Goal: Transaction & Acquisition: Purchase product/service

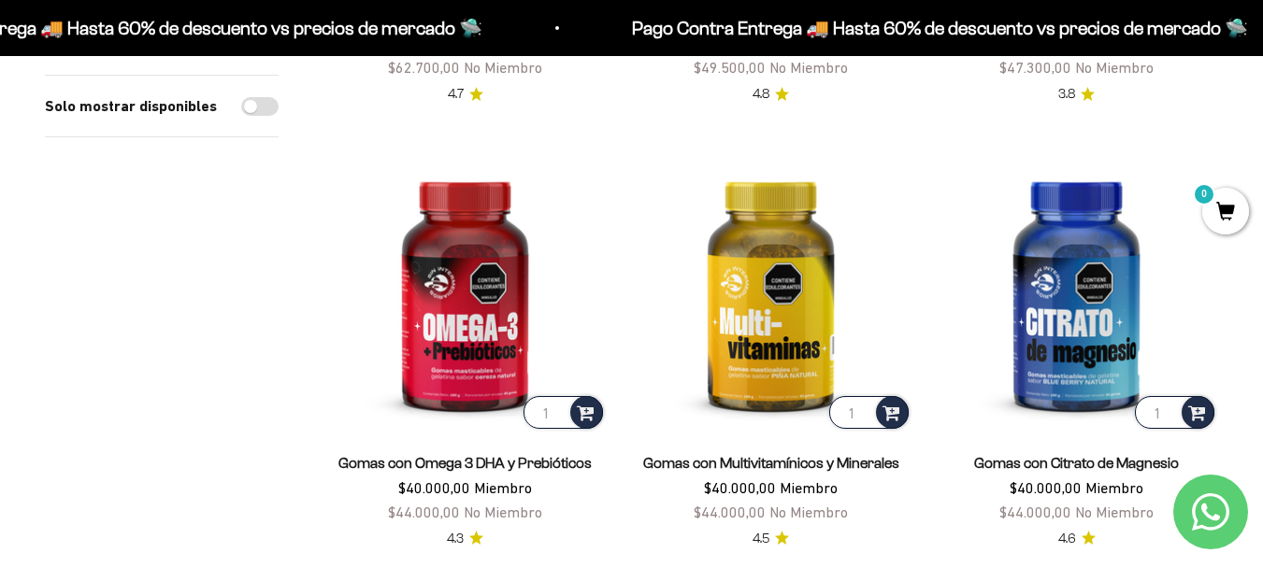
scroll to position [668, 0]
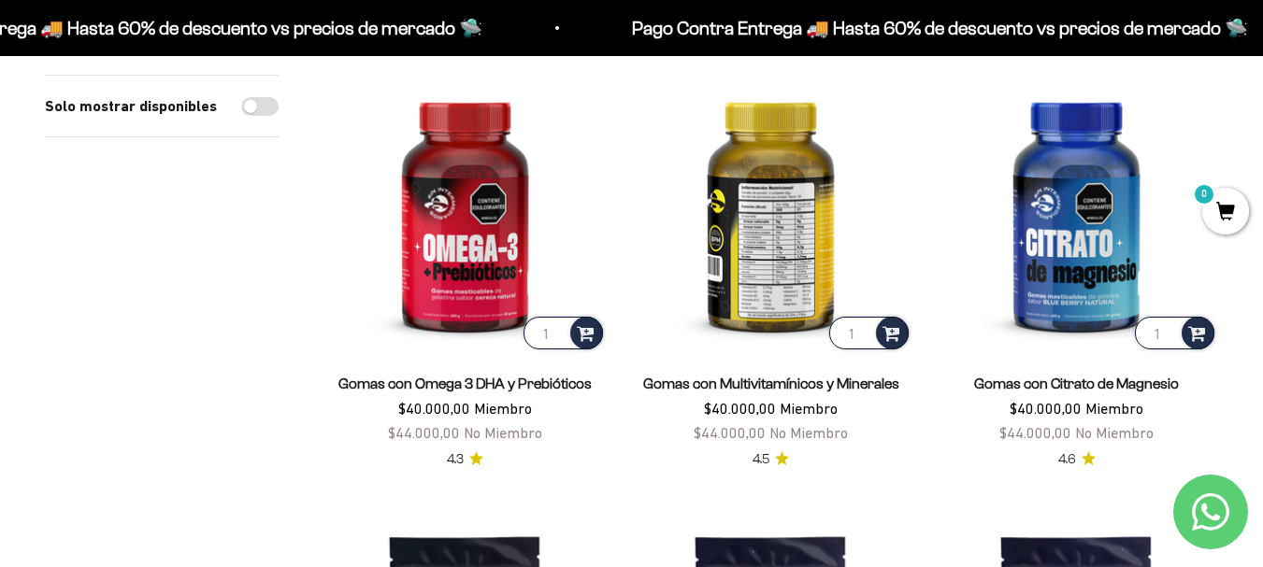
click at [781, 238] on img at bounding box center [770, 211] width 283 height 283
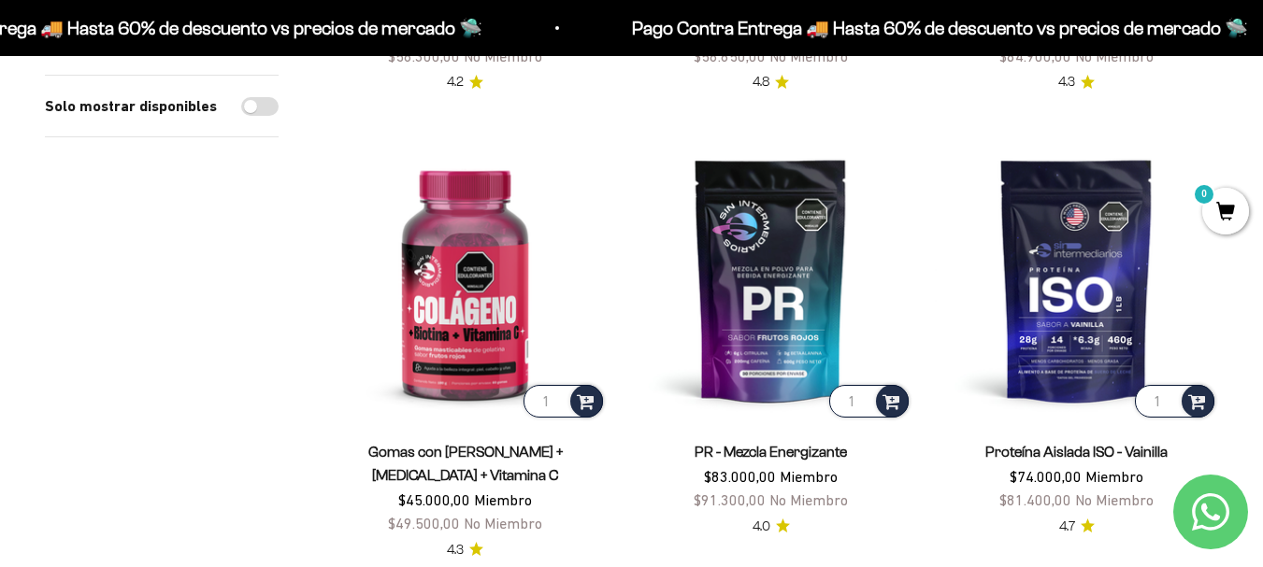
scroll to position [1569, 0]
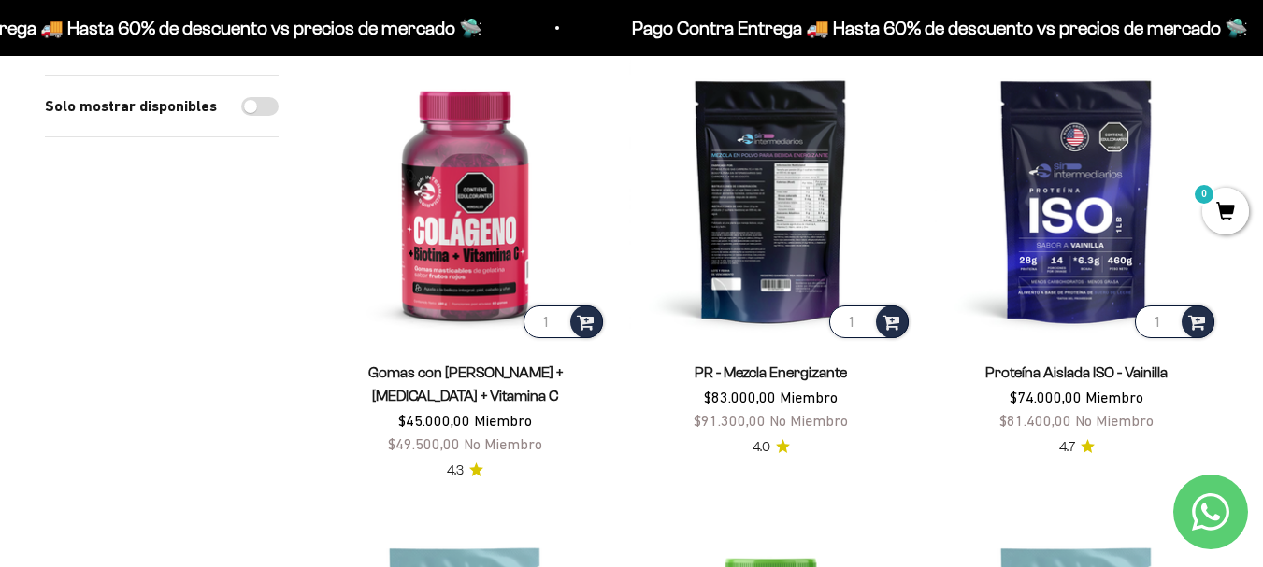
click at [758, 237] on img at bounding box center [770, 200] width 283 height 283
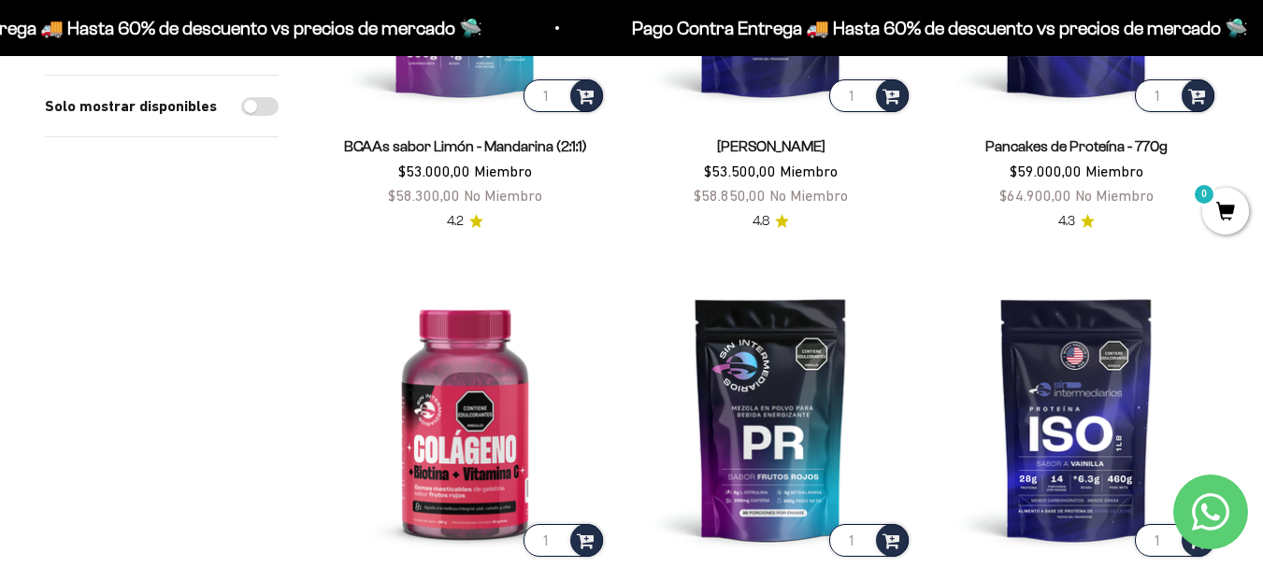
scroll to position [1460, 0]
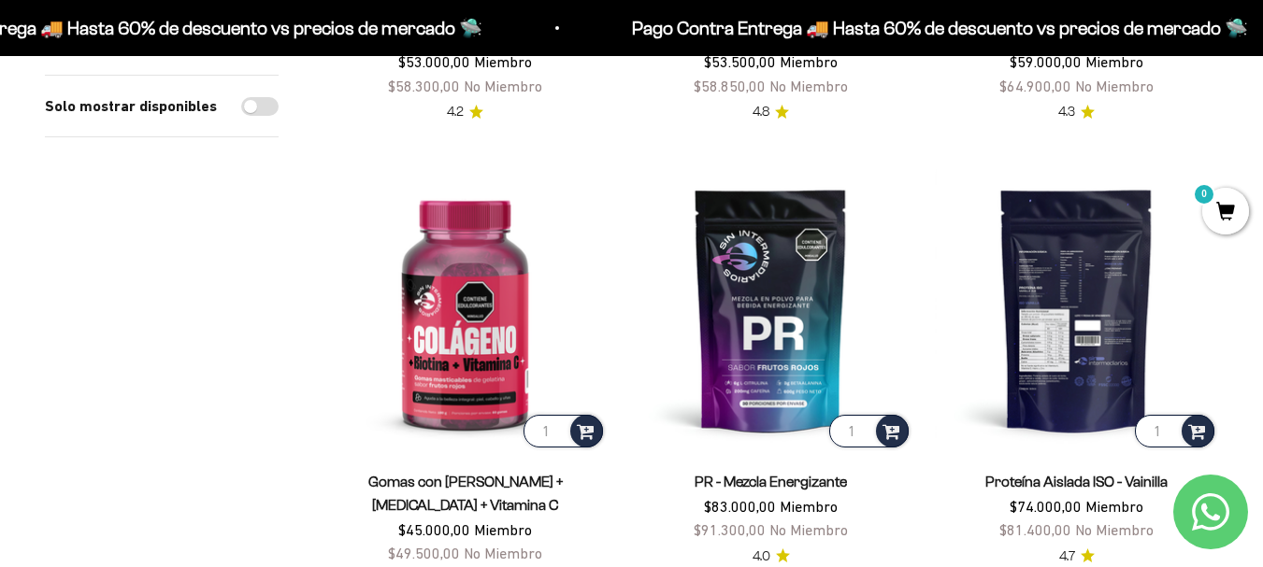
click at [1095, 295] on img at bounding box center [1076, 309] width 283 height 283
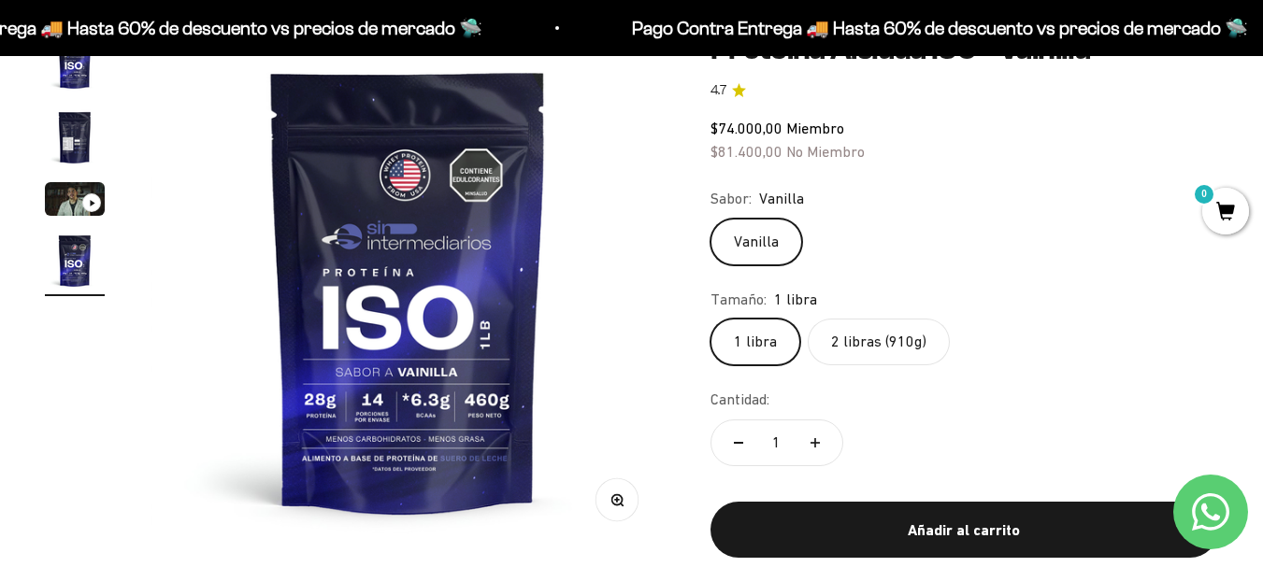
scroll to position [114, 0]
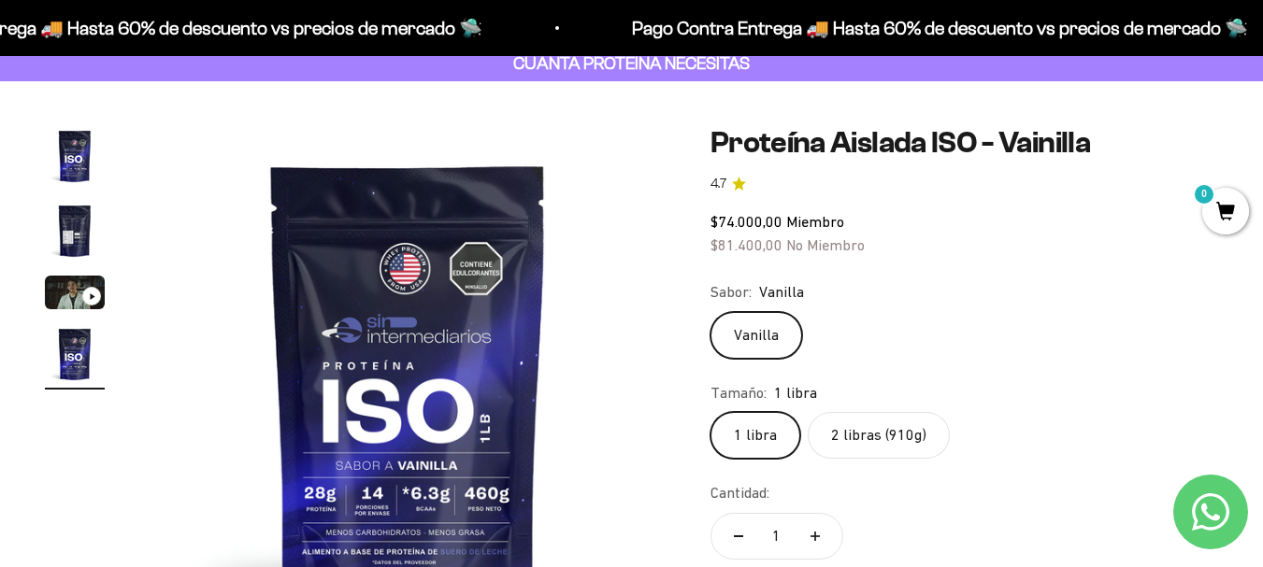
click at [862, 429] on label "2 libras (910g)" at bounding box center [879, 435] width 142 height 47
click at [710, 412] on input "2 libras (910g)" at bounding box center [709, 411] width 1 height 1
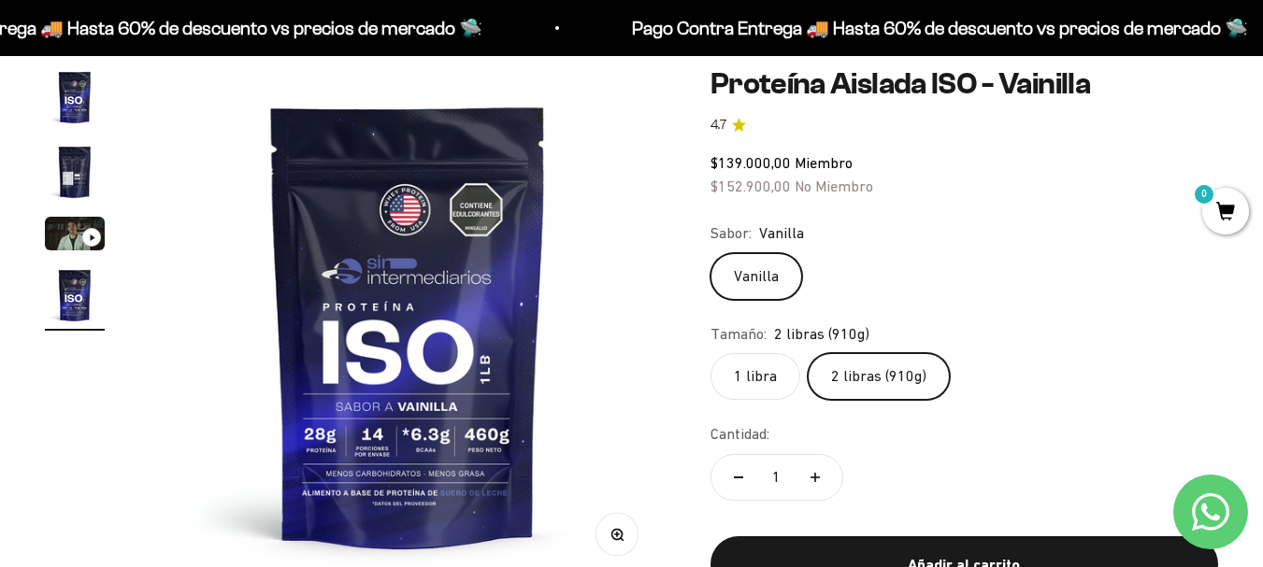
scroll to position [193, 0]
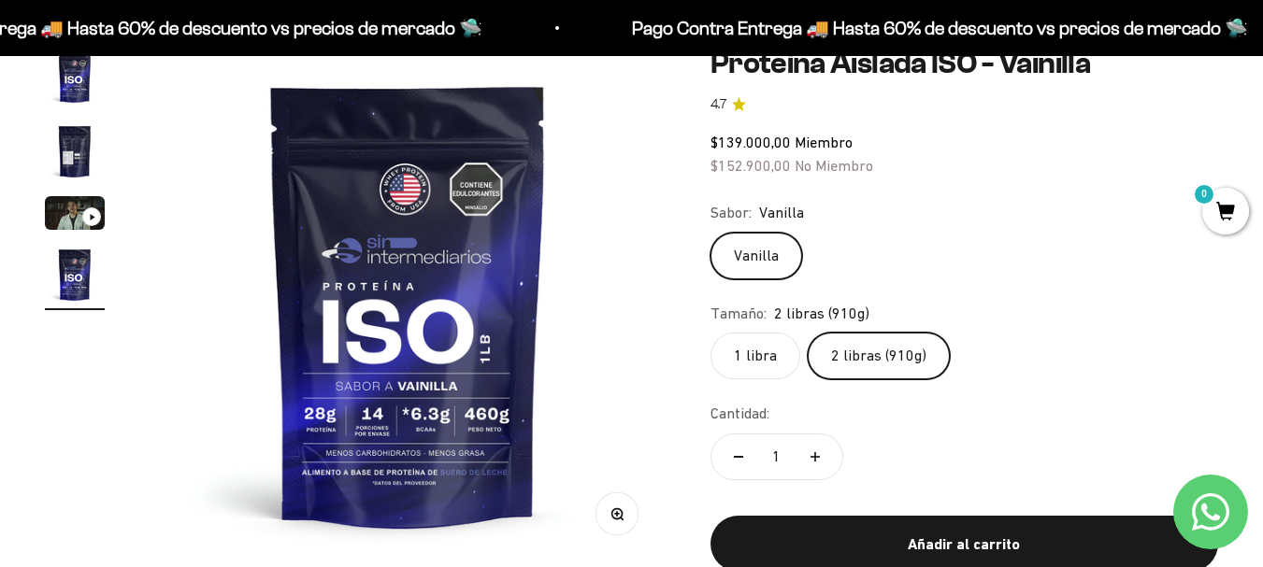
click at [79, 67] on img "Ir al artículo 1" at bounding box center [75, 77] width 60 height 60
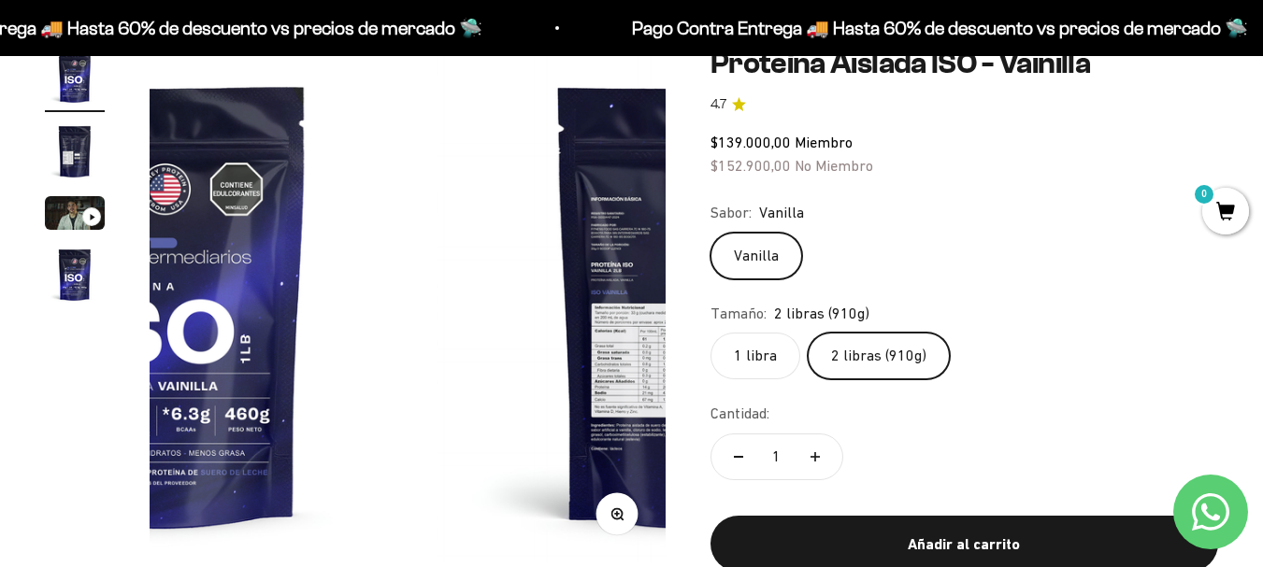
scroll to position [0, 0]
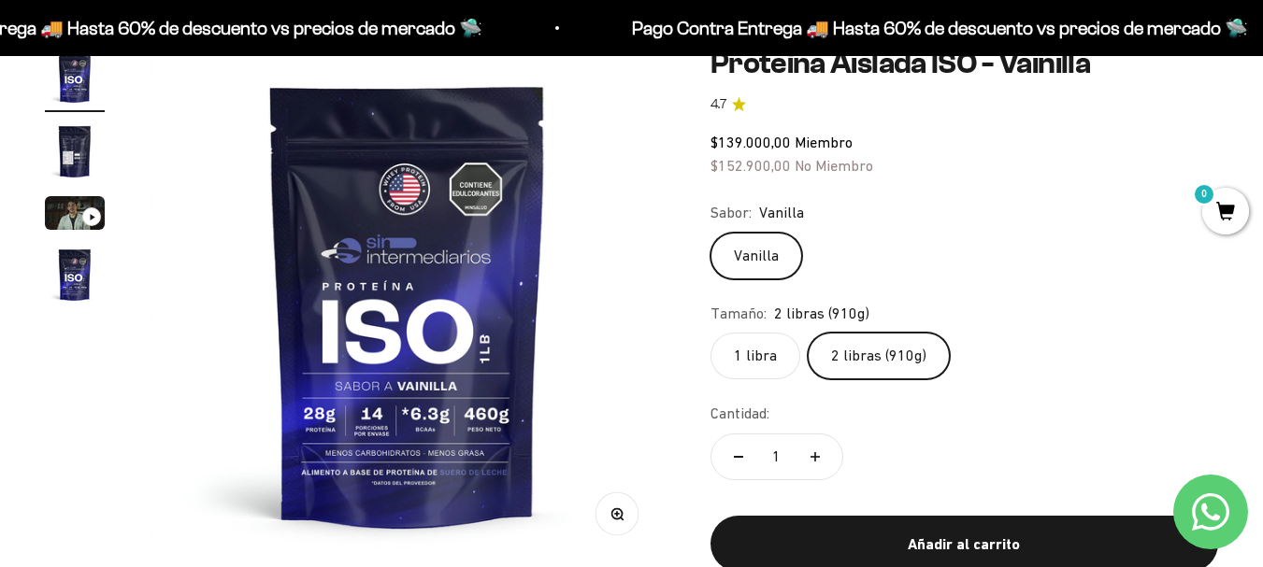
click at [68, 267] on img "Ir al artículo 4" at bounding box center [75, 275] width 60 height 60
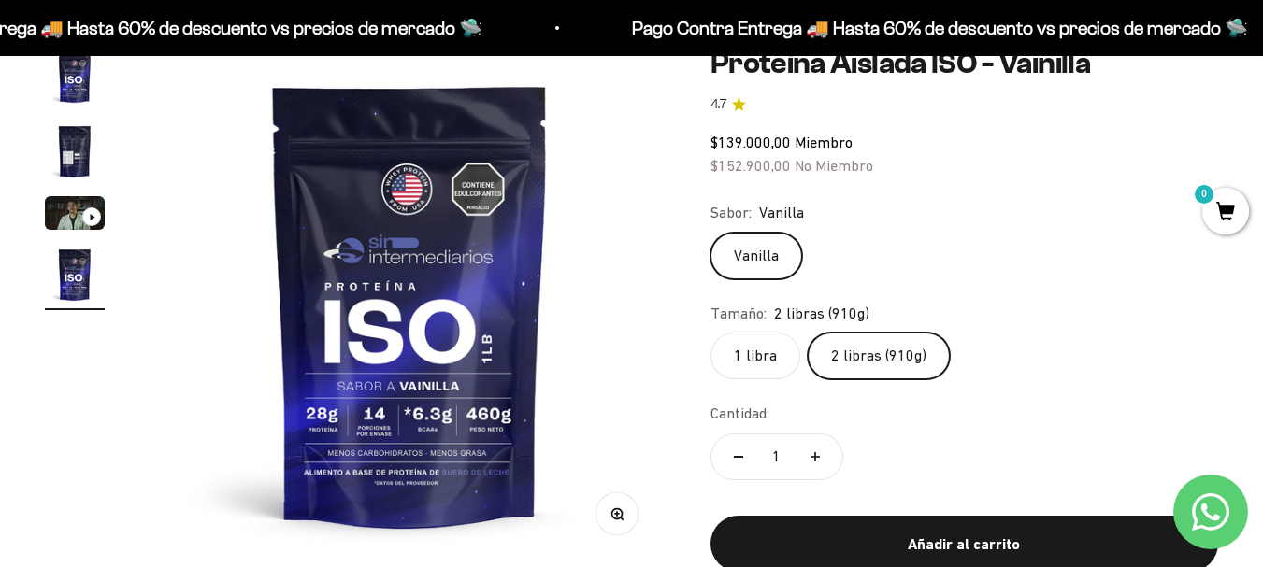
scroll to position [0, 1581]
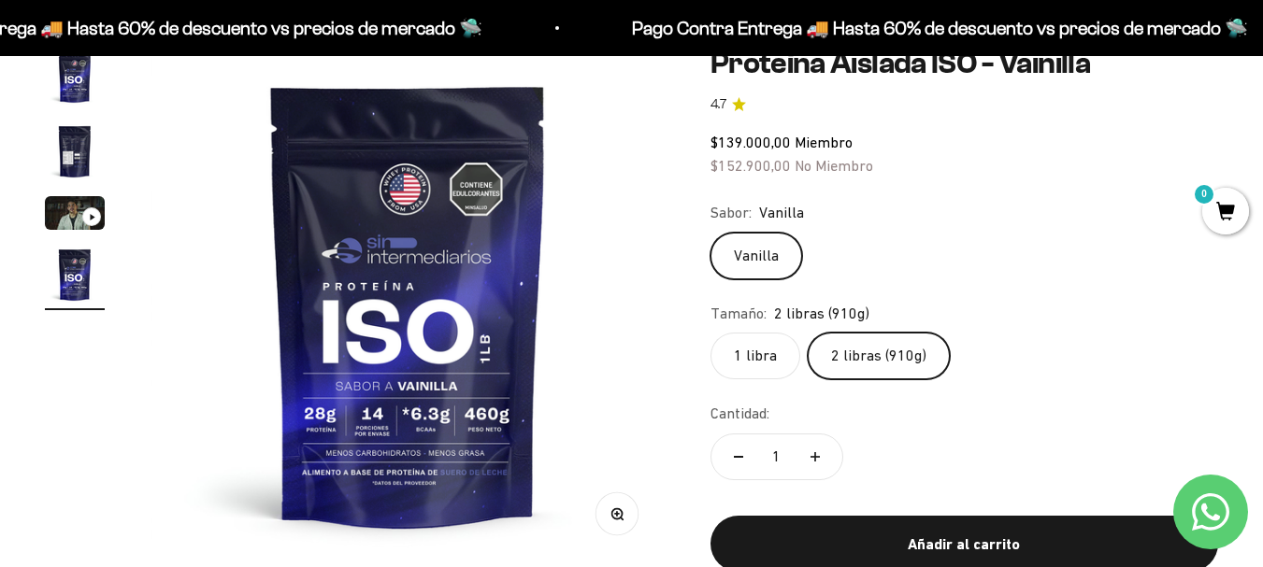
click at [614, 516] on icon "button" at bounding box center [616, 514] width 13 height 13
click at [380, 423] on img at bounding box center [408, 305] width 516 height 516
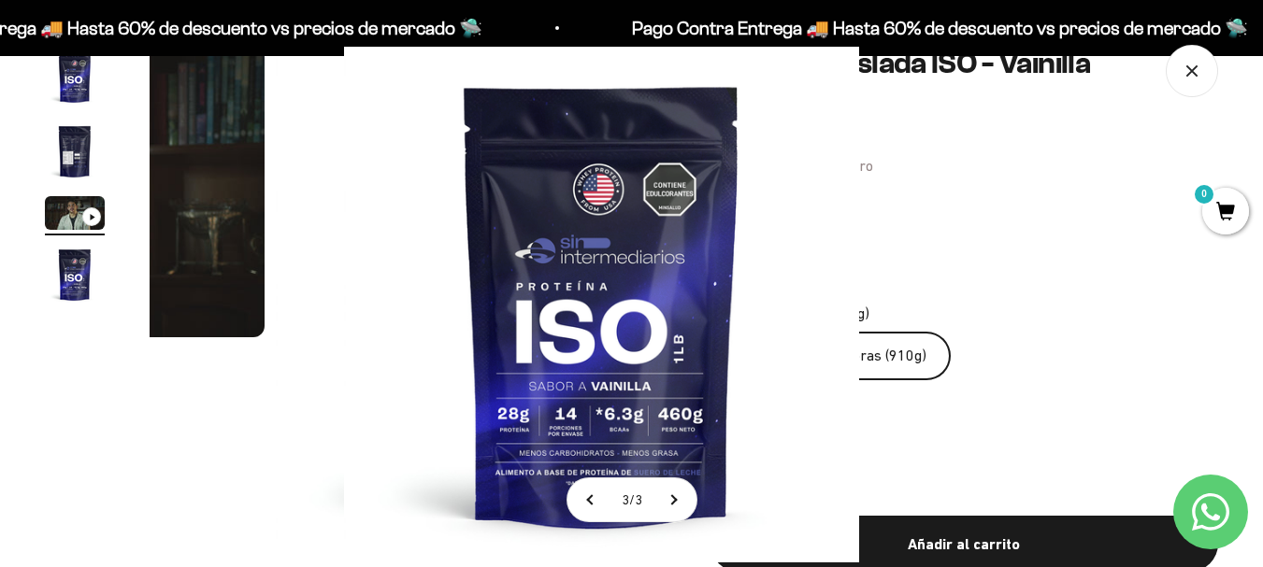
scroll to position [0, 1054]
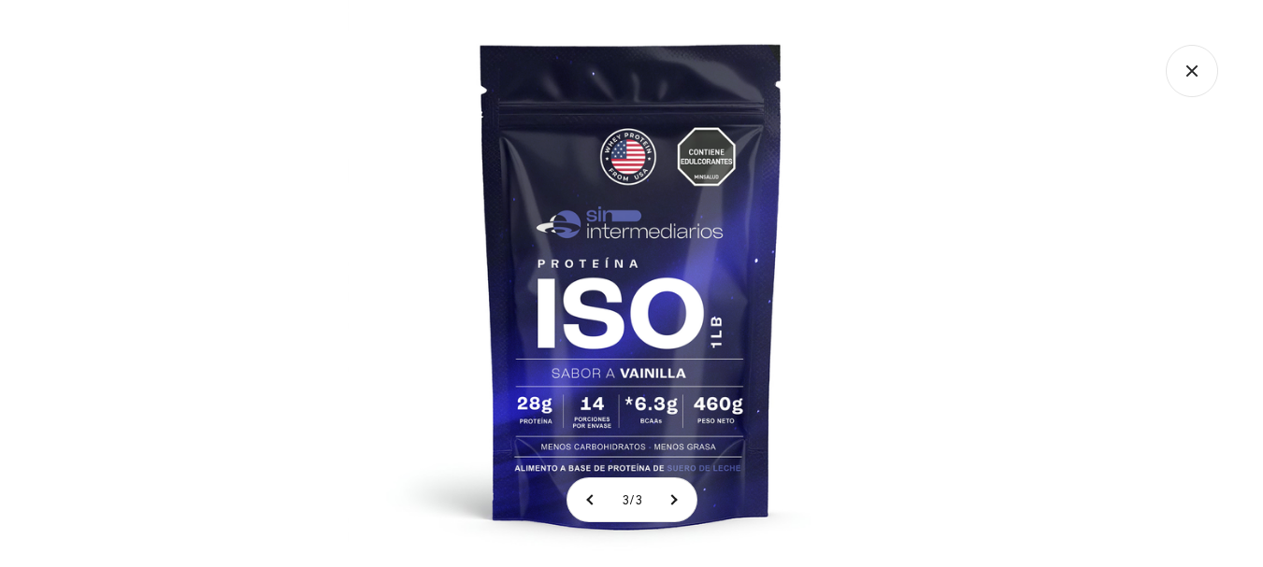
click at [741, 400] on img at bounding box center [631, 283] width 567 height 567
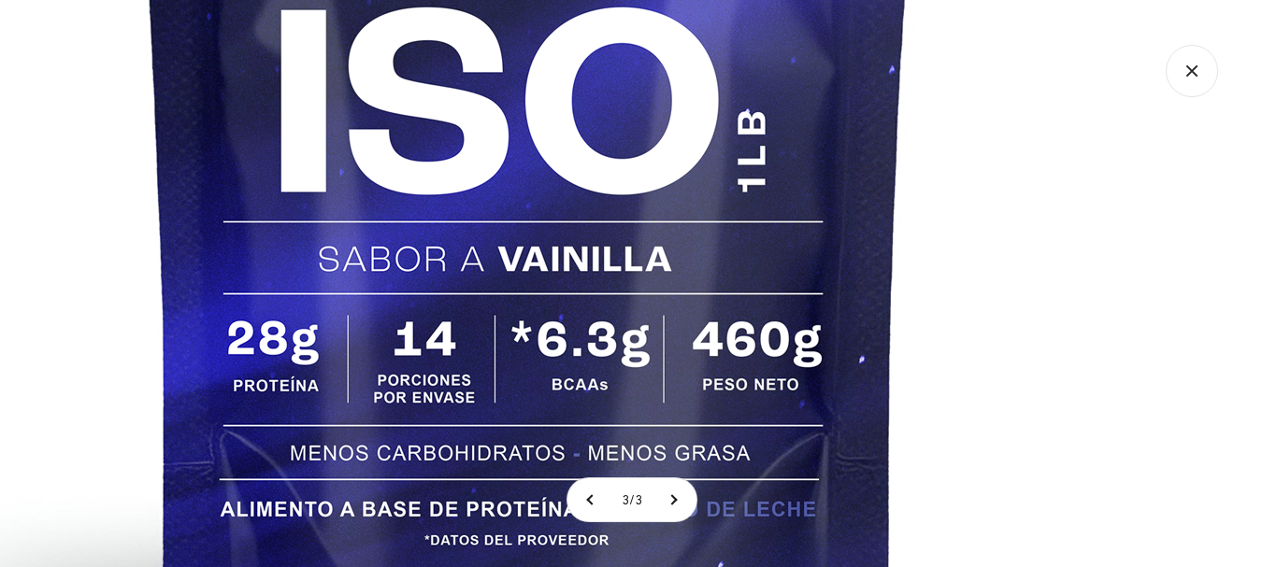
click at [1015, 180] on img at bounding box center [528, 23] width 1496 height 1496
click at [1202, 81] on icon "Cerrar galería" at bounding box center [1192, 71] width 52 height 52
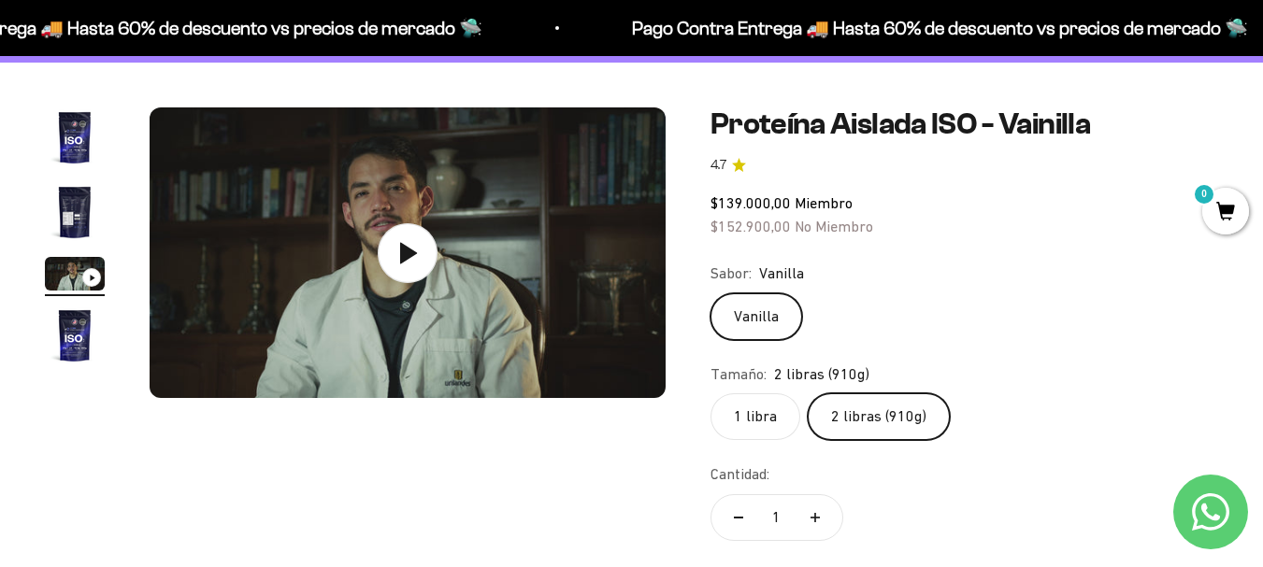
scroll to position [152, 0]
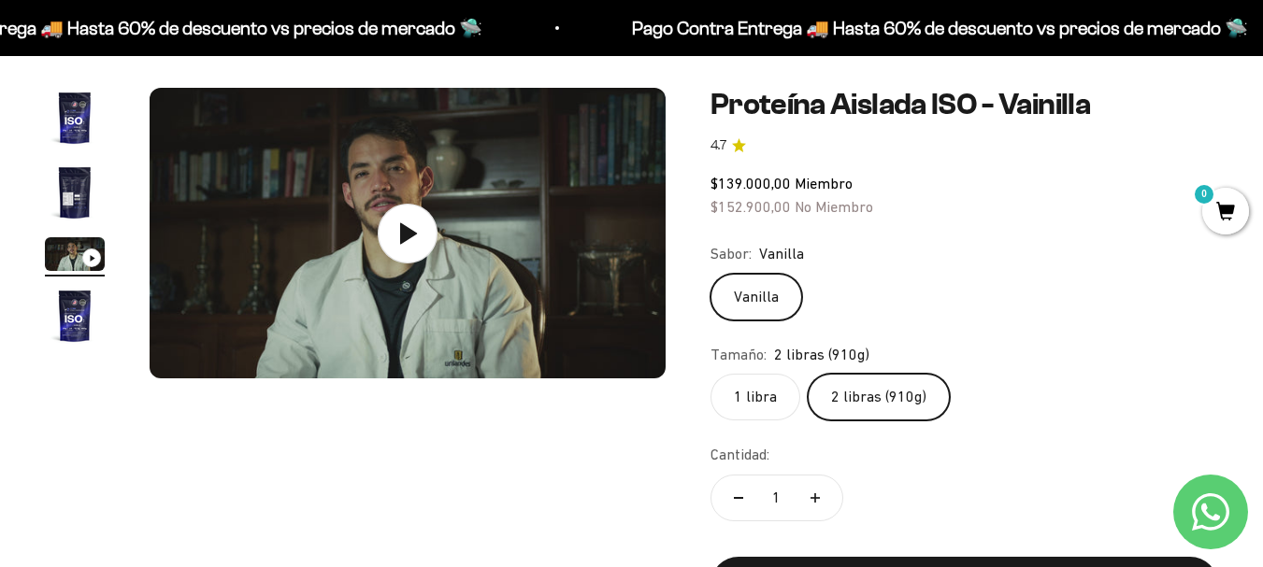
click at [76, 122] on img "Ir al artículo 1" at bounding box center [75, 118] width 60 height 60
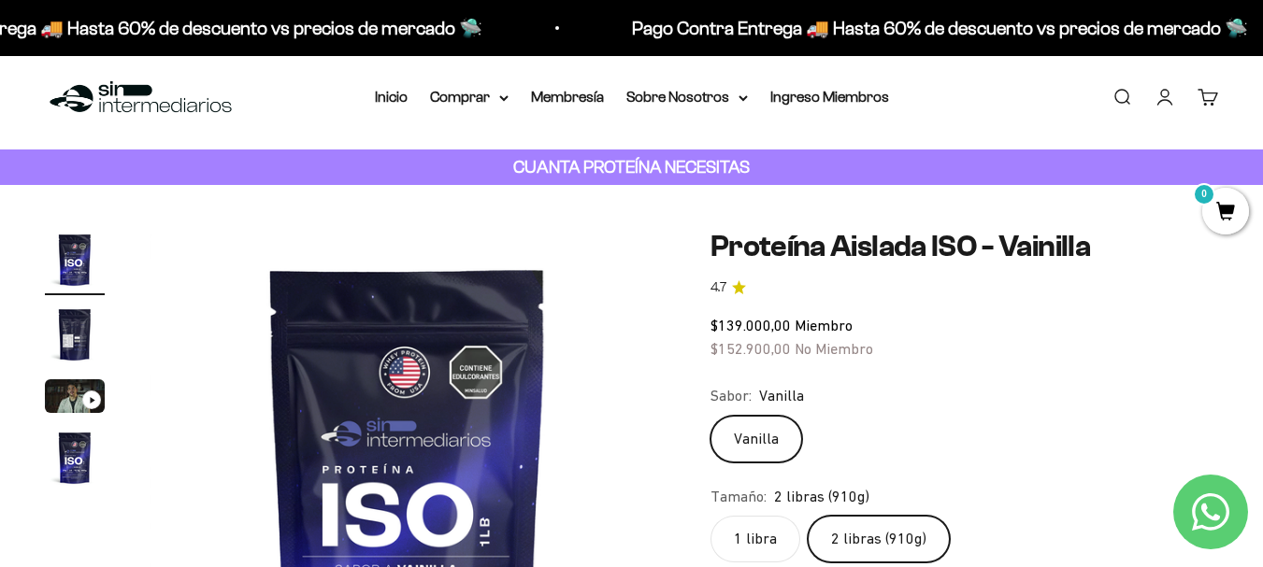
scroll to position [0, 0]
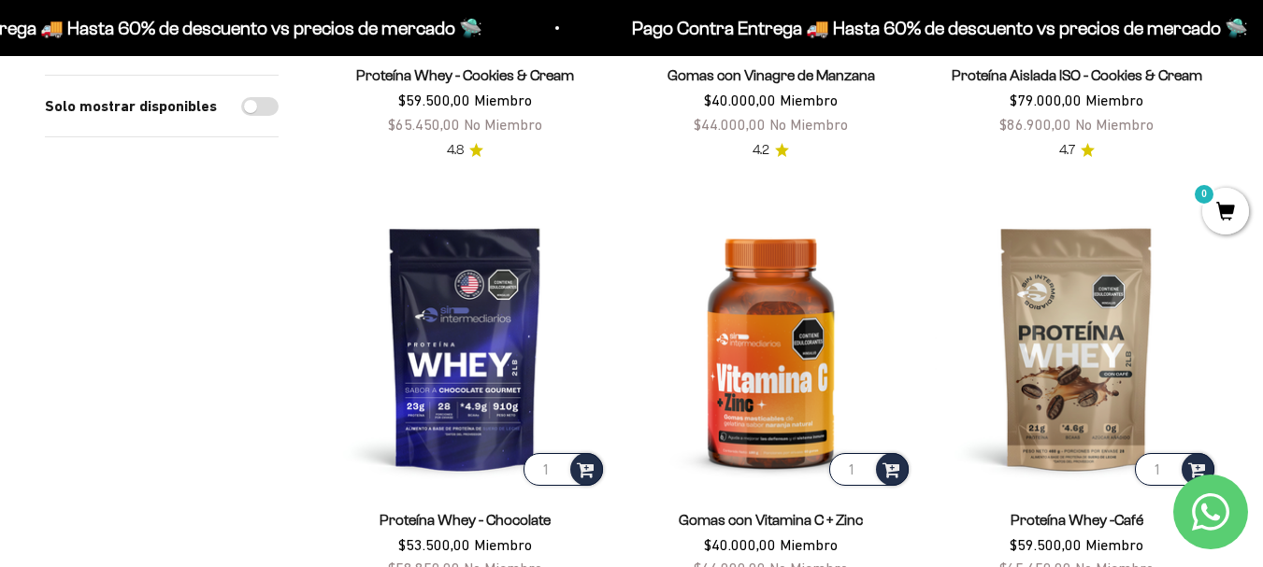
scroll to position [2394, 0]
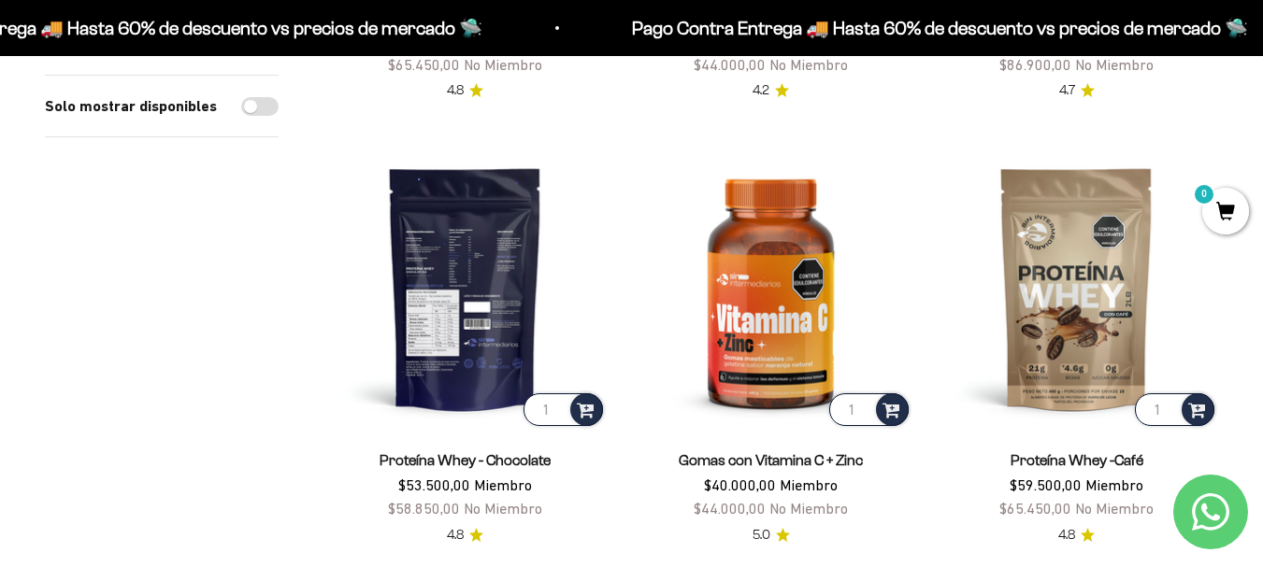
click at [462, 244] on img at bounding box center [464, 288] width 283 height 283
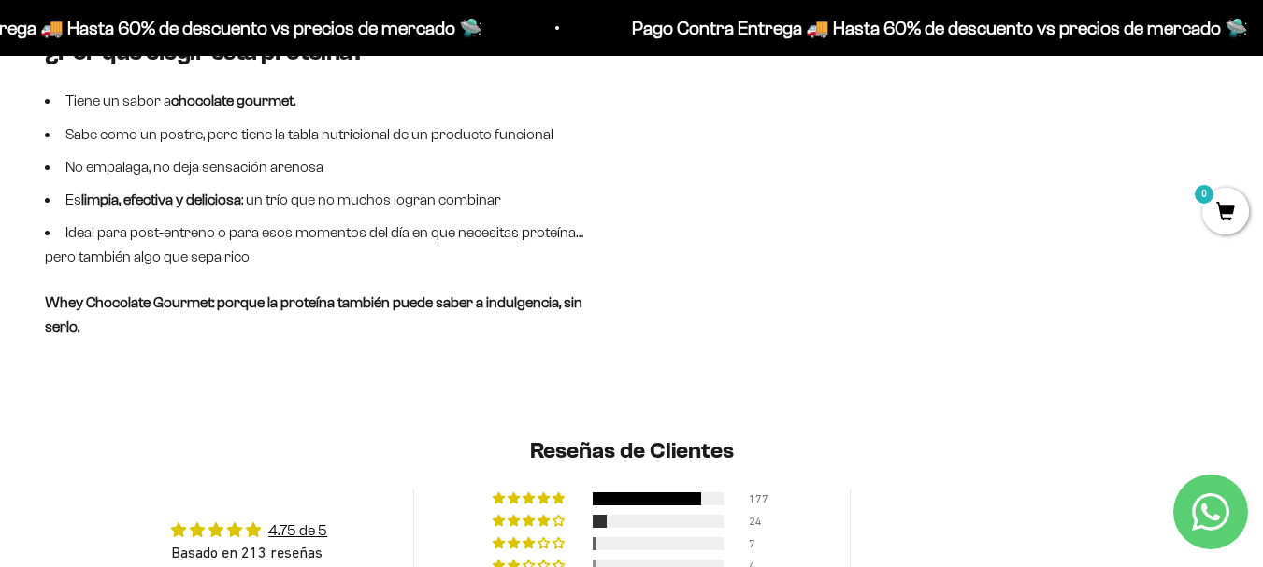
scroll to position [1266, 0]
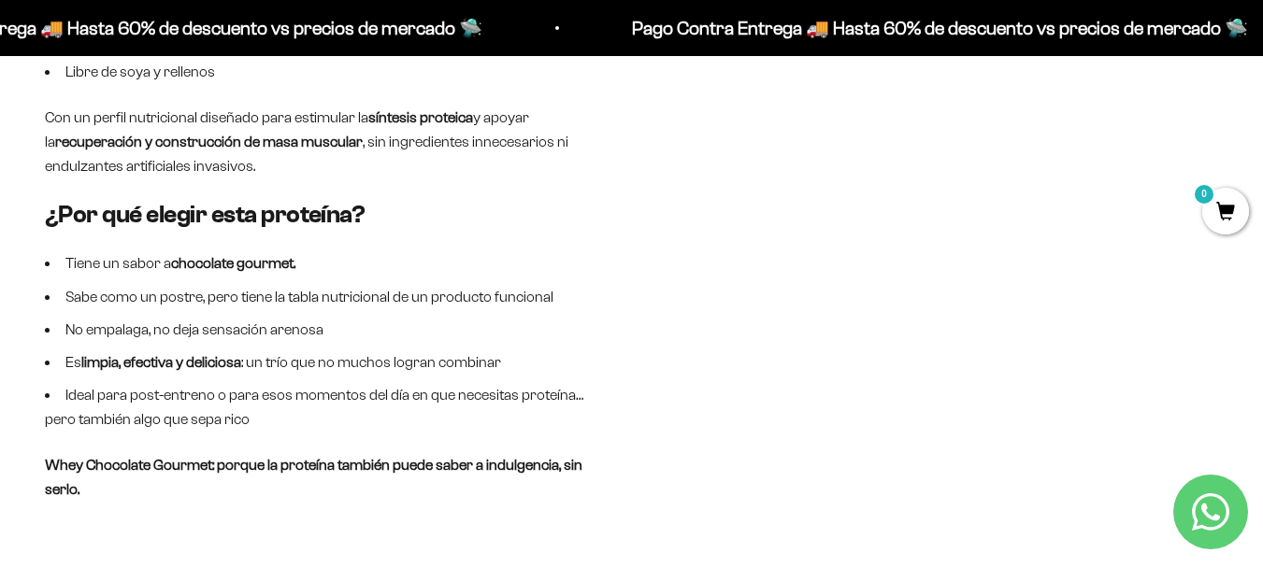
drag, startPoint x: 1267, startPoint y: 82, endPoint x: 1273, endPoint y: 242, distance: 160.0
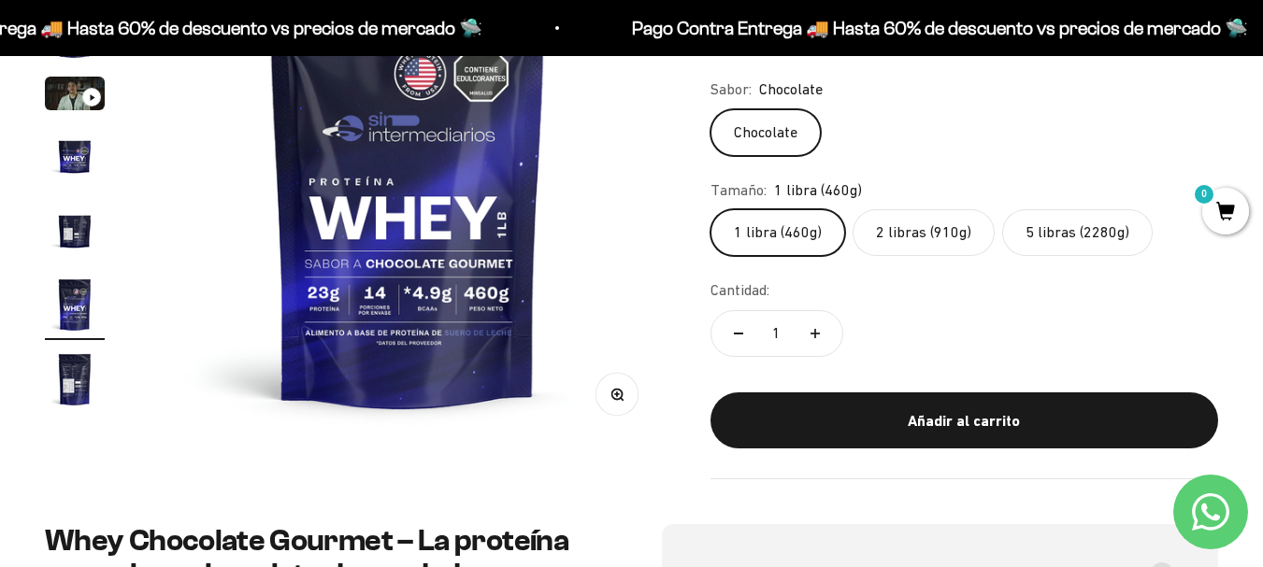
scroll to position [192, 0]
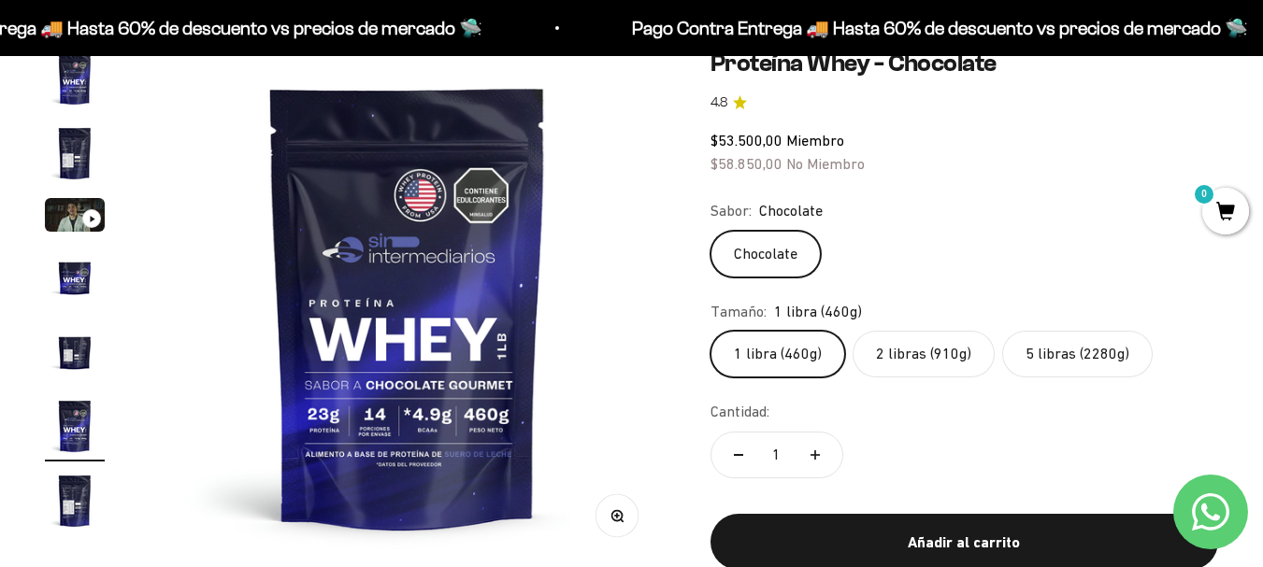
click at [915, 351] on label "2 libras (910g)" at bounding box center [923, 354] width 142 height 47
click at [710, 331] on input "2 libras (910g)" at bounding box center [709, 330] width 1 height 1
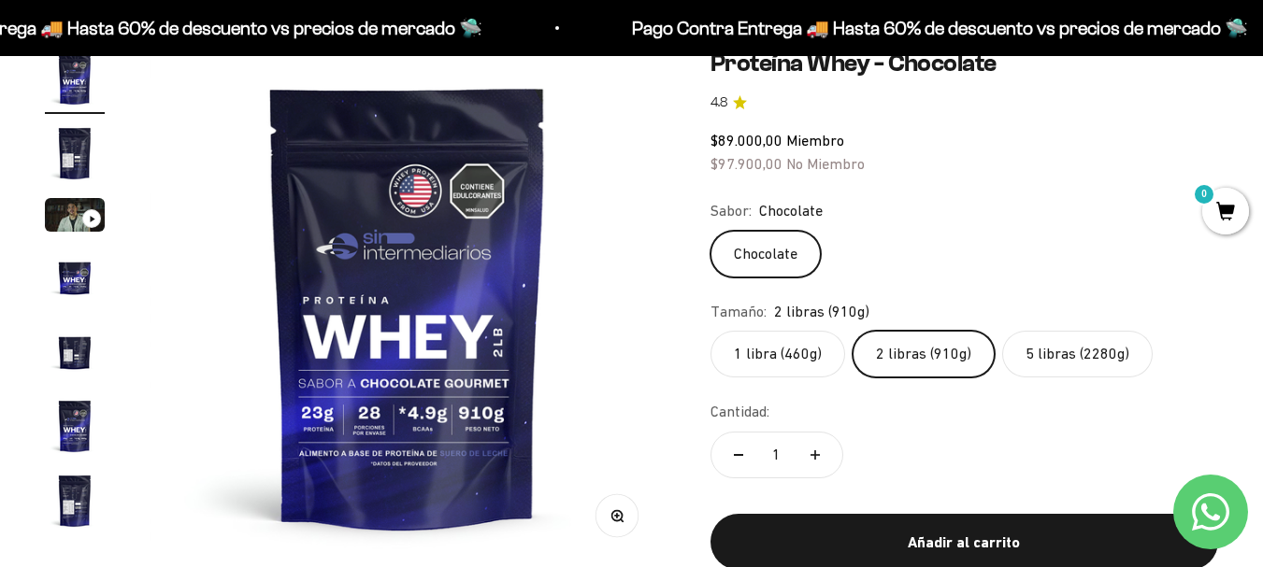
click at [616, 518] on icon "button" at bounding box center [616, 515] width 5 height 5
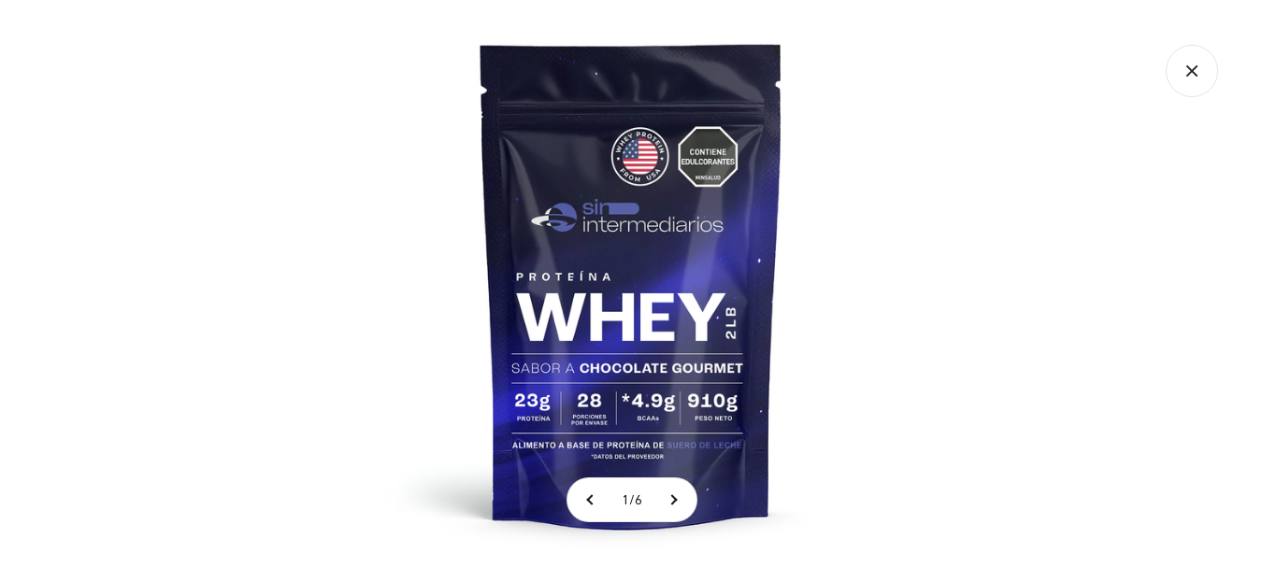
click at [759, 381] on img at bounding box center [631, 283] width 567 height 567
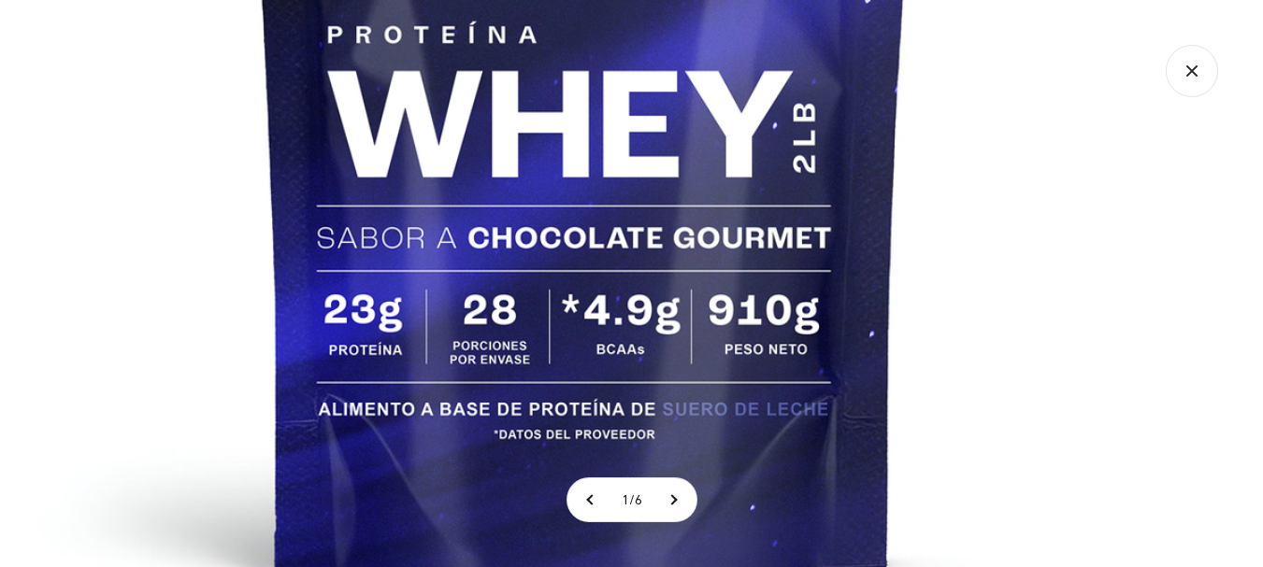
click at [626, 265] on img at bounding box center [583, 50] width 1262 height 1262
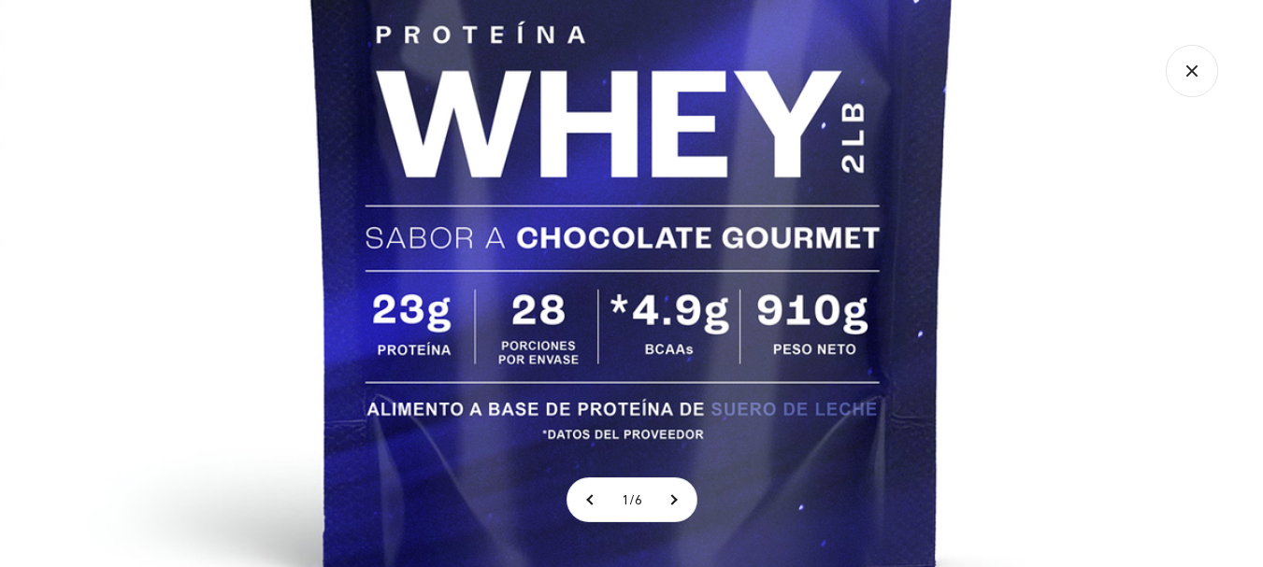
click at [1201, 64] on icon "Cerrar galería" at bounding box center [1192, 71] width 52 height 52
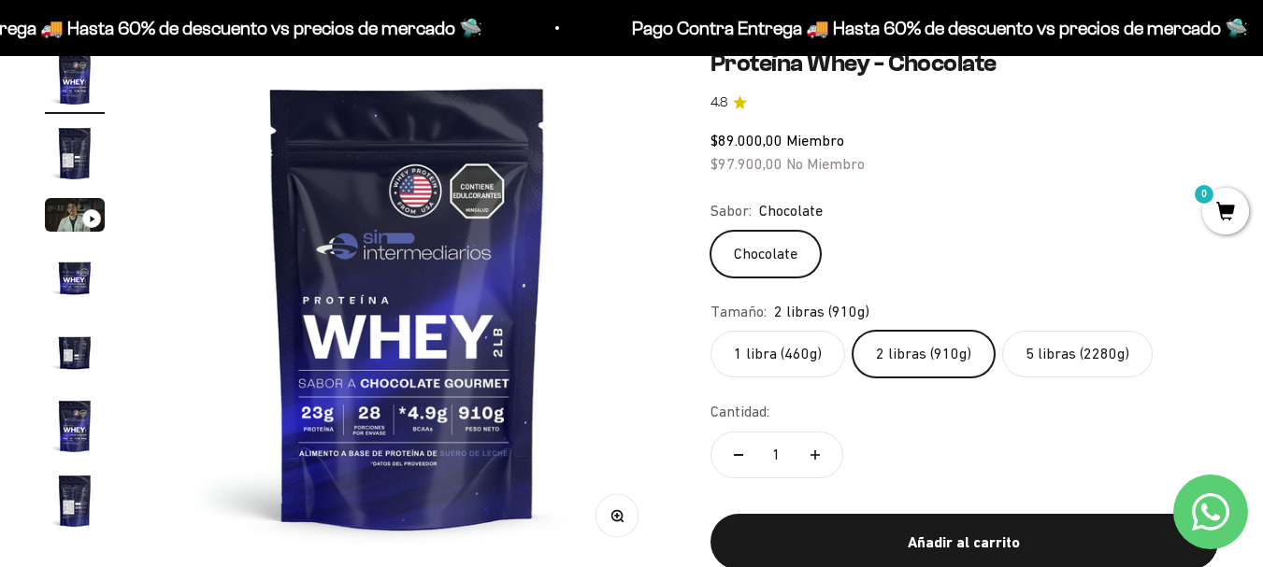
click at [1072, 346] on label "5 libras (2280g)" at bounding box center [1077, 354] width 150 height 47
click at [710, 331] on input "5 libras (2280g)" at bounding box center [709, 330] width 1 height 1
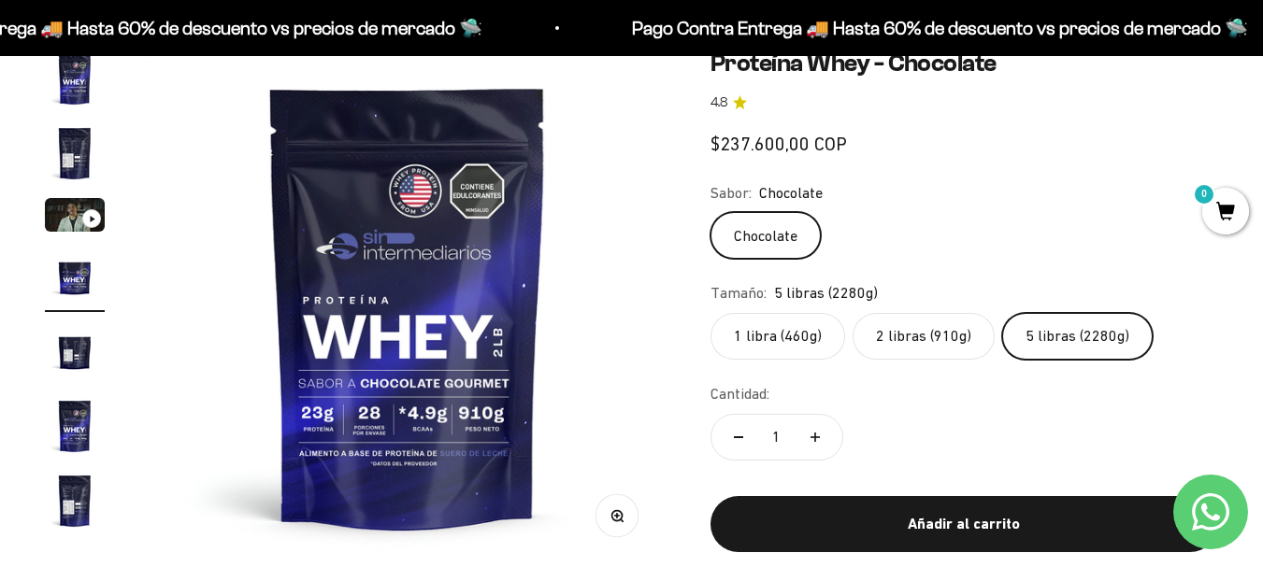
scroll to position [0, 1582]
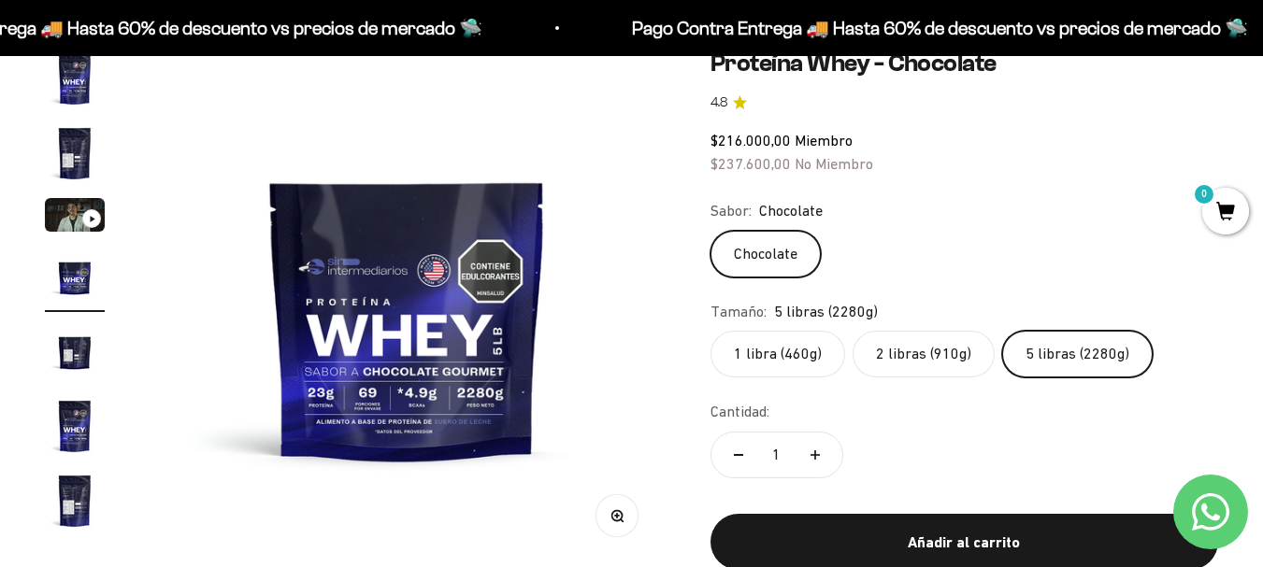
click at [936, 363] on label "2 libras (910g)" at bounding box center [923, 354] width 142 height 47
click at [710, 331] on input "2 libras (910g)" at bounding box center [709, 330] width 1 height 1
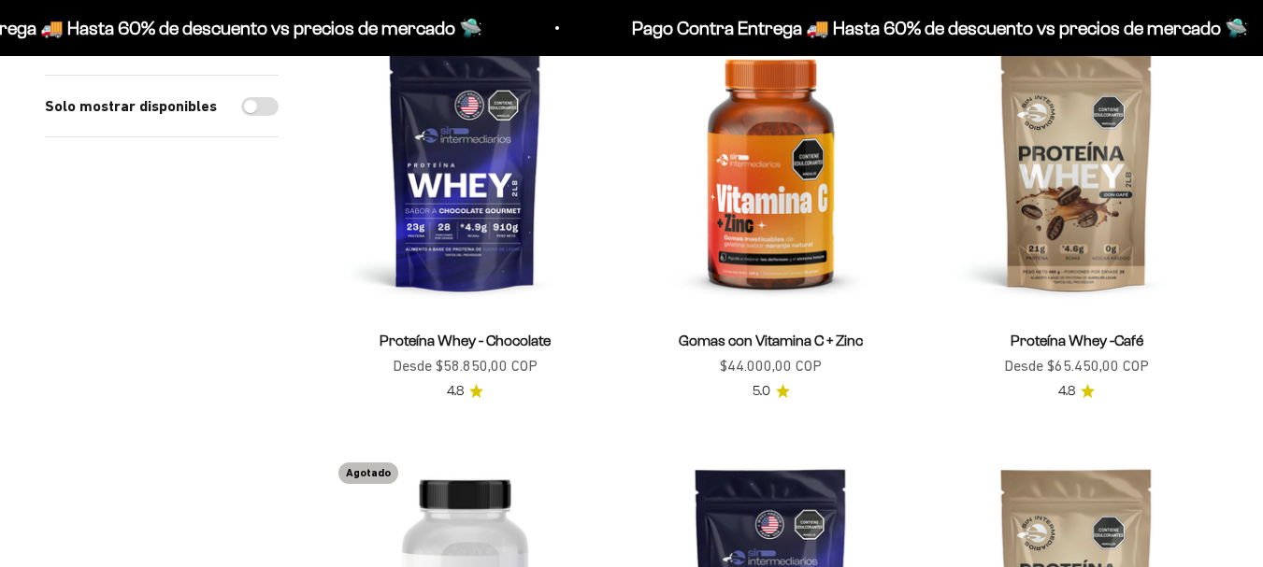
scroll to position [2394, 0]
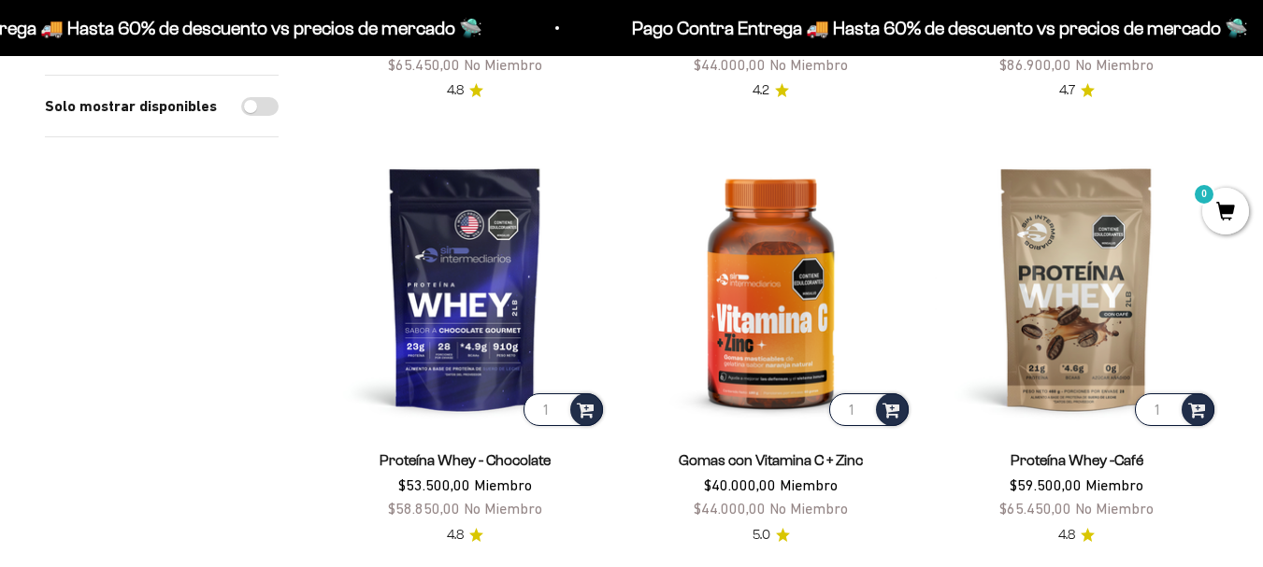
drag, startPoint x: 1257, startPoint y: 271, endPoint x: 1273, endPoint y: 185, distance: 87.5
click at [1262, 185] on html "Ir al contenido Pago Contra Entrega 🚚 Hasta 60% de descuento vs precios [PERSON…" at bounding box center [631, 454] width 1263 height 5697
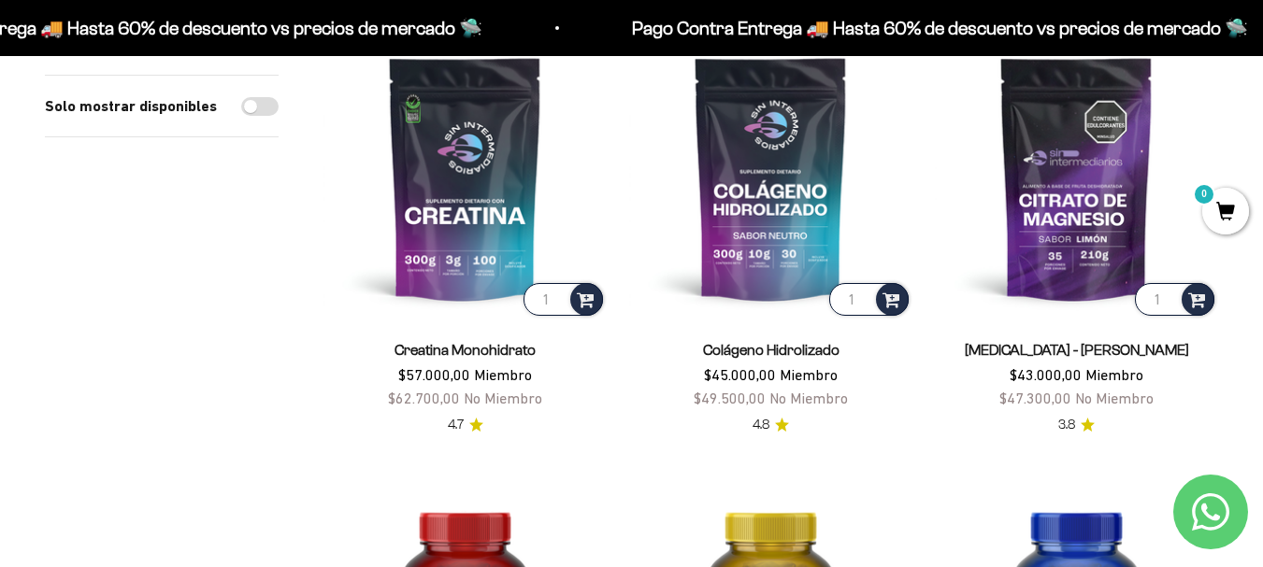
scroll to position [318, 0]
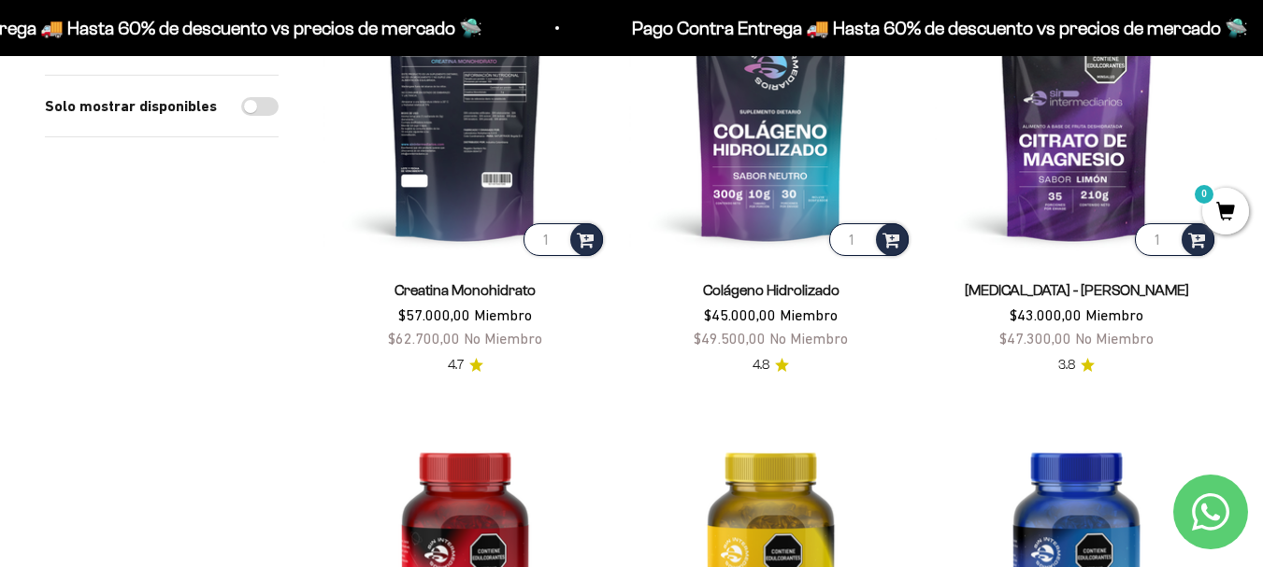
click at [492, 193] on img at bounding box center [464, 118] width 283 height 283
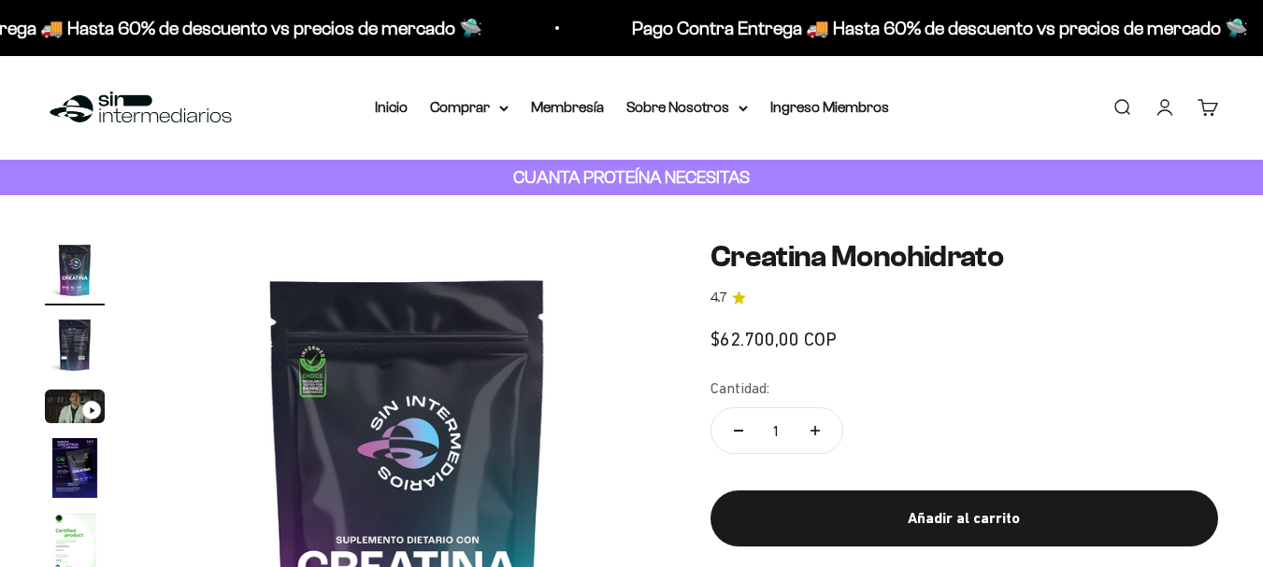
scroll to position [346, 0]
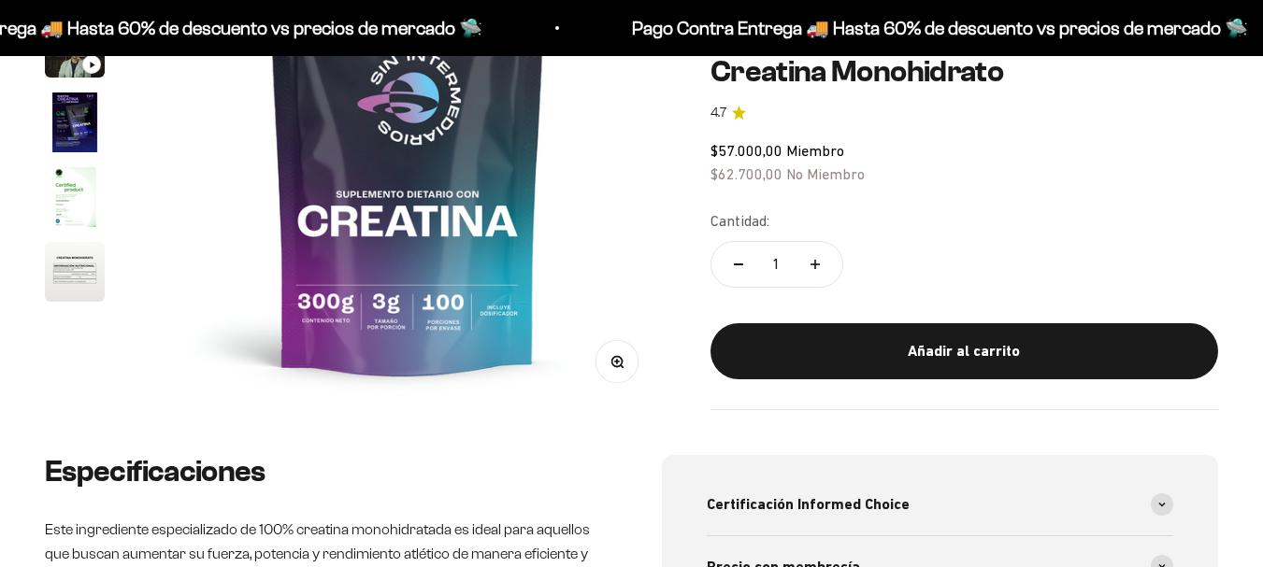
click at [624, 356] on button "Zoom" at bounding box center [616, 362] width 42 height 42
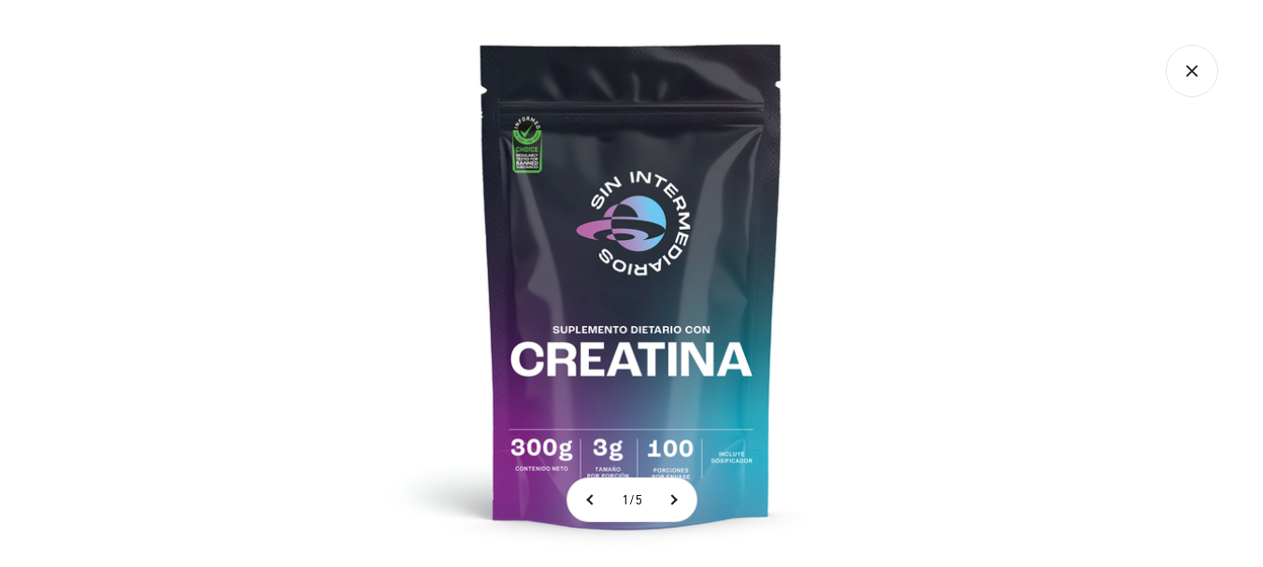
scroll to position [0, 0]
click at [629, 391] on img at bounding box center [631, 283] width 567 height 567
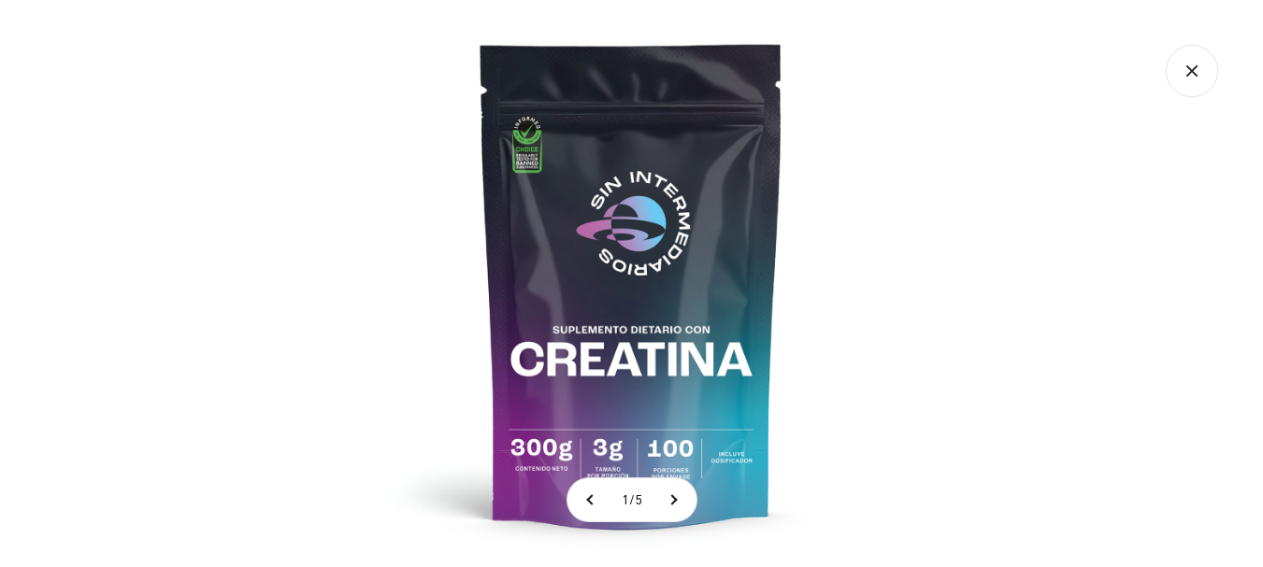
click at [814, 322] on img at bounding box center [631, 283] width 567 height 567
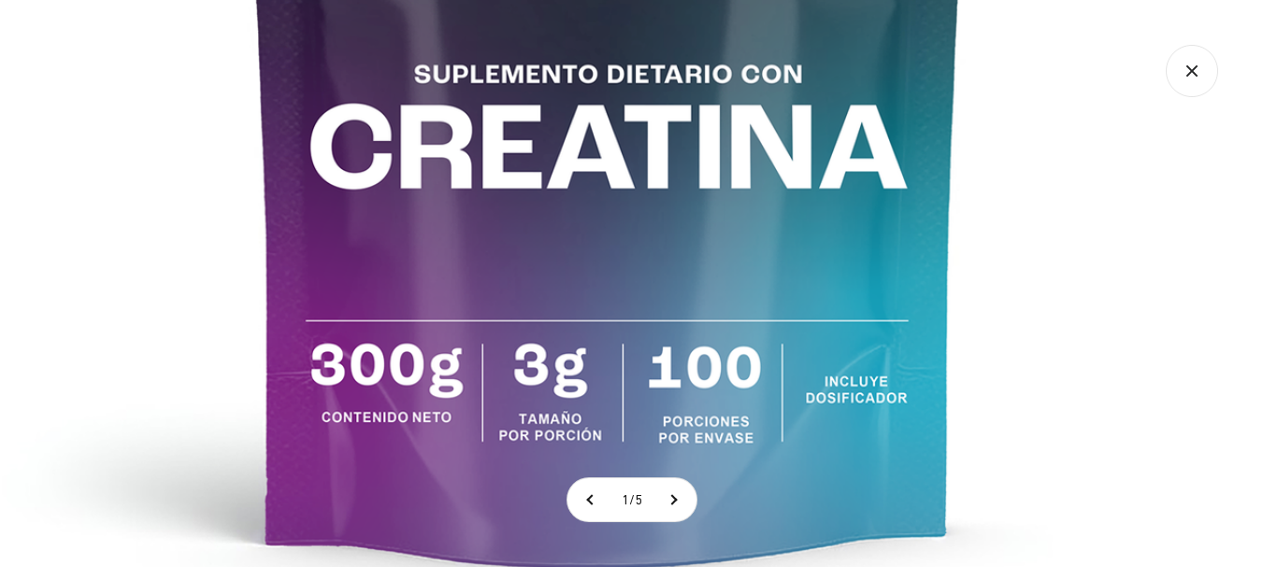
click at [1191, 79] on icon "Cerrar galería" at bounding box center [1192, 71] width 52 height 52
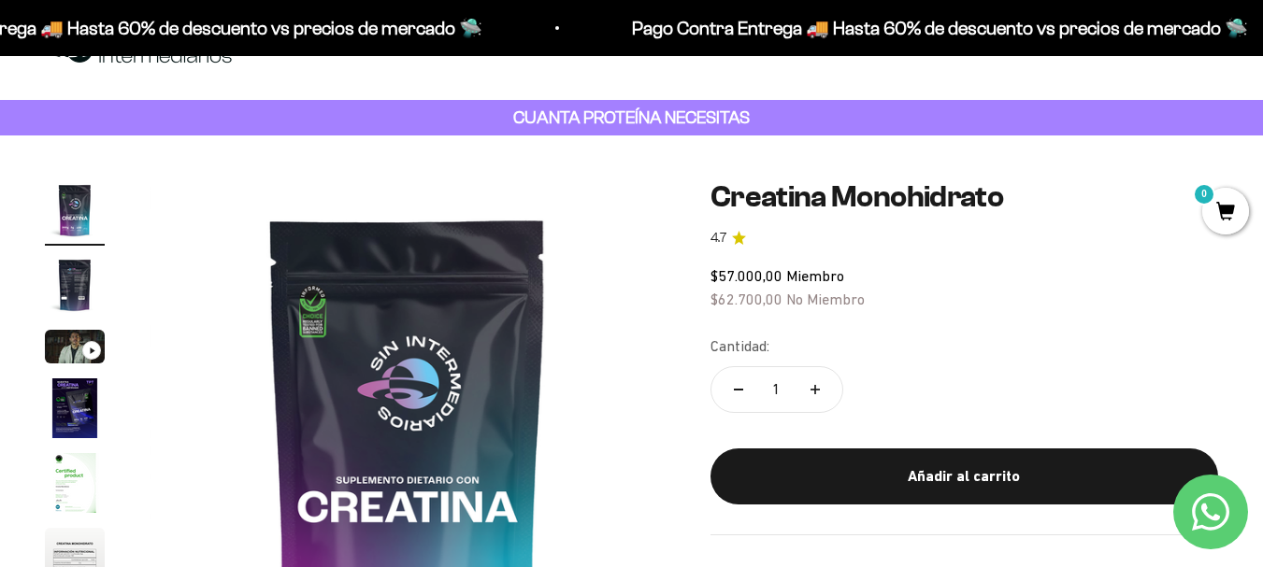
scroll to position [123, 0]
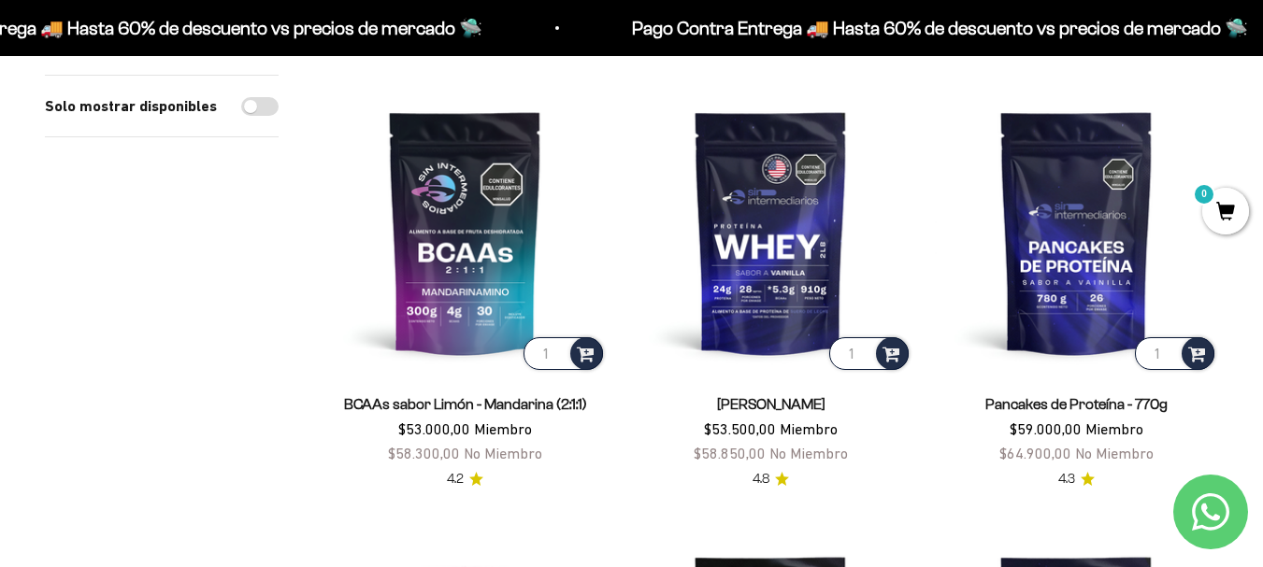
scroll to position [1133, 0]
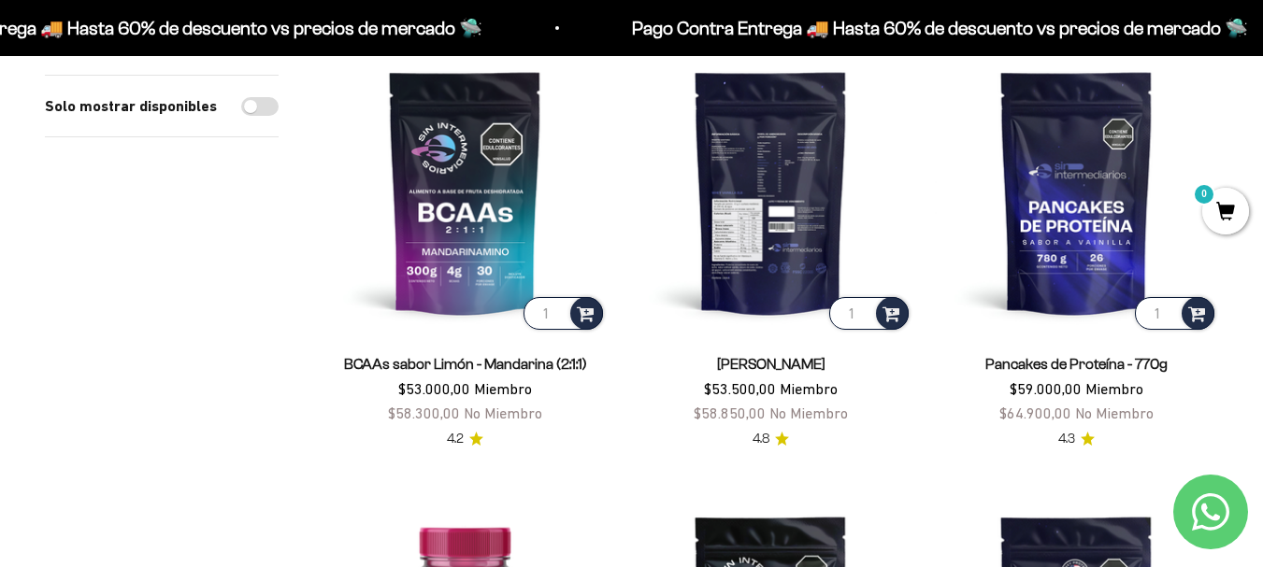
click at [744, 201] on img at bounding box center [770, 191] width 283 height 283
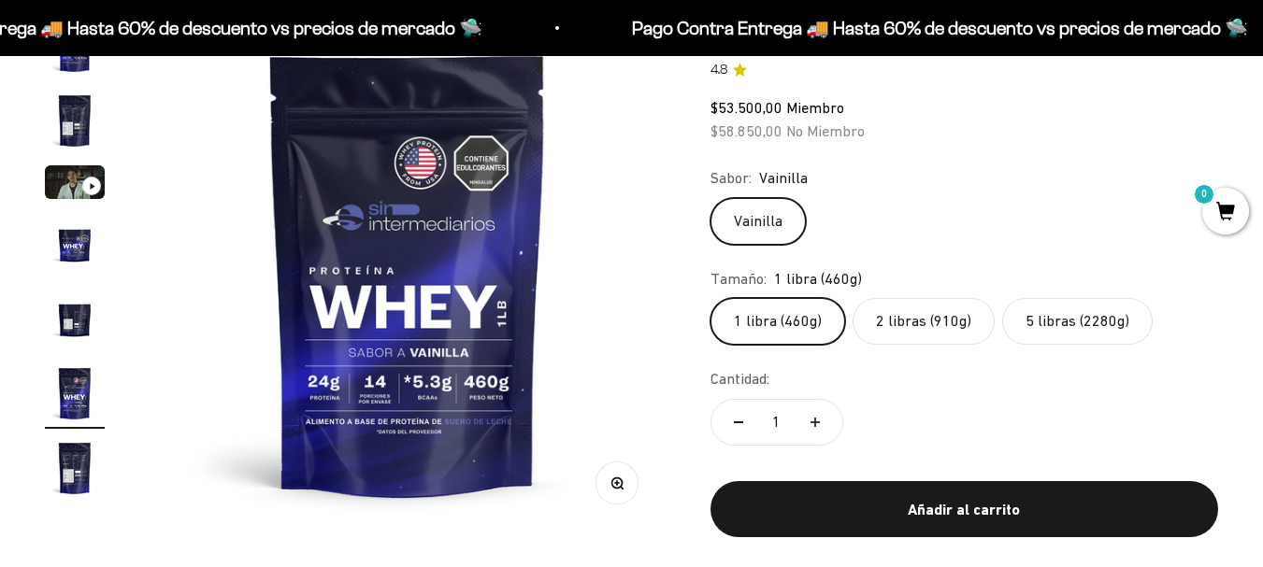
click at [892, 318] on label "2 libras (910g)" at bounding box center [923, 321] width 142 height 47
click at [710, 298] on input "2 libras (910g)" at bounding box center [709, 297] width 1 height 1
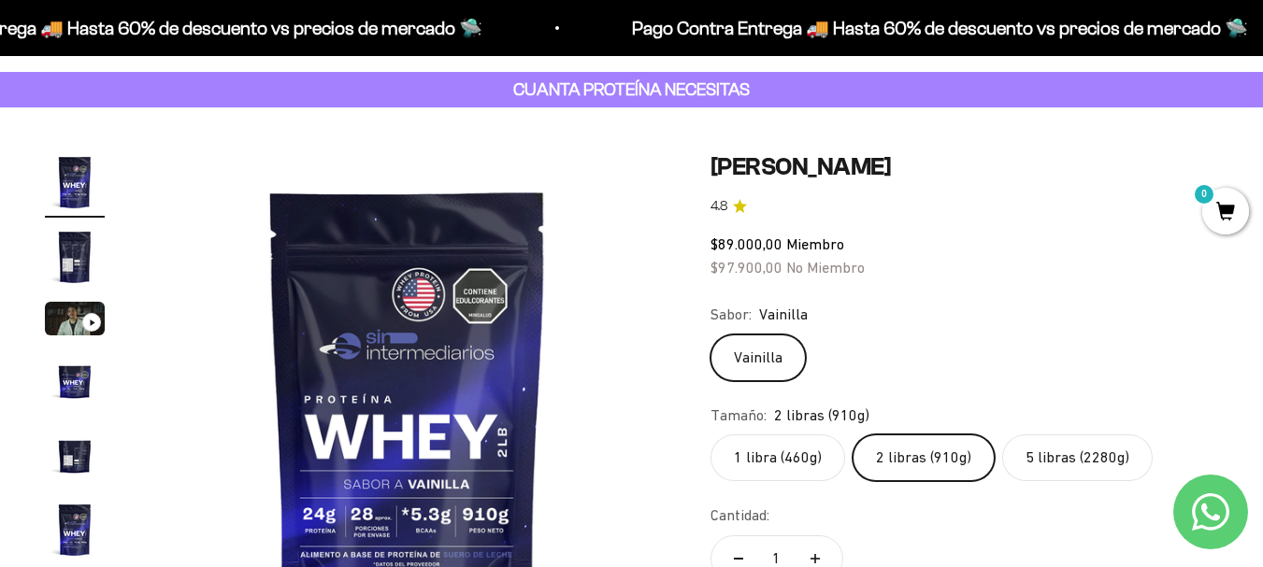
scroll to position [190, 0]
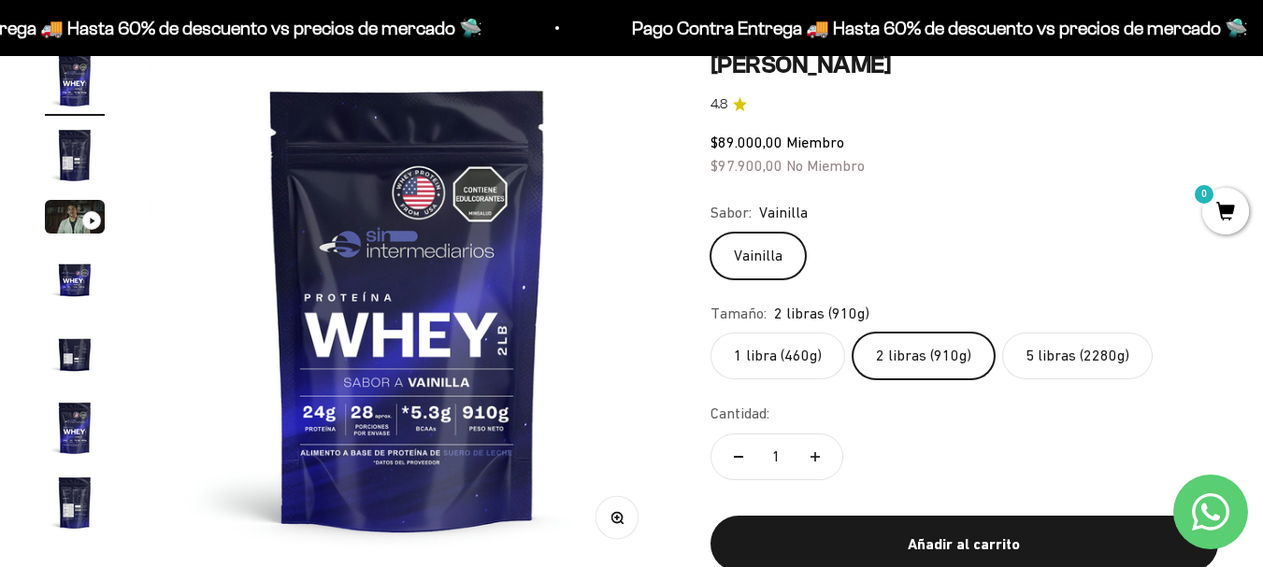
click at [1055, 351] on label "5 libras (2280g)" at bounding box center [1077, 356] width 150 height 47
click at [710, 333] on input "5 libras (2280g)" at bounding box center [709, 332] width 1 height 1
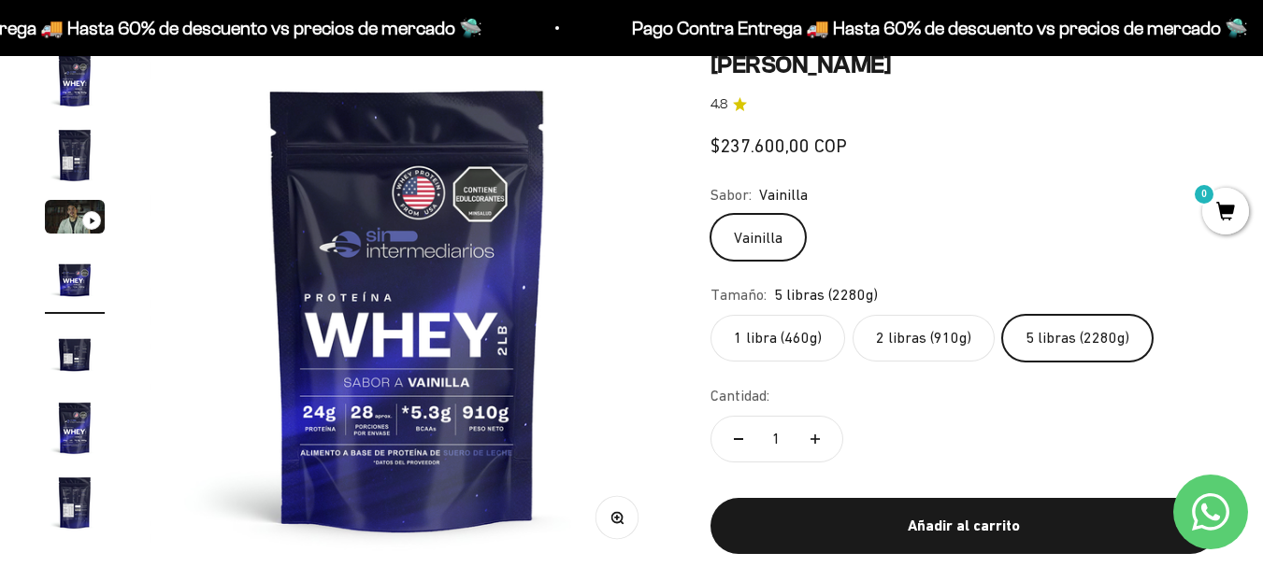
scroll to position [0, 1582]
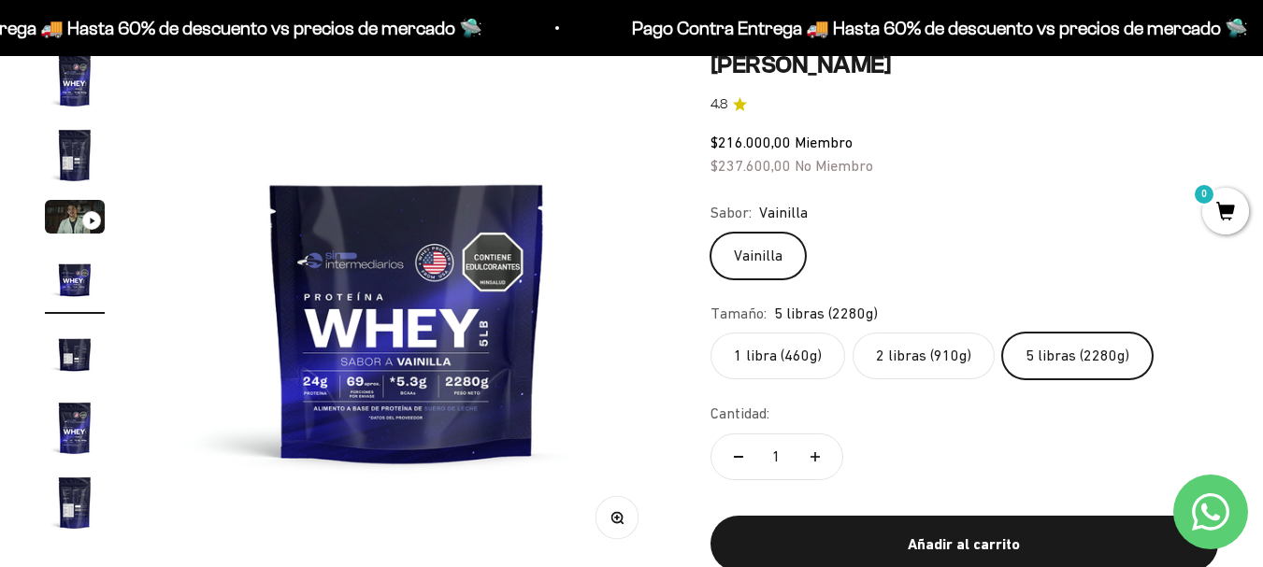
click at [924, 342] on label "2 libras (910g)" at bounding box center [923, 356] width 142 height 47
click at [710, 333] on input "2 libras (910g)" at bounding box center [709, 332] width 1 height 1
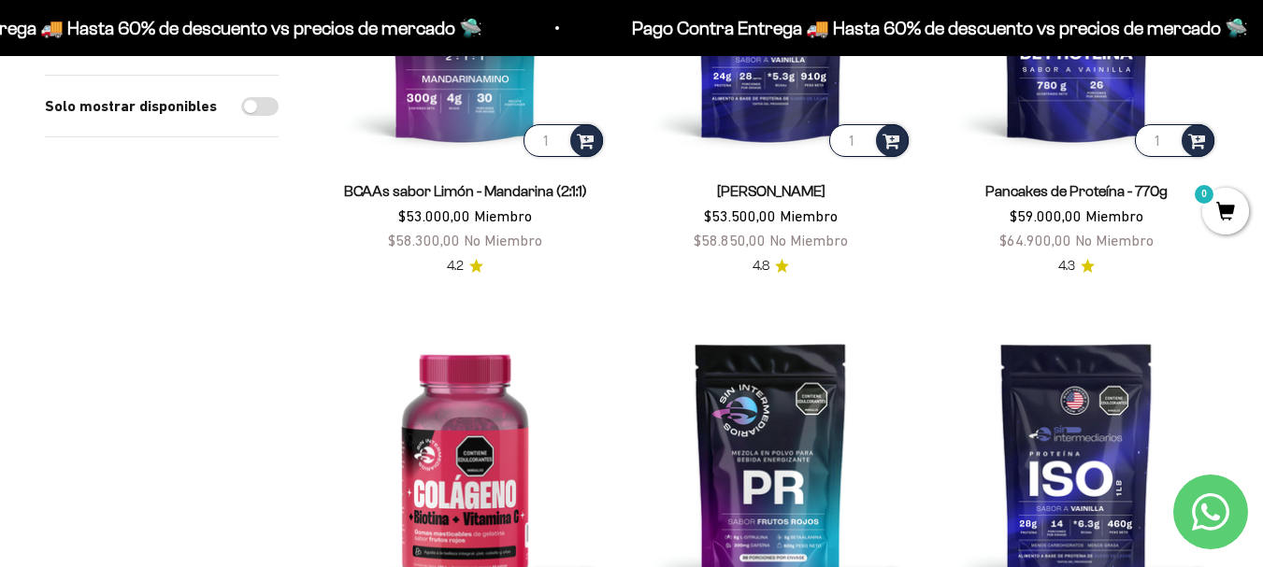
scroll to position [1057, 0]
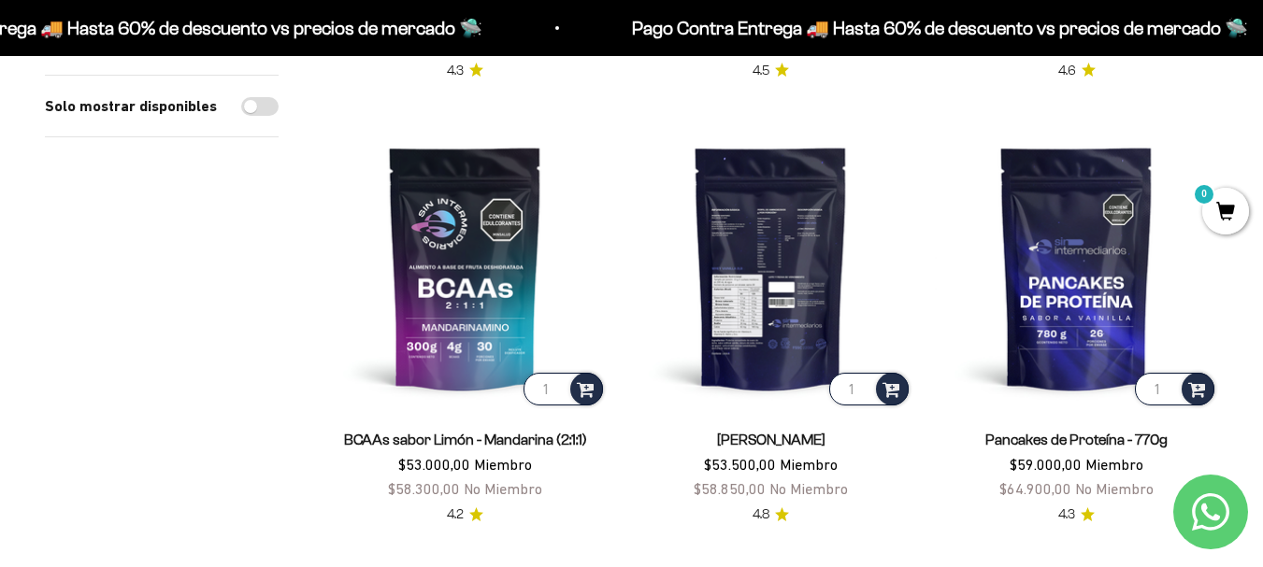
click at [788, 299] on img at bounding box center [770, 267] width 283 height 283
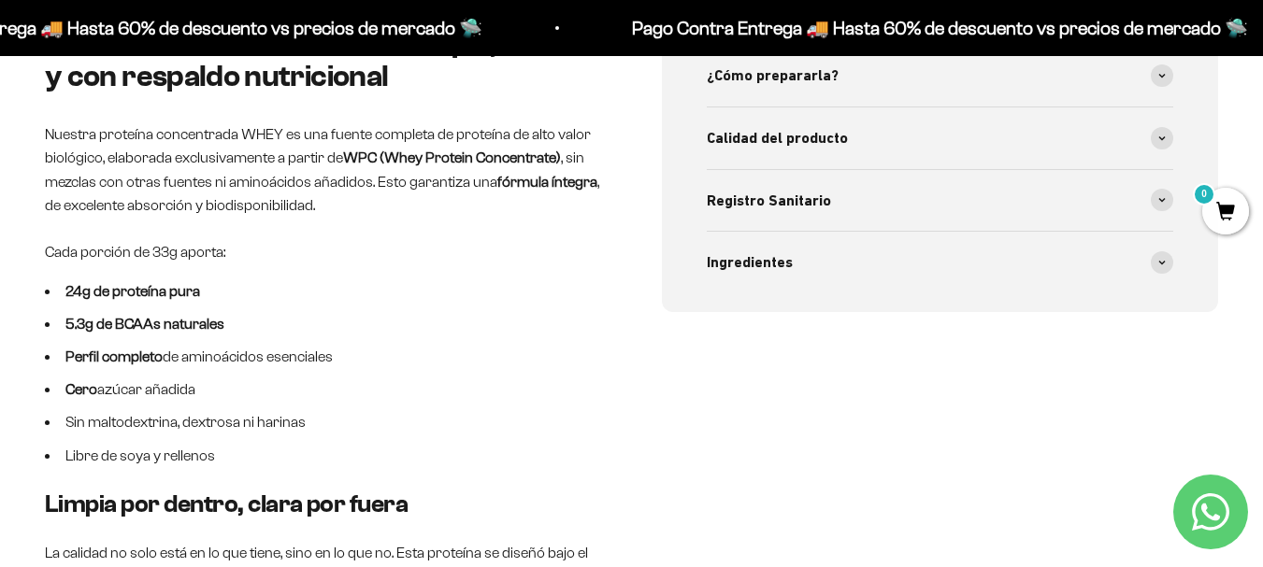
scroll to position [678, 0]
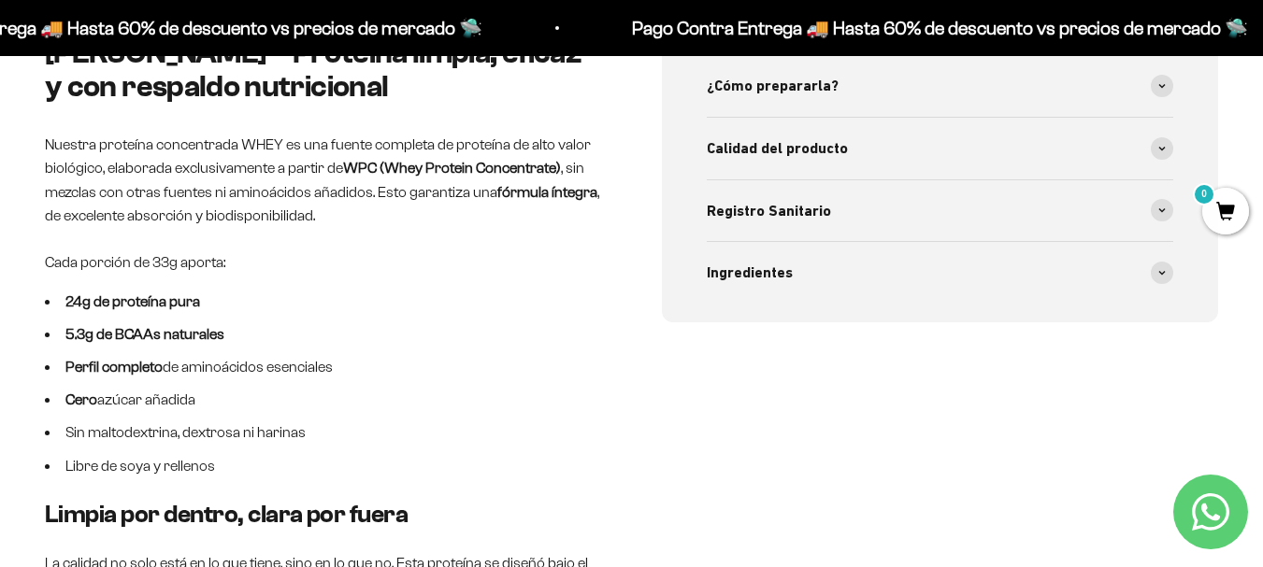
scroll to position [842, 0]
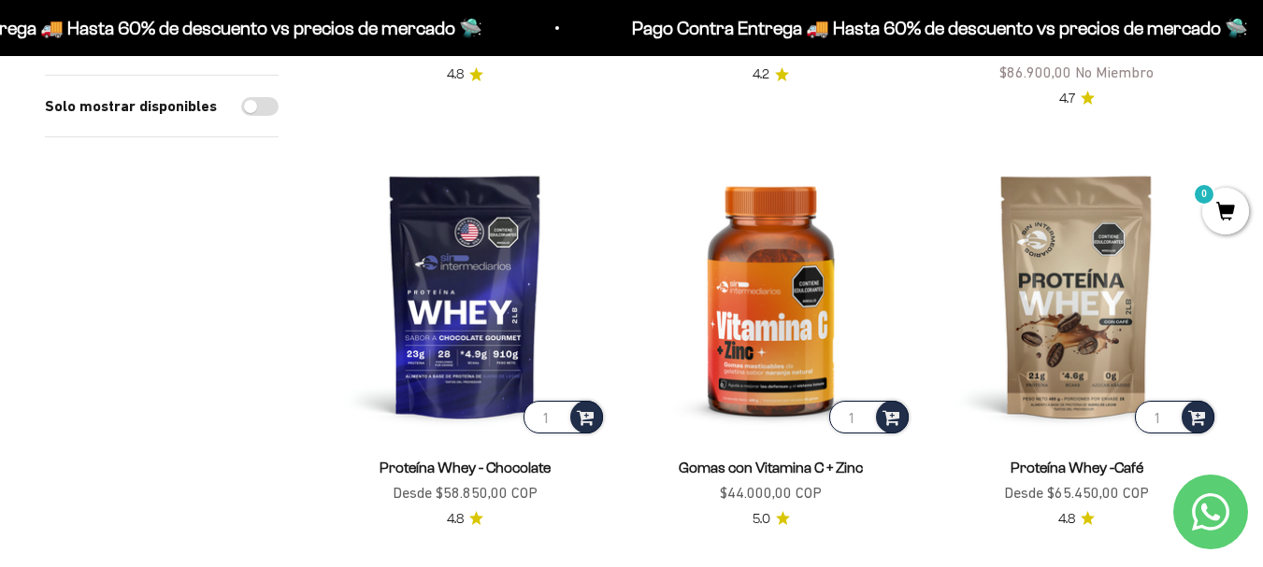
scroll to position [2457, 0]
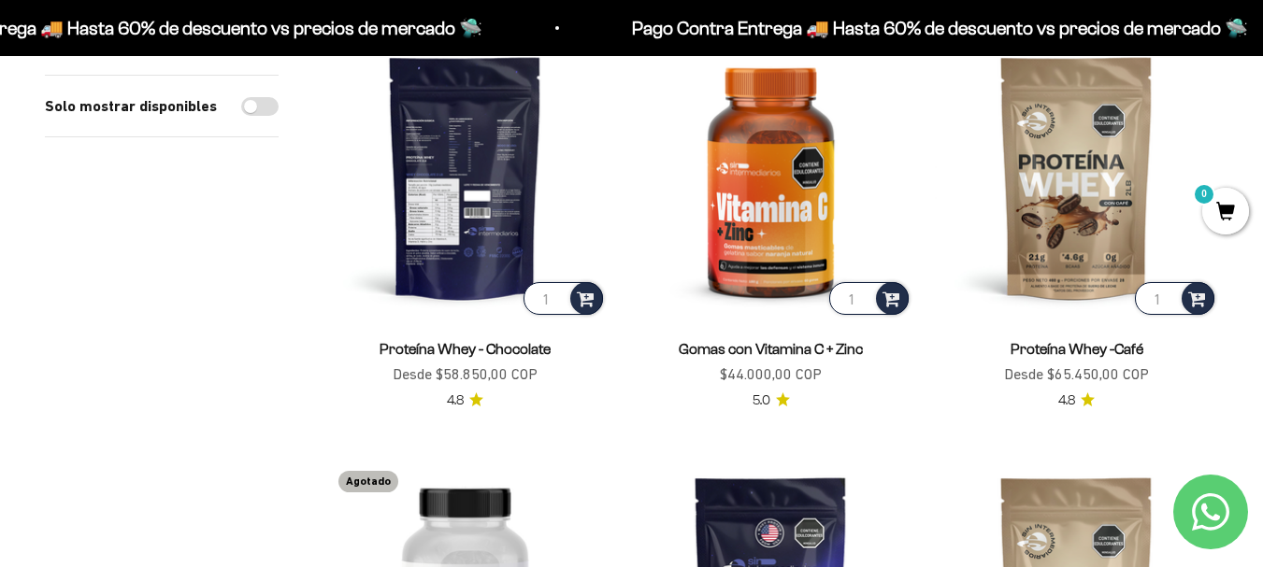
click at [479, 253] on img at bounding box center [464, 177] width 283 height 283
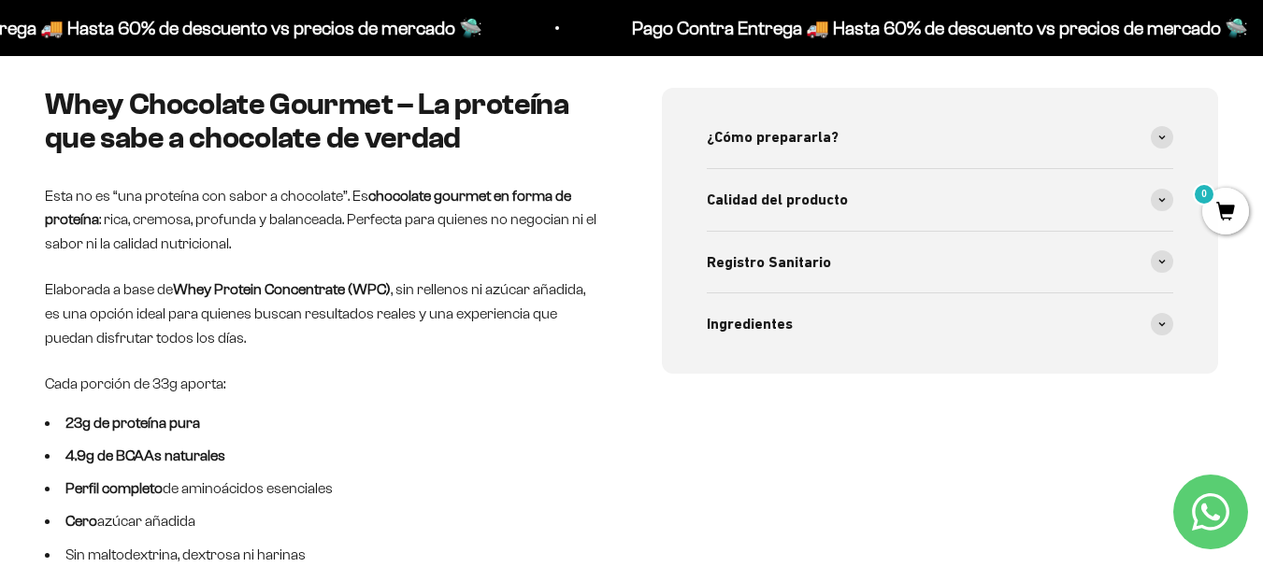
scroll to position [760, 0]
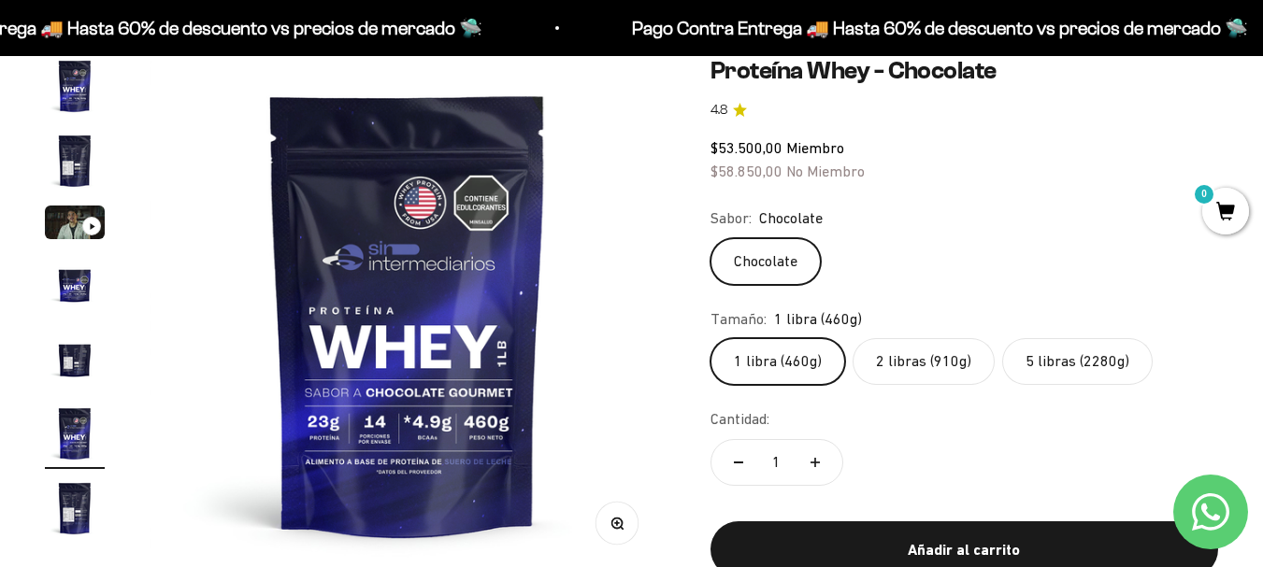
scroll to position [188, 0]
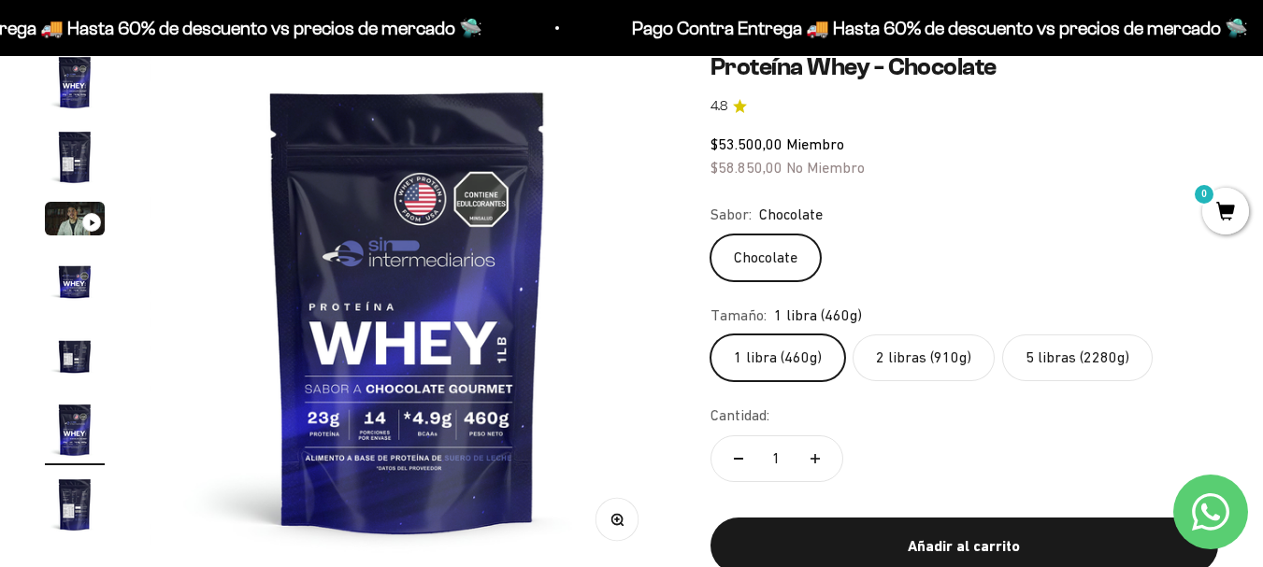
click at [921, 343] on label "2 libras (910g)" at bounding box center [923, 358] width 142 height 47
click at [710, 335] on input "2 libras (910g)" at bounding box center [709, 334] width 1 height 1
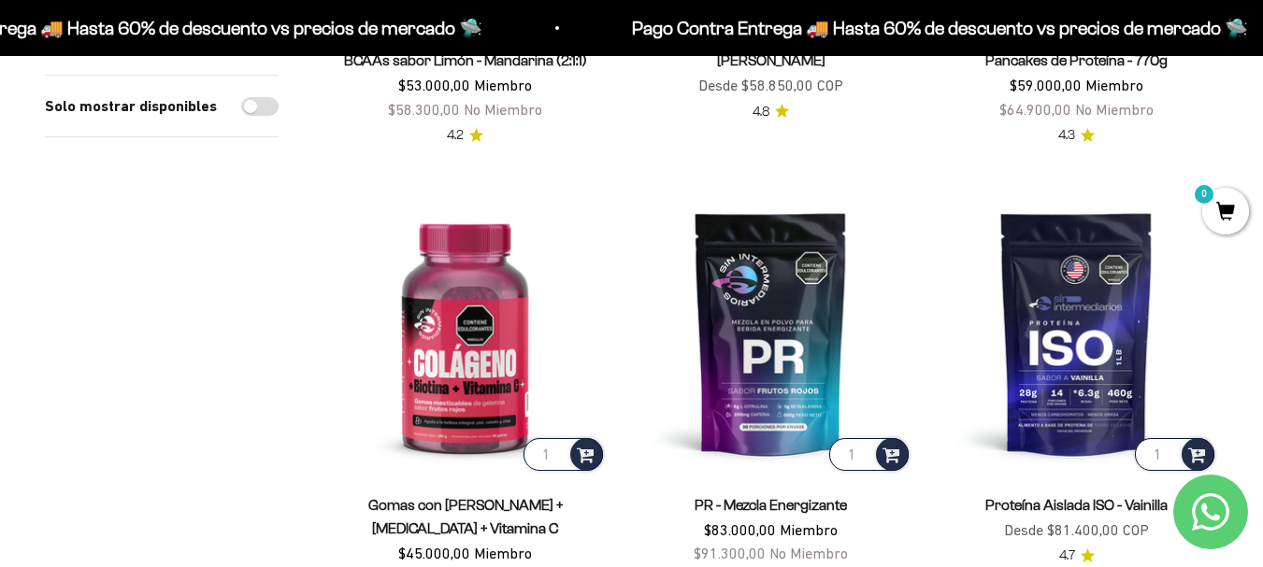
scroll to position [1496, 0]
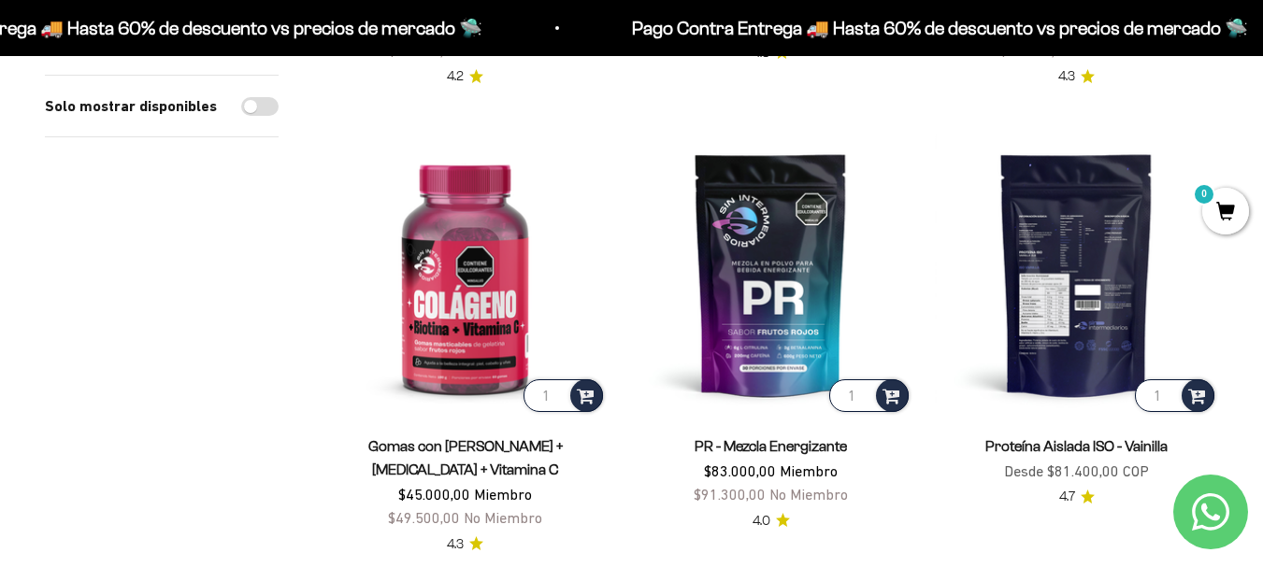
click at [1136, 329] on img at bounding box center [1076, 274] width 283 height 283
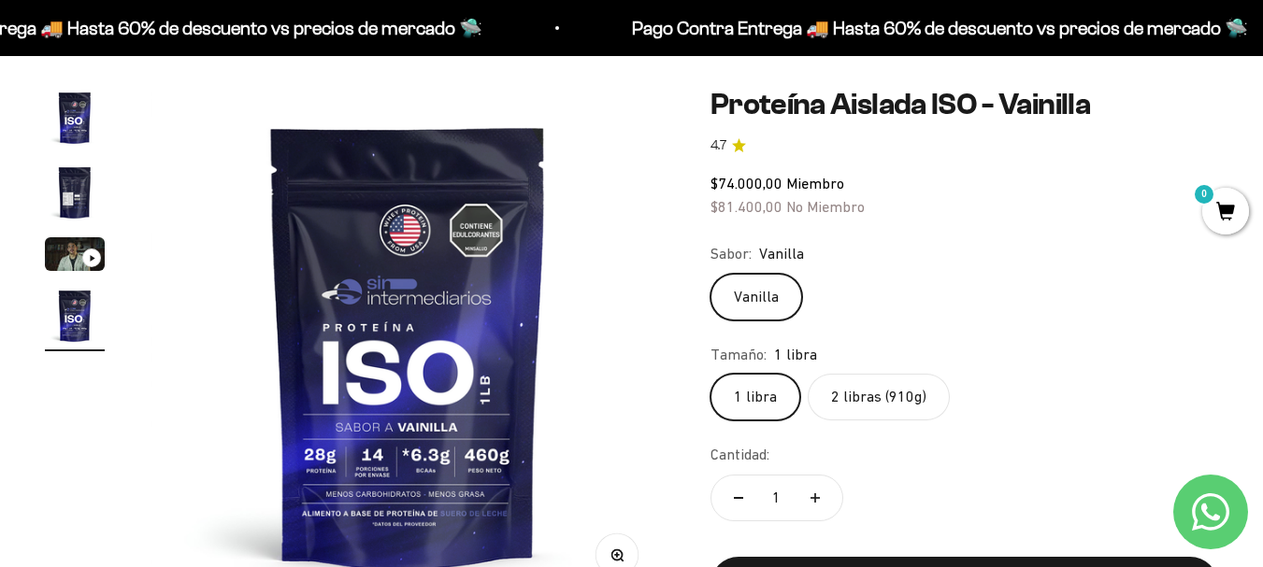
scroll to position [91, 0]
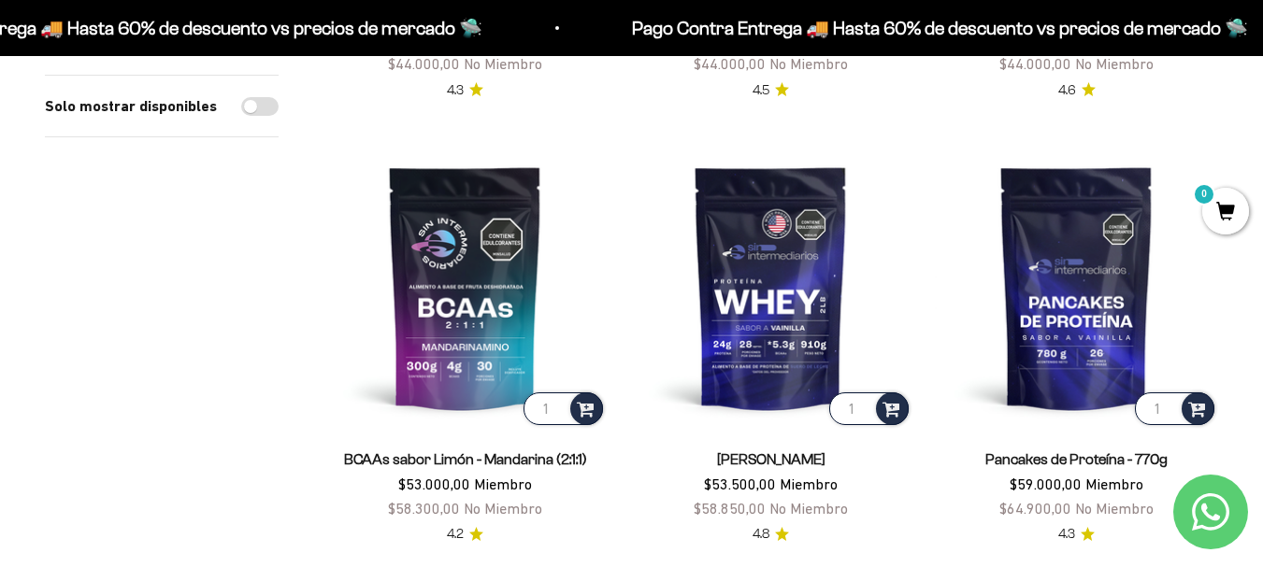
scroll to position [949, 0]
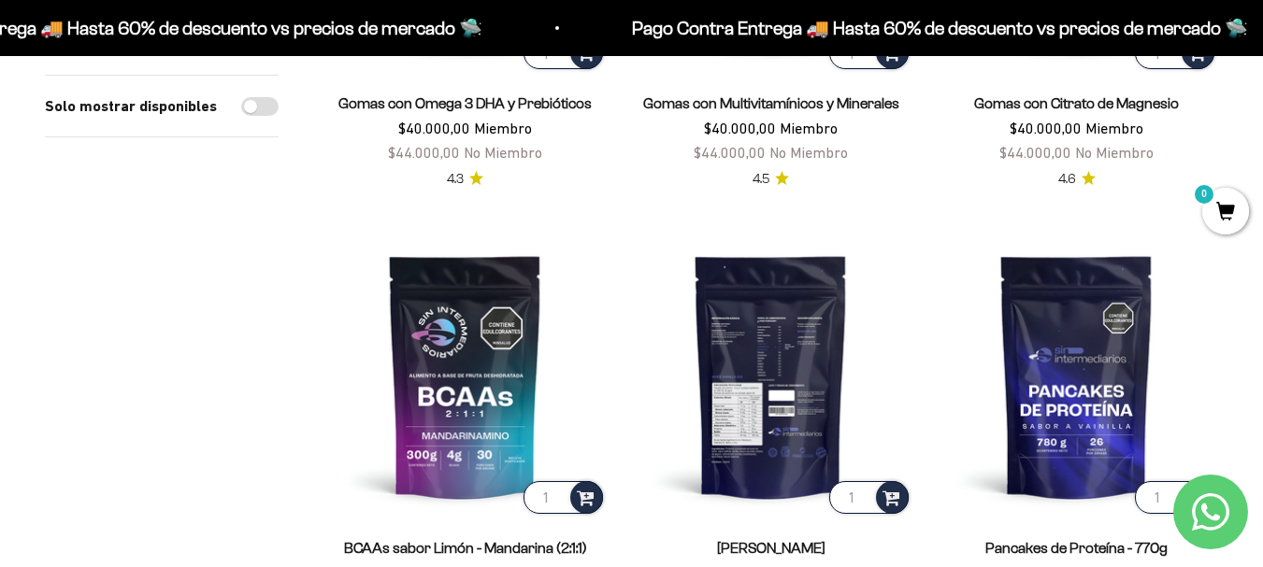
click at [800, 357] on img at bounding box center [770, 376] width 283 height 283
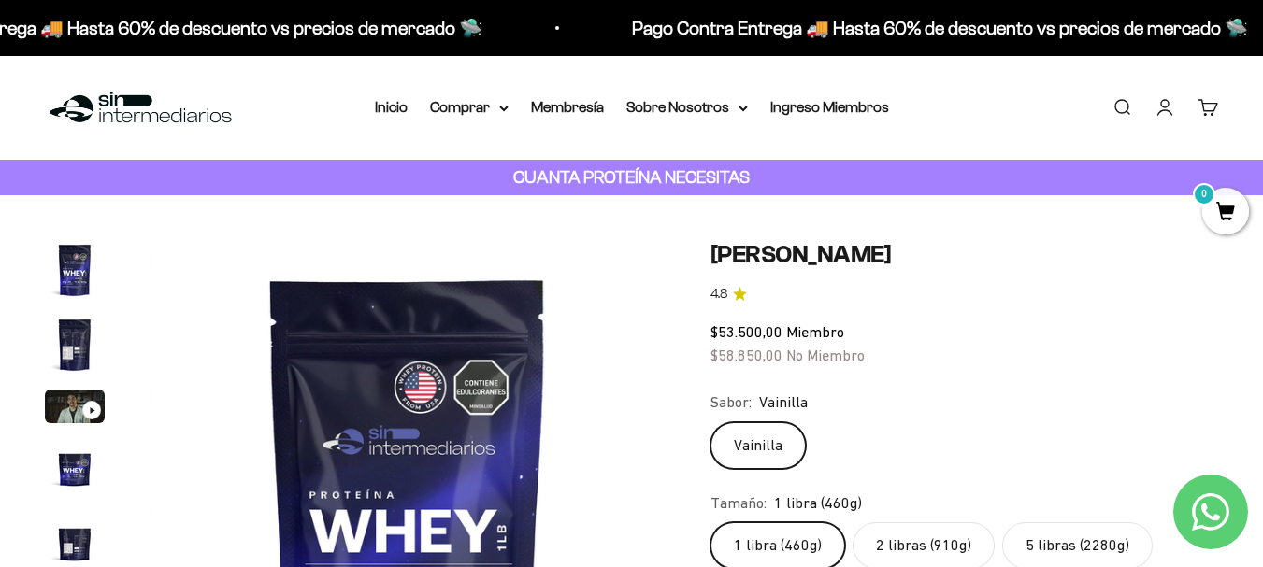
drag, startPoint x: 1276, startPoint y: 68, endPoint x: 1271, endPoint y: -1, distance: 69.3
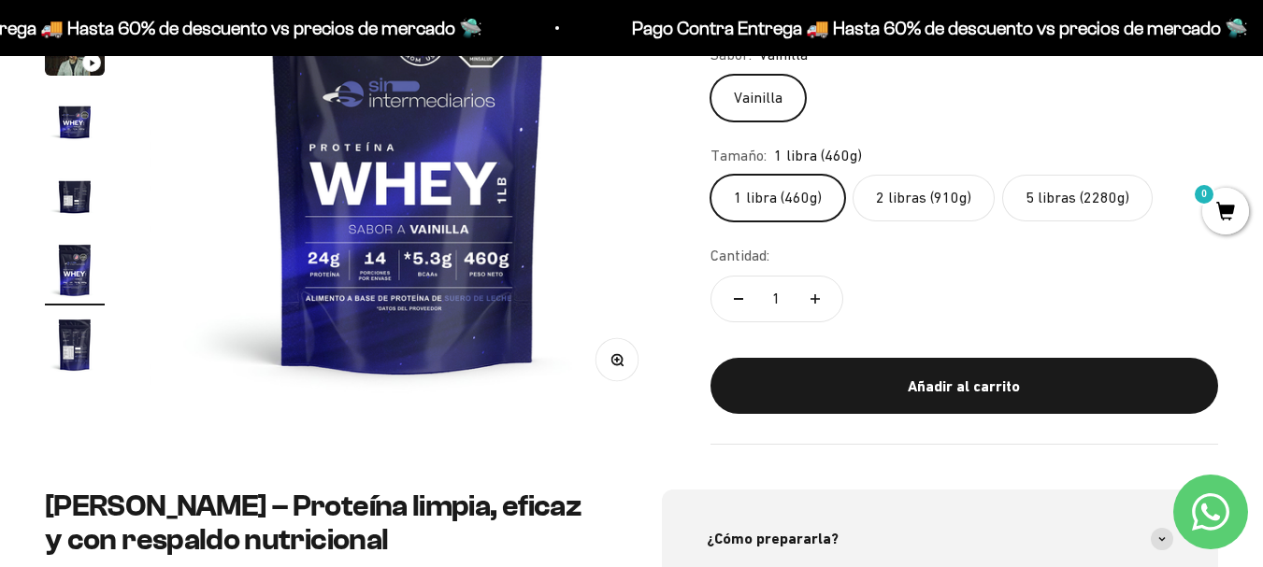
scroll to position [143, 0]
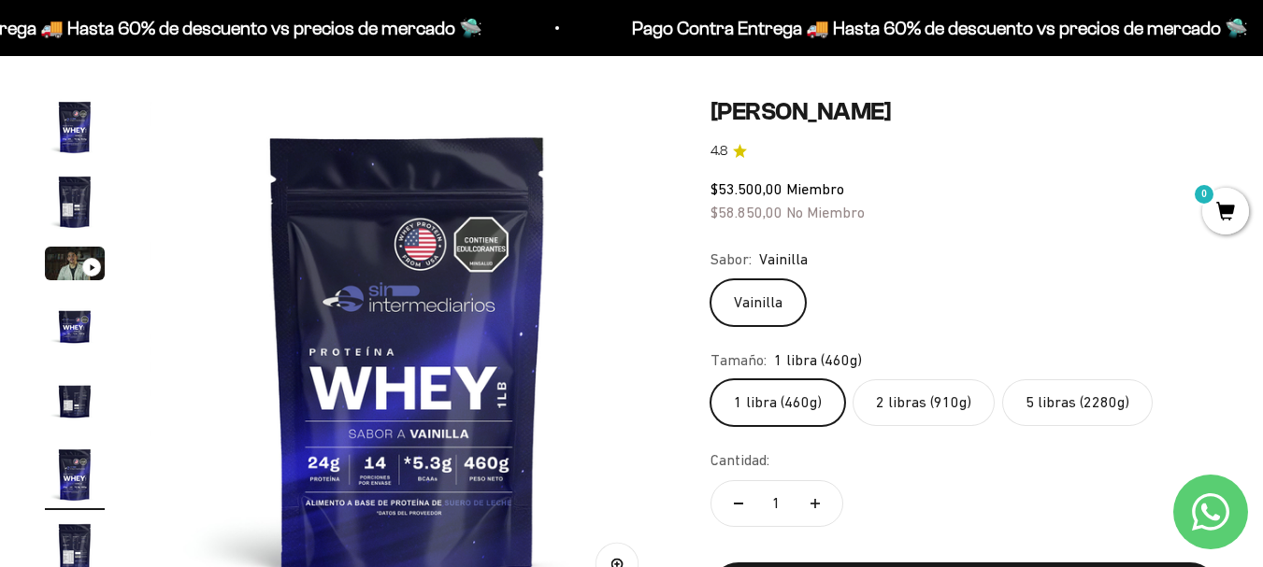
click at [917, 395] on label "2 libras (910g)" at bounding box center [923, 403] width 142 height 47
click at [710, 380] on input "2 libras (910g)" at bounding box center [709, 379] width 1 height 1
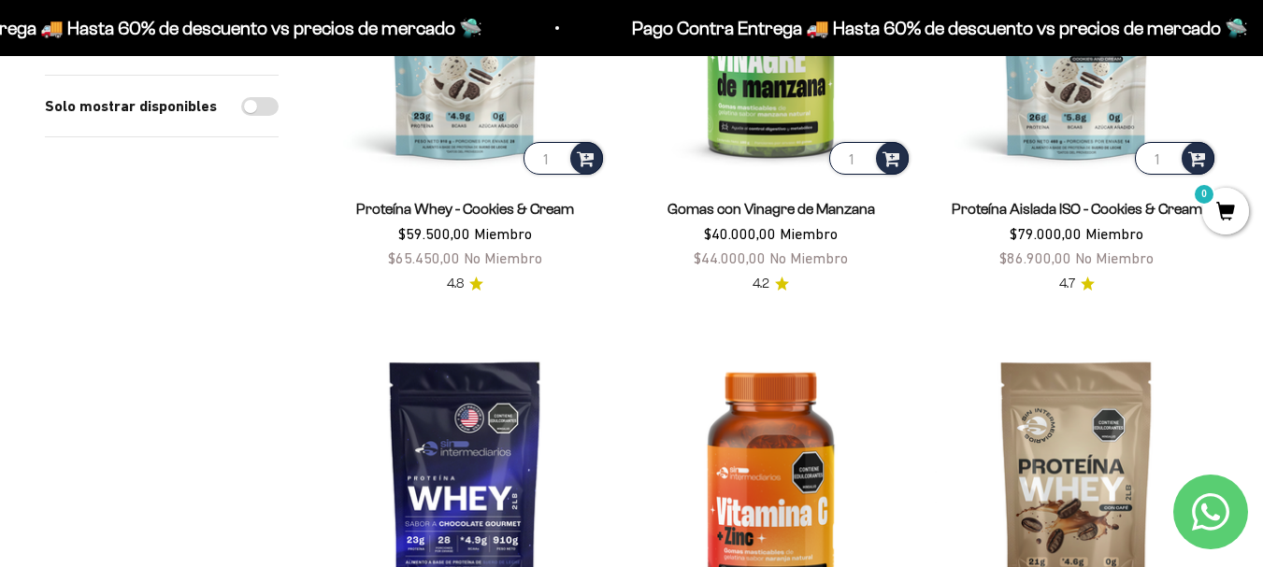
scroll to position [2429, 0]
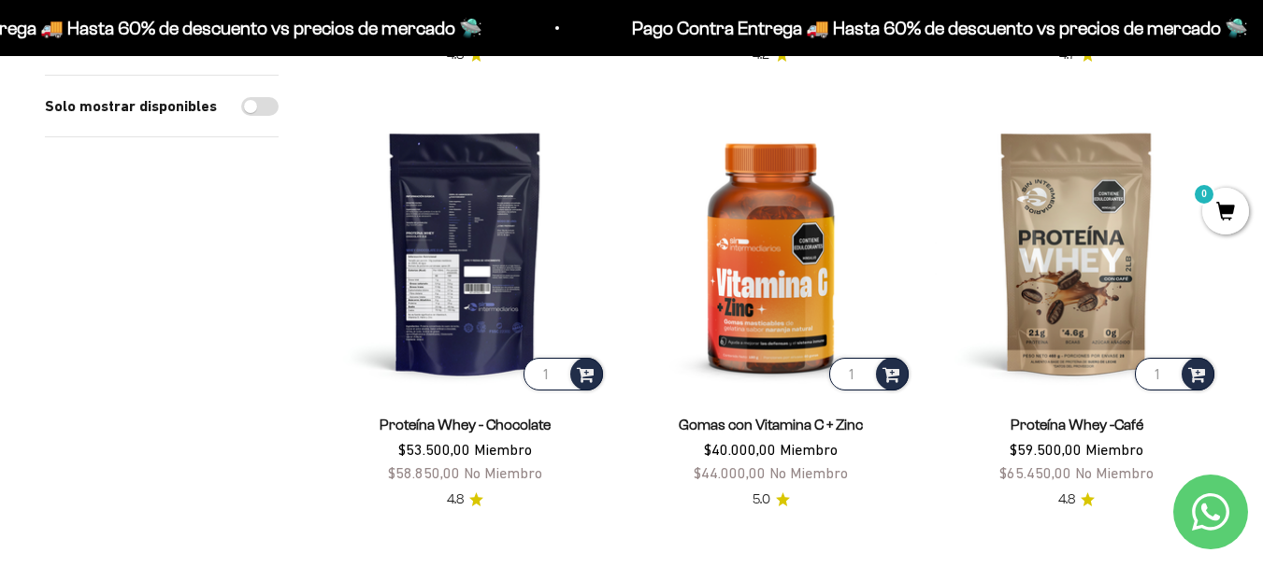
click at [466, 290] on img at bounding box center [464, 252] width 283 height 283
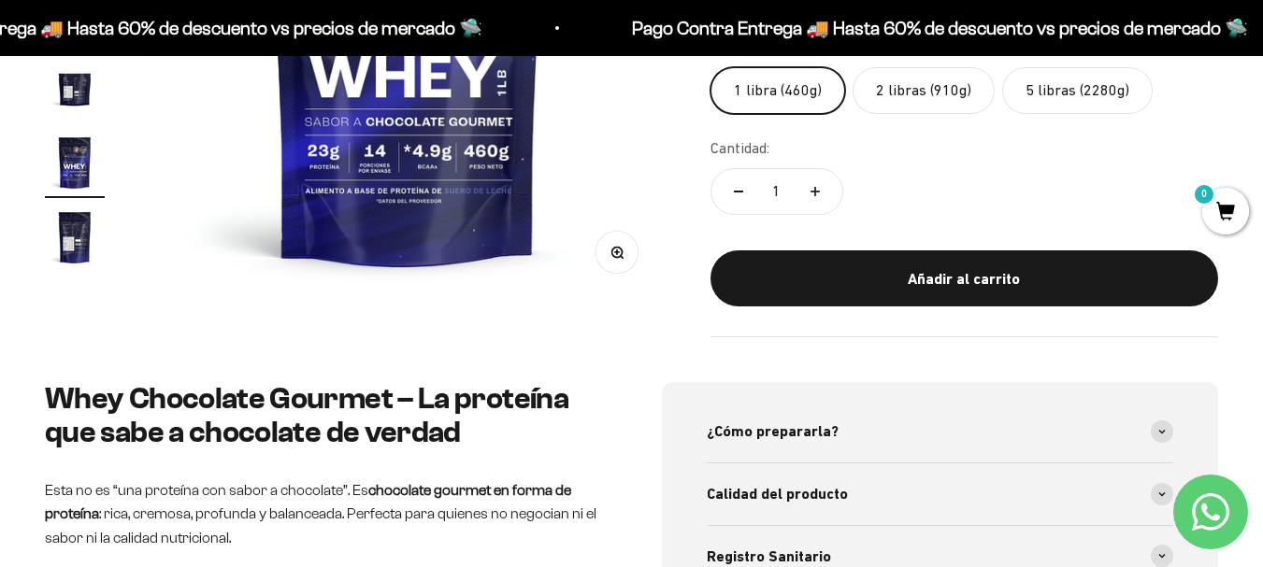
scroll to position [50, 0]
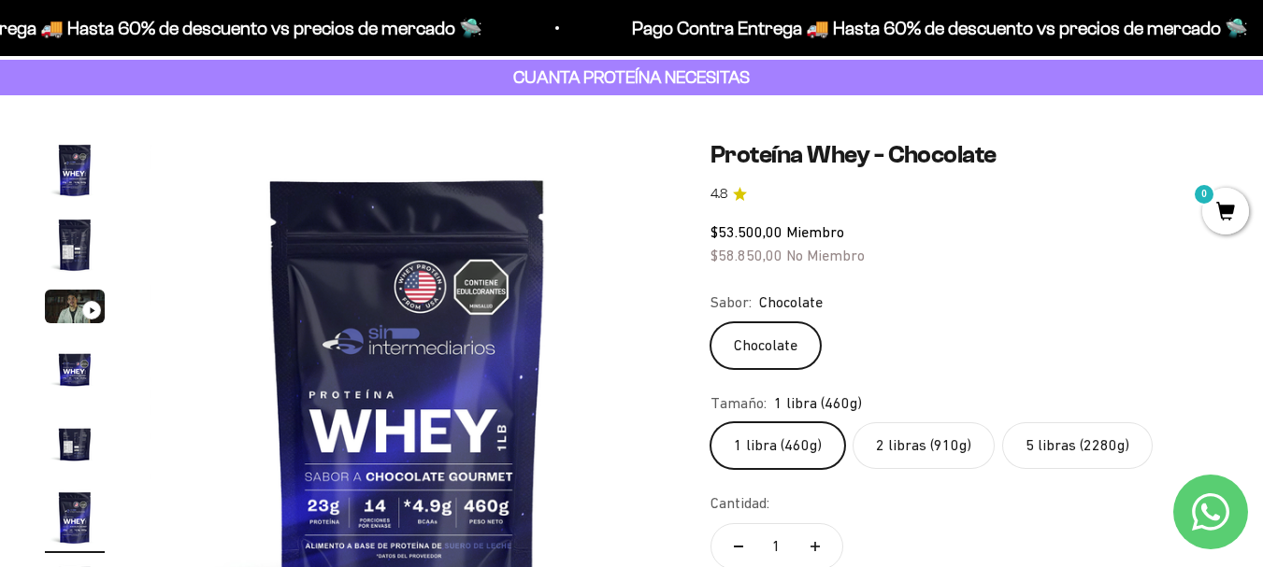
scroll to position [0, 0]
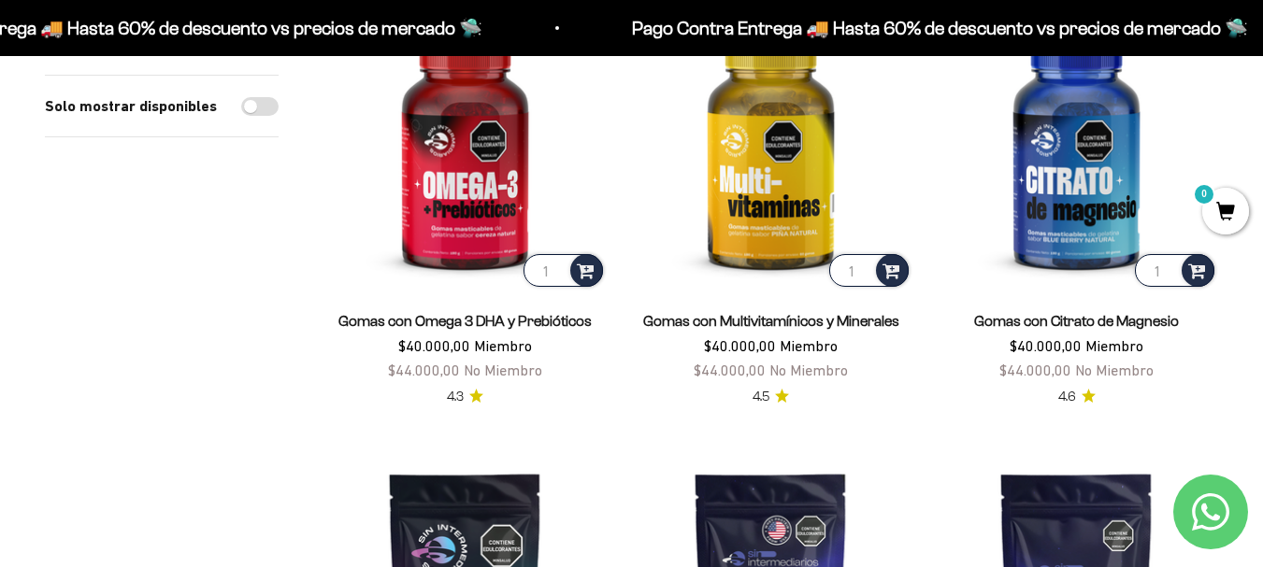
scroll to position [1128, 0]
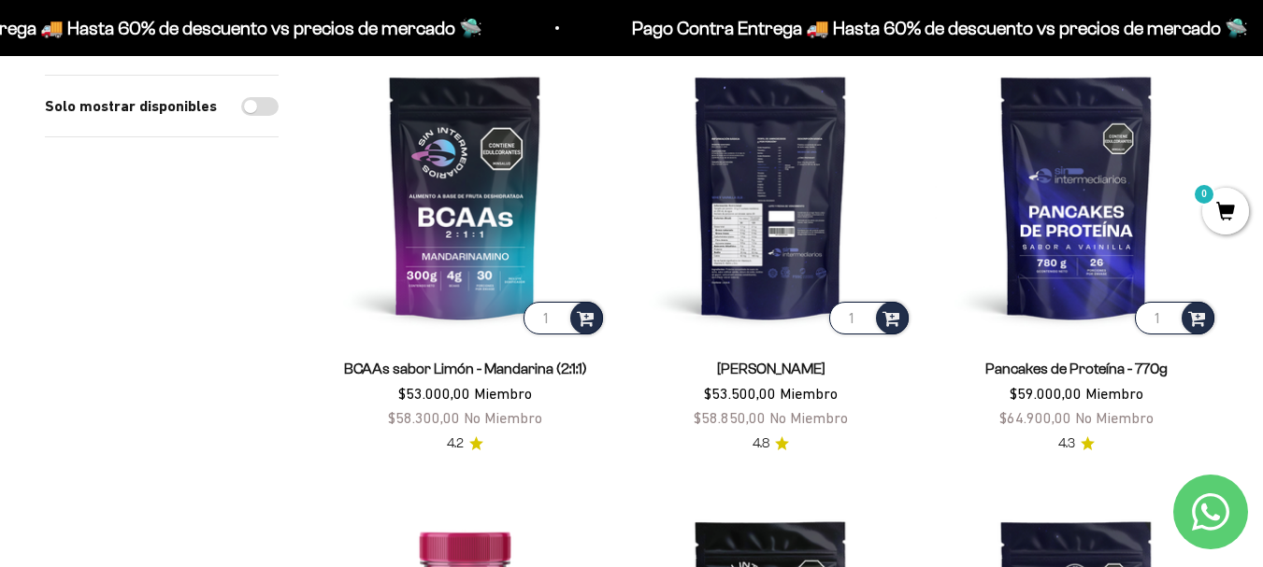
click at [769, 195] on img at bounding box center [770, 196] width 283 height 283
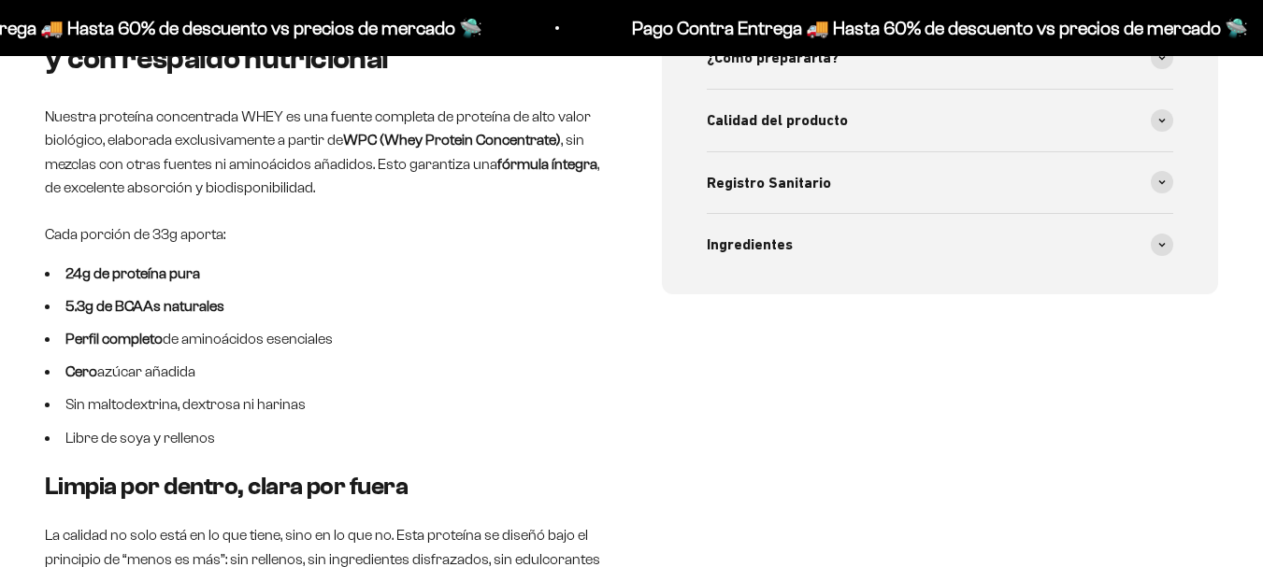
scroll to position [491, 0]
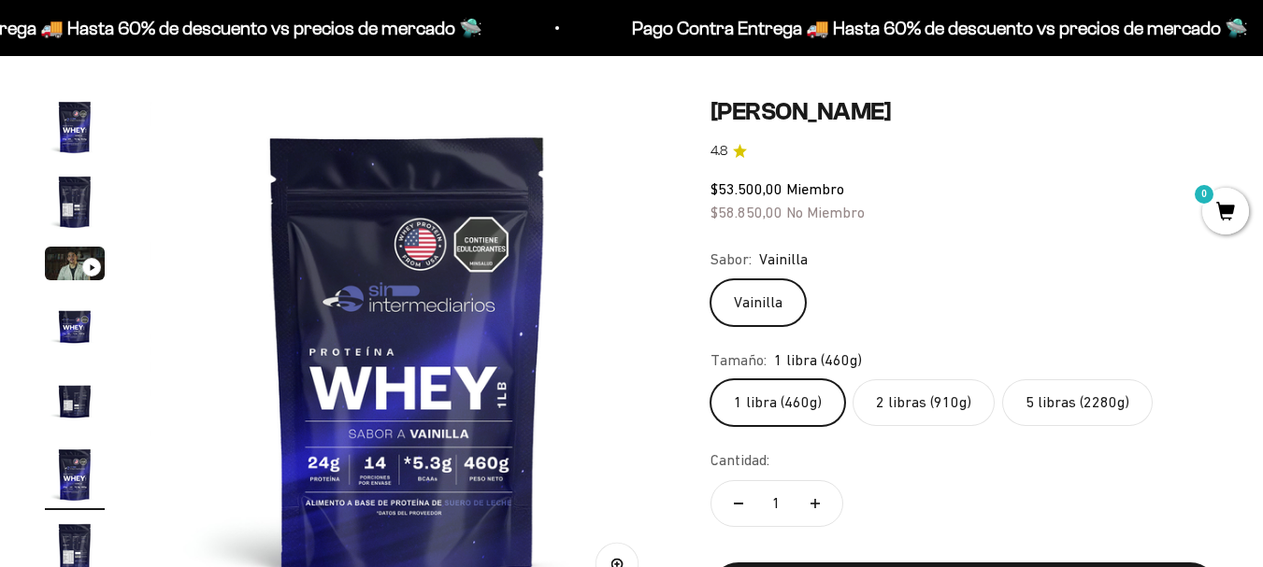
click at [912, 400] on label "2 libras (910g)" at bounding box center [923, 403] width 142 height 47
click at [710, 380] on input "2 libras (910g)" at bounding box center [709, 379] width 1 height 1
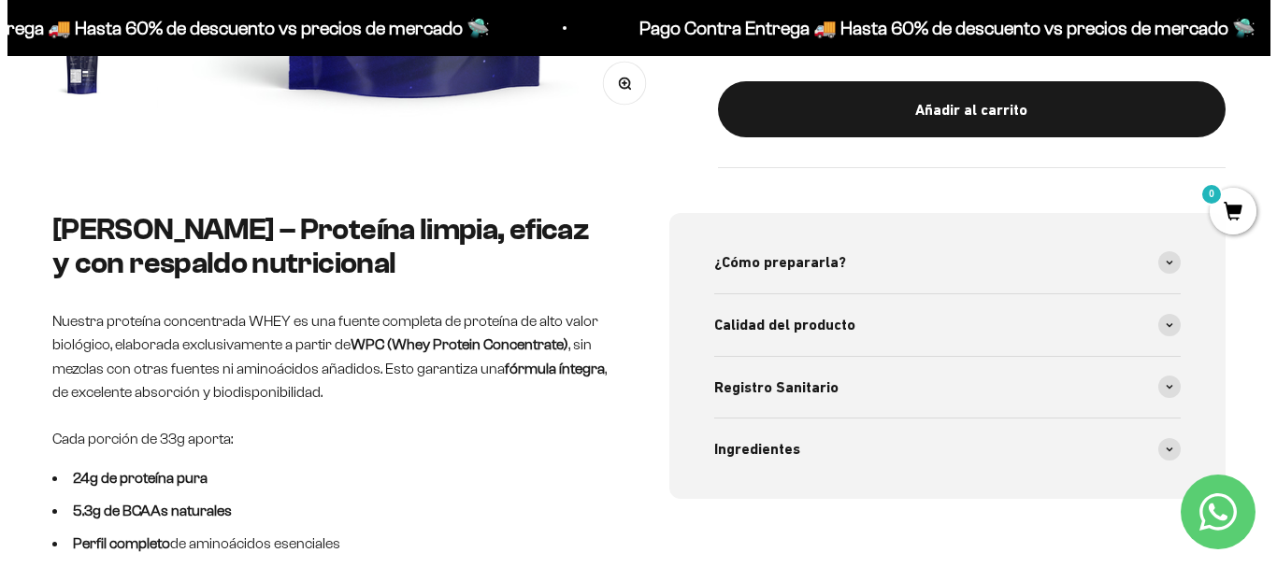
scroll to position [461, 0]
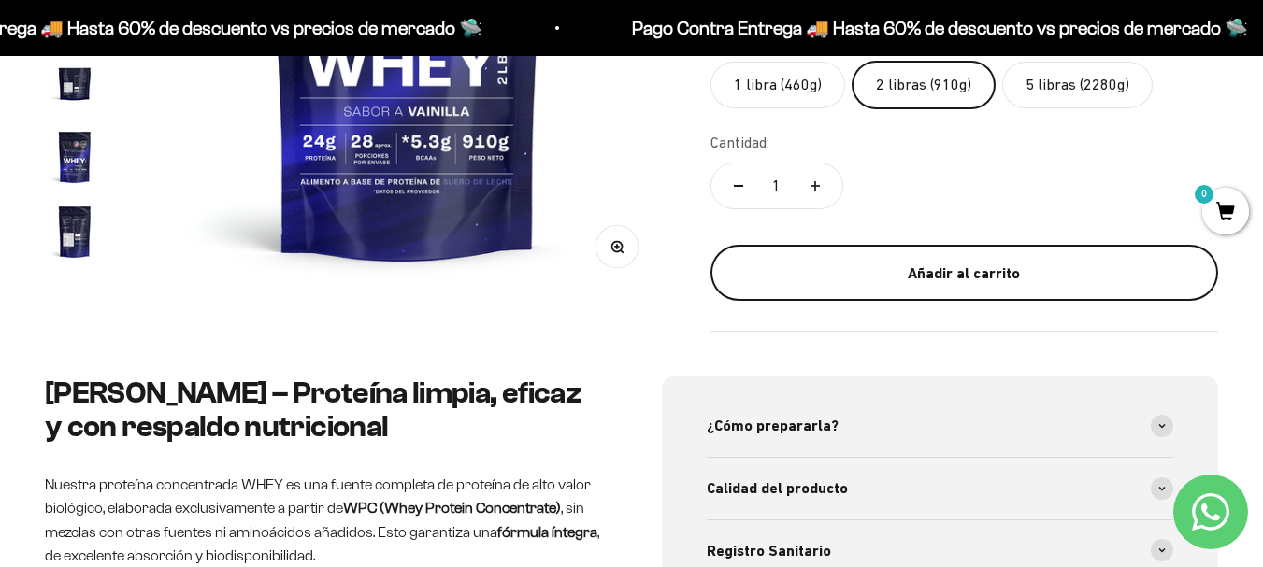
click at [1006, 283] on div "Añadir al carrito" at bounding box center [964, 274] width 433 height 24
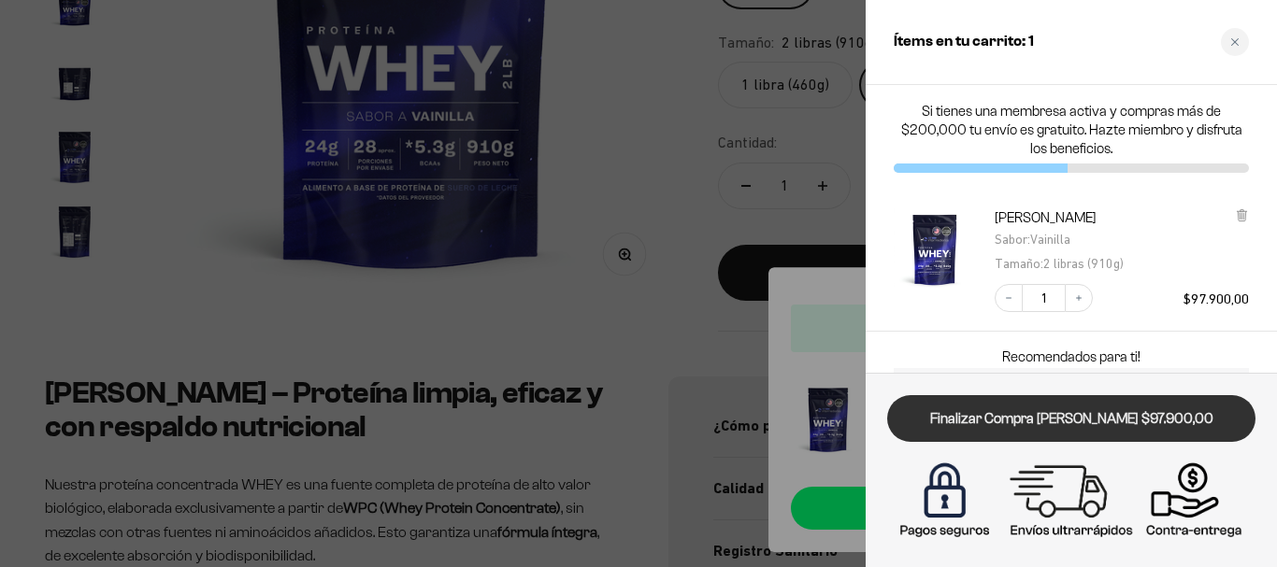
click at [1126, 412] on link "Finalizar Compra [PERSON_NAME] $97.900,00" at bounding box center [1071, 419] width 368 height 48
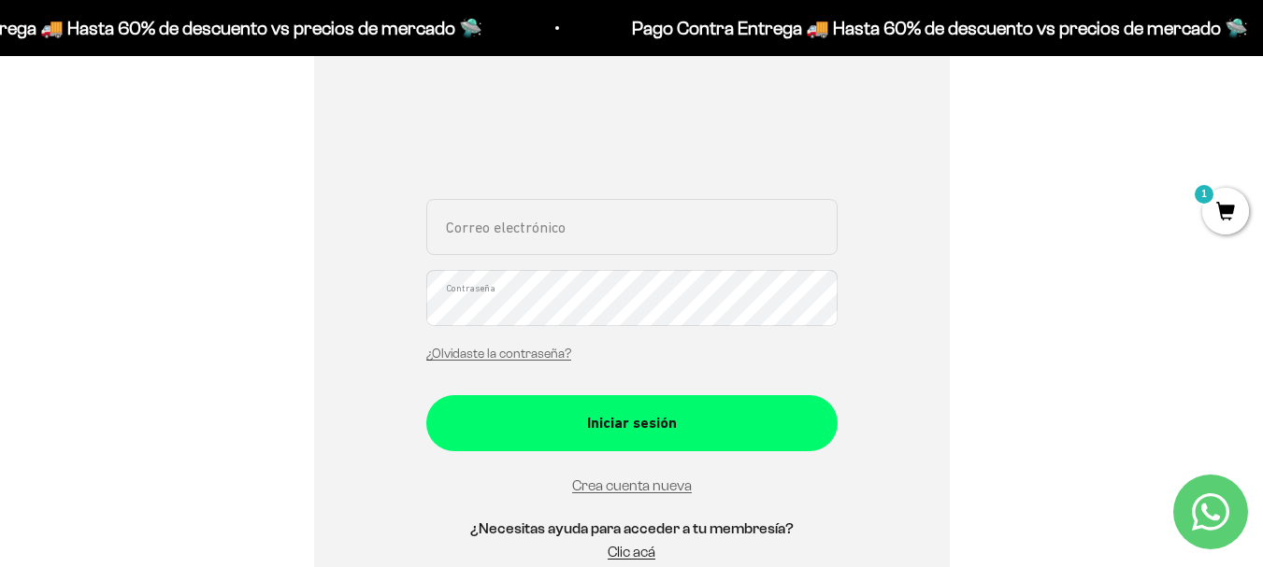
scroll to position [310, 0]
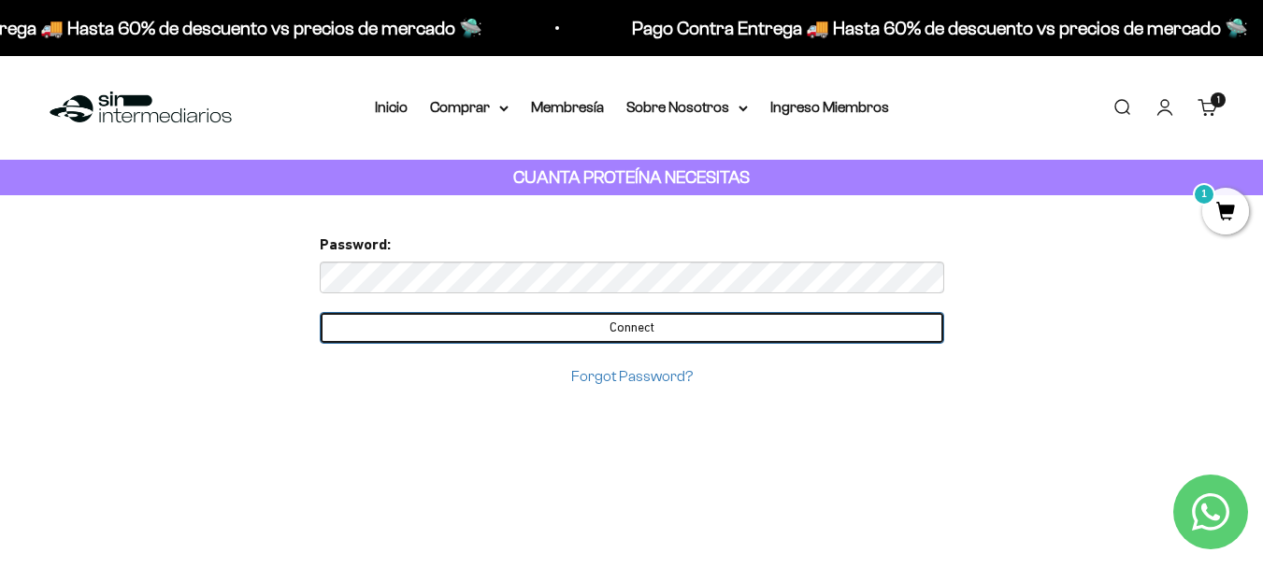
click at [483, 323] on input "Connect" at bounding box center [632, 328] width 624 height 32
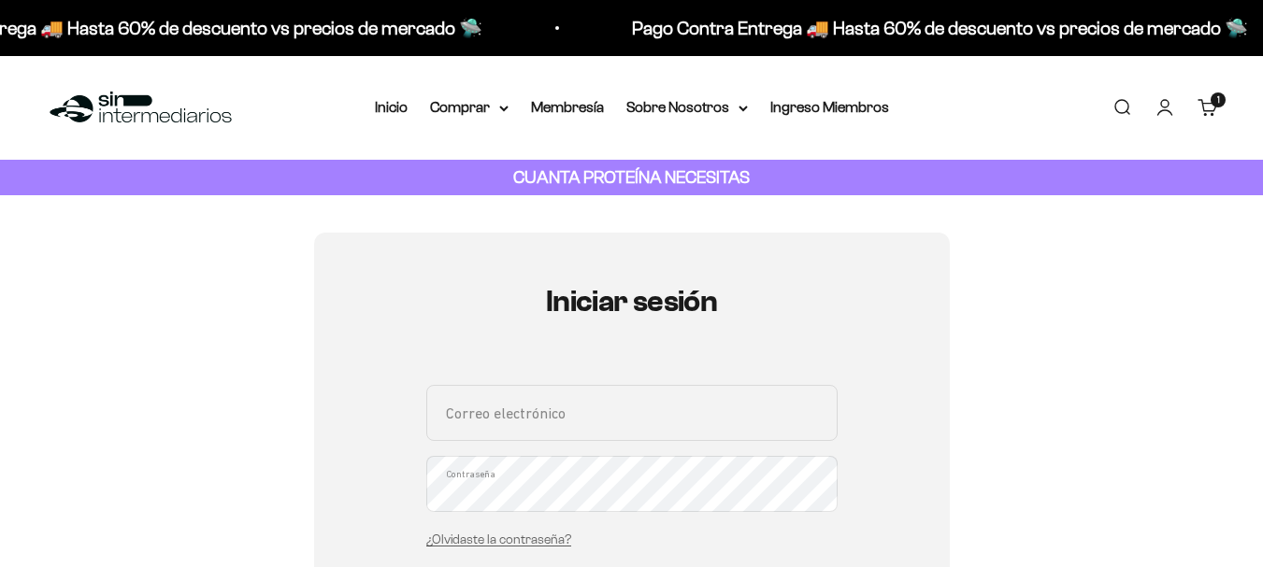
scroll to position [460, 0]
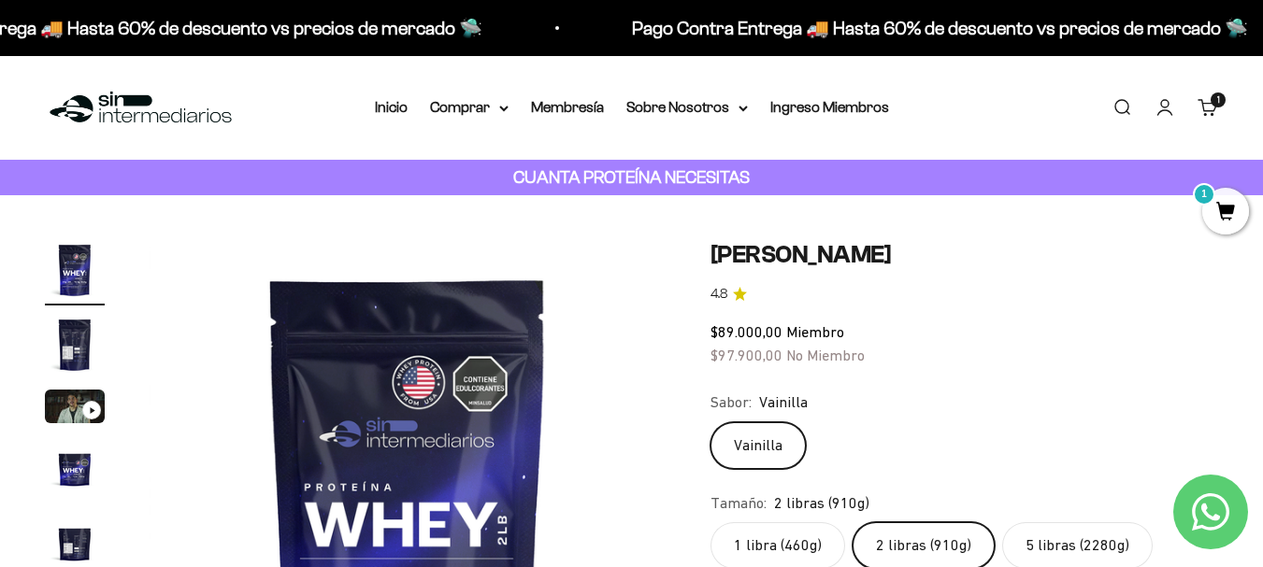
click at [581, 97] on li "Membresía" at bounding box center [567, 107] width 73 height 24
click at [590, 107] on link "Membresía" at bounding box center [567, 107] width 73 height 16
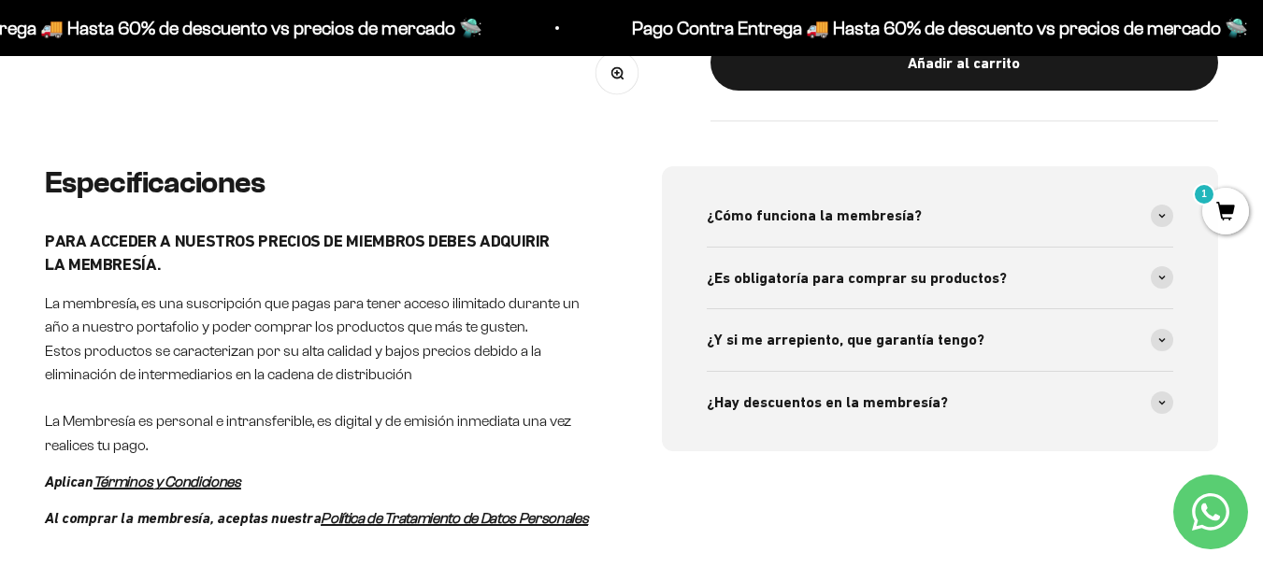
scroll to position [755, 0]
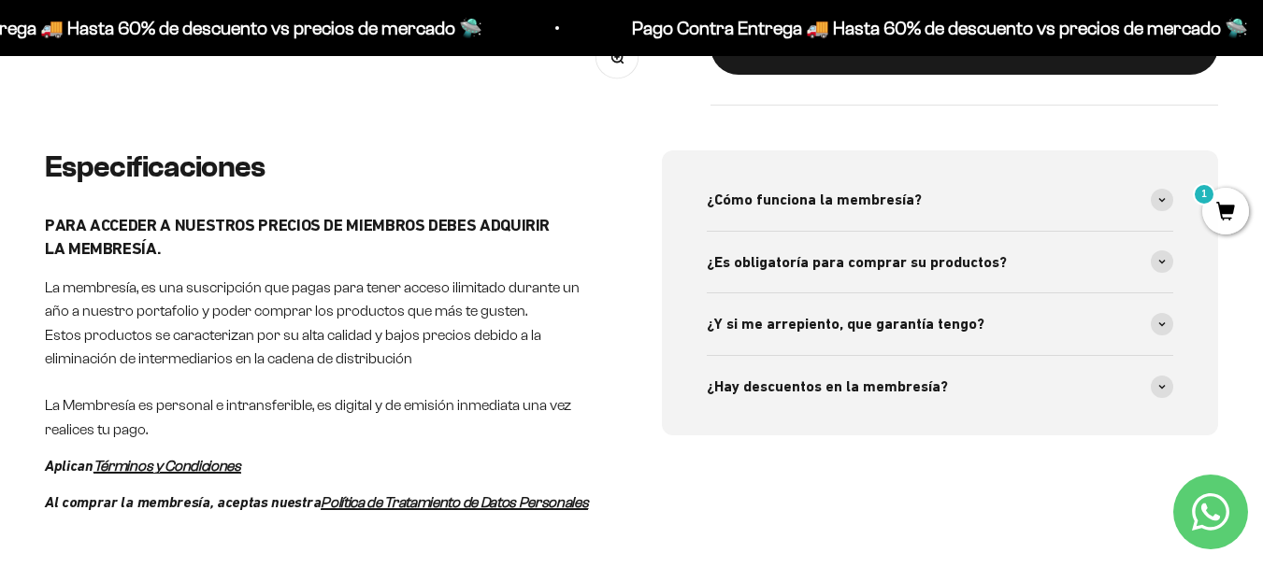
click at [1154, 196] on span at bounding box center [1162, 200] width 22 height 22
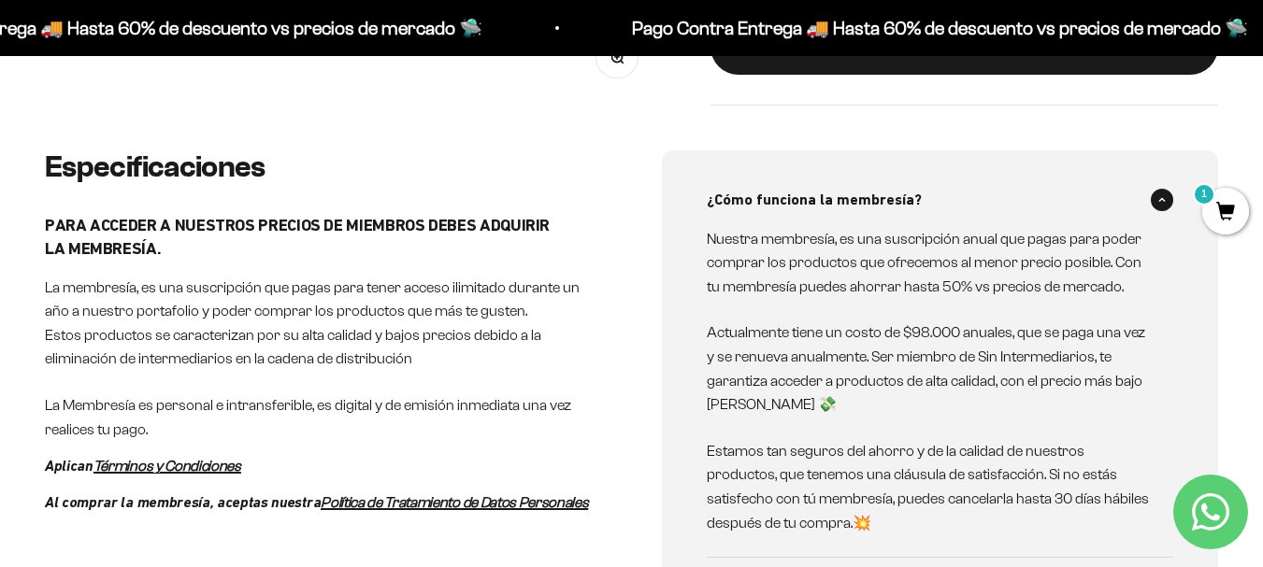
click at [1154, 196] on span at bounding box center [1162, 200] width 22 height 22
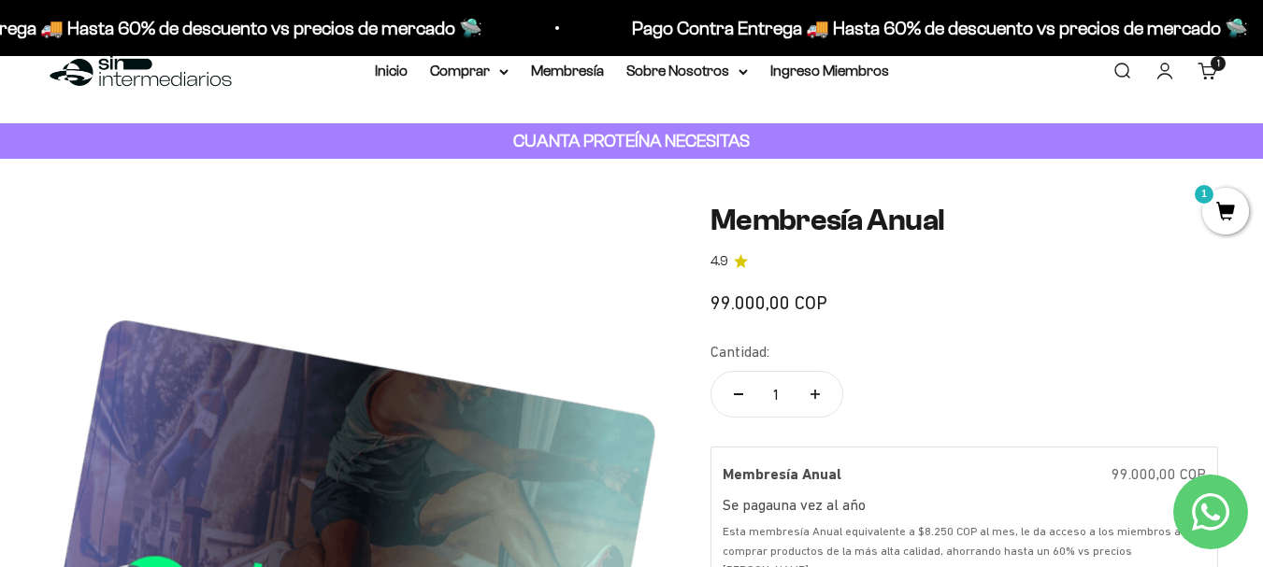
scroll to position [0, 0]
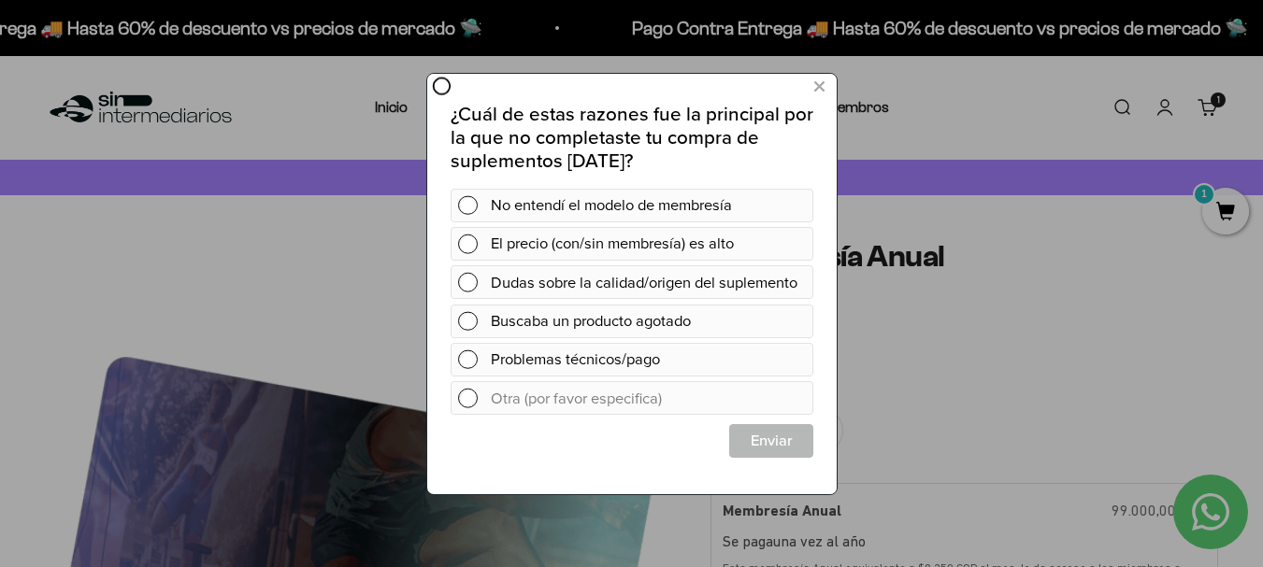
drag, startPoint x: 260, startPoint y: 193, endPoint x: 285, endPoint y: 191, distance: 25.4
click at [261, 193] on div at bounding box center [196, 212] width 393 height 424
click at [813, 91] on icon at bounding box center [818, 86] width 10 height 25
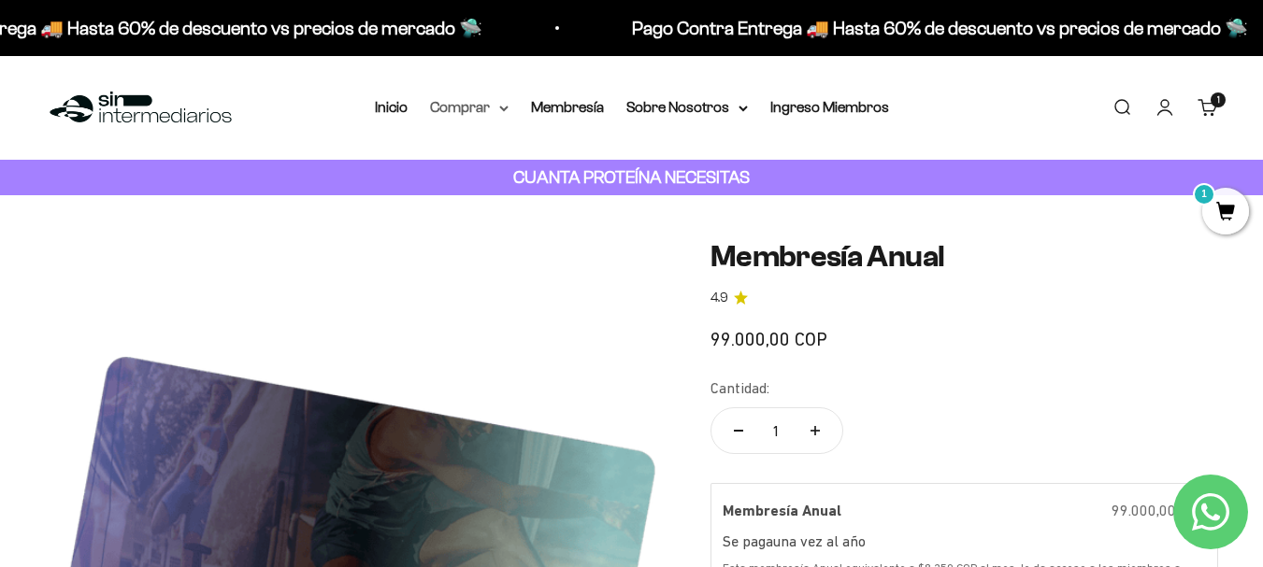
click at [462, 107] on summary "Comprar" at bounding box center [469, 107] width 79 height 24
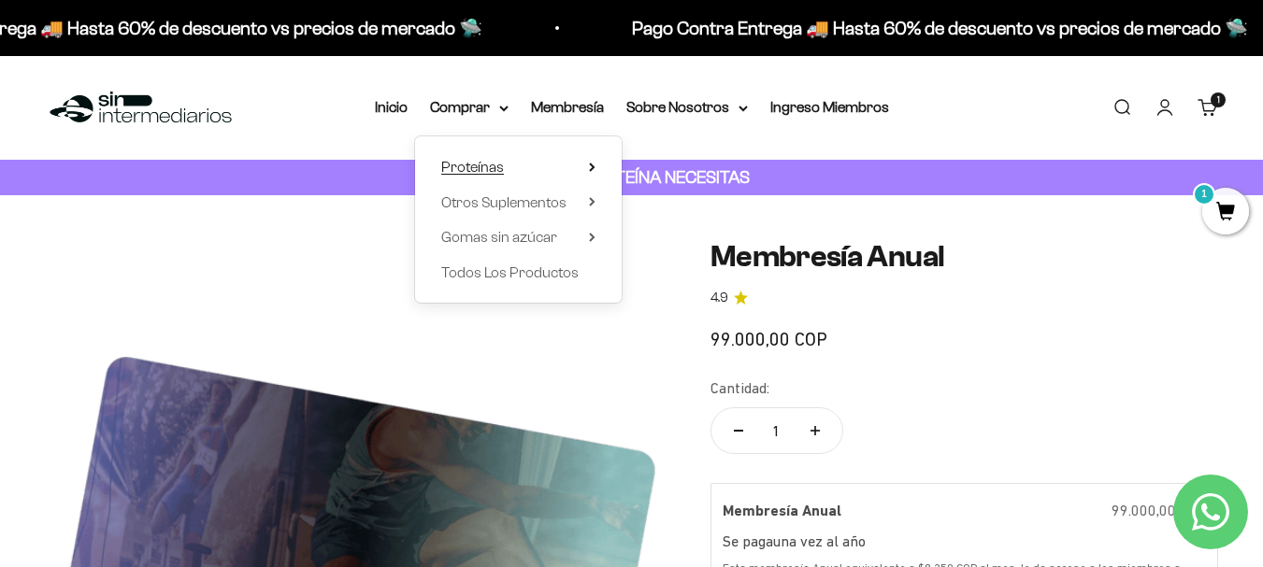
click at [472, 167] on span "Proteínas" at bounding box center [472, 167] width 63 height 16
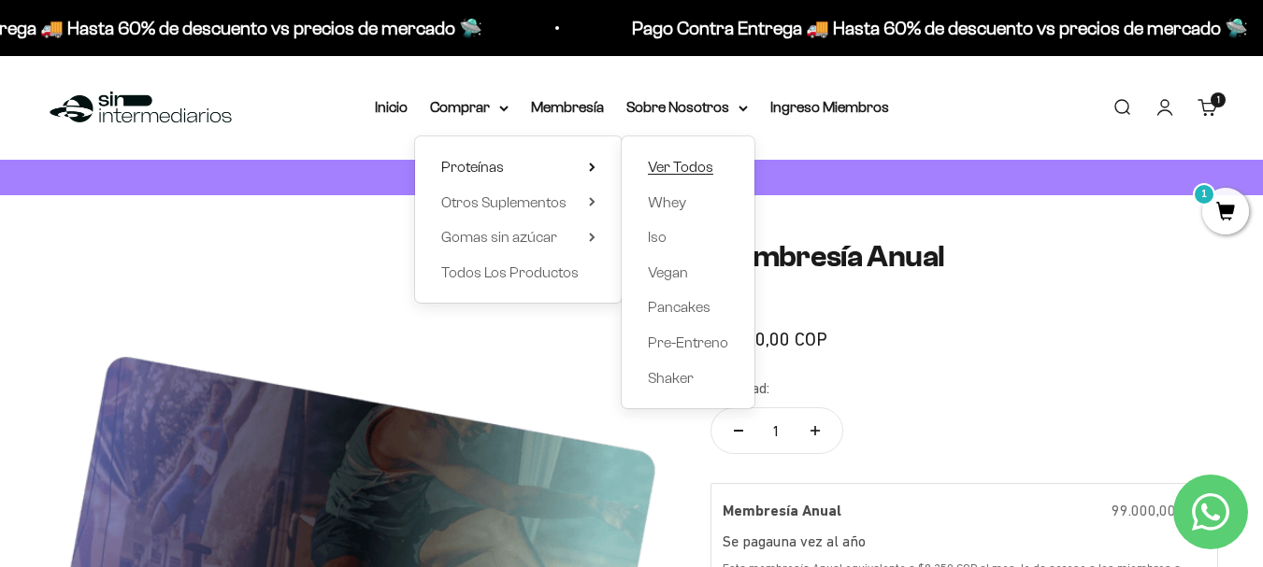
click at [674, 165] on span "Ver Todos" at bounding box center [680, 167] width 65 height 16
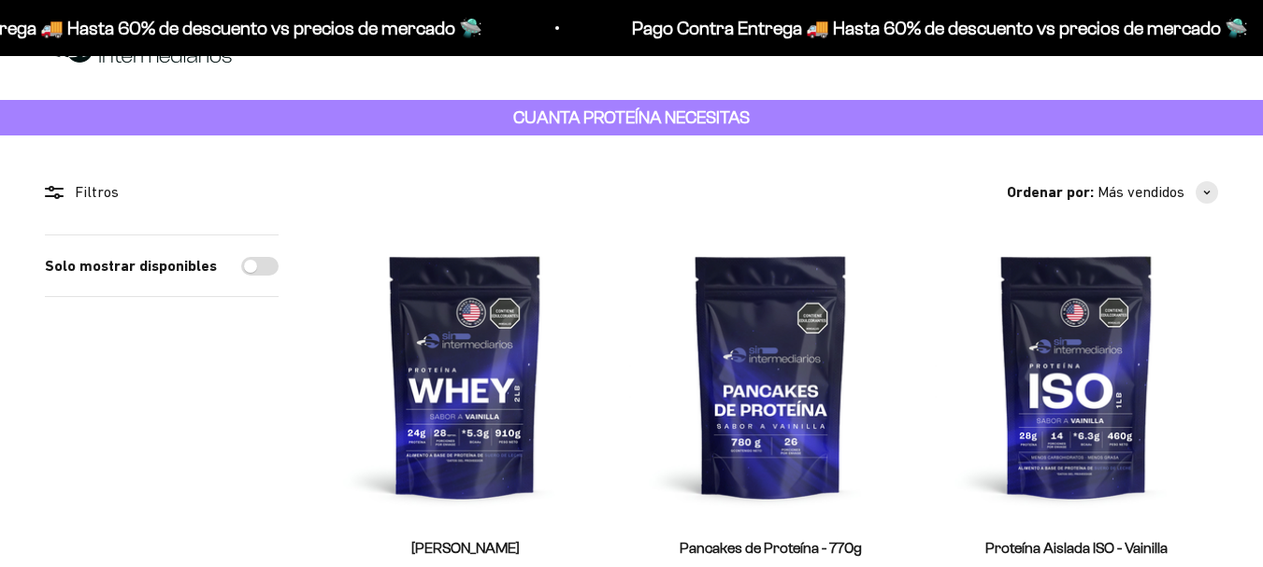
scroll to position [193, 0]
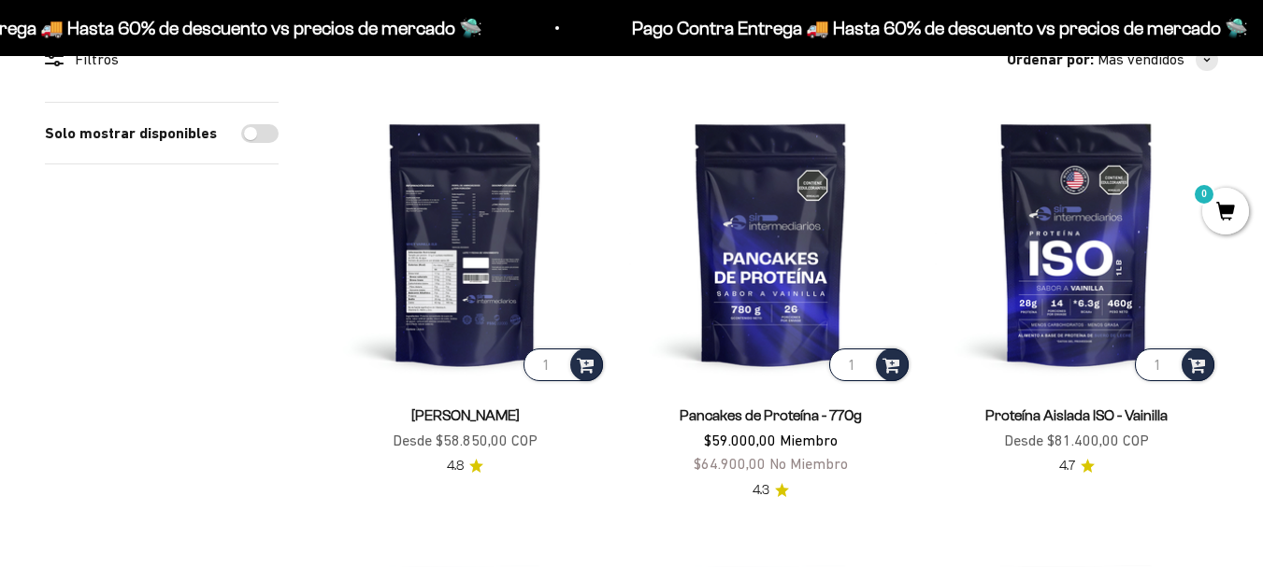
click at [471, 267] on img at bounding box center [464, 243] width 283 height 283
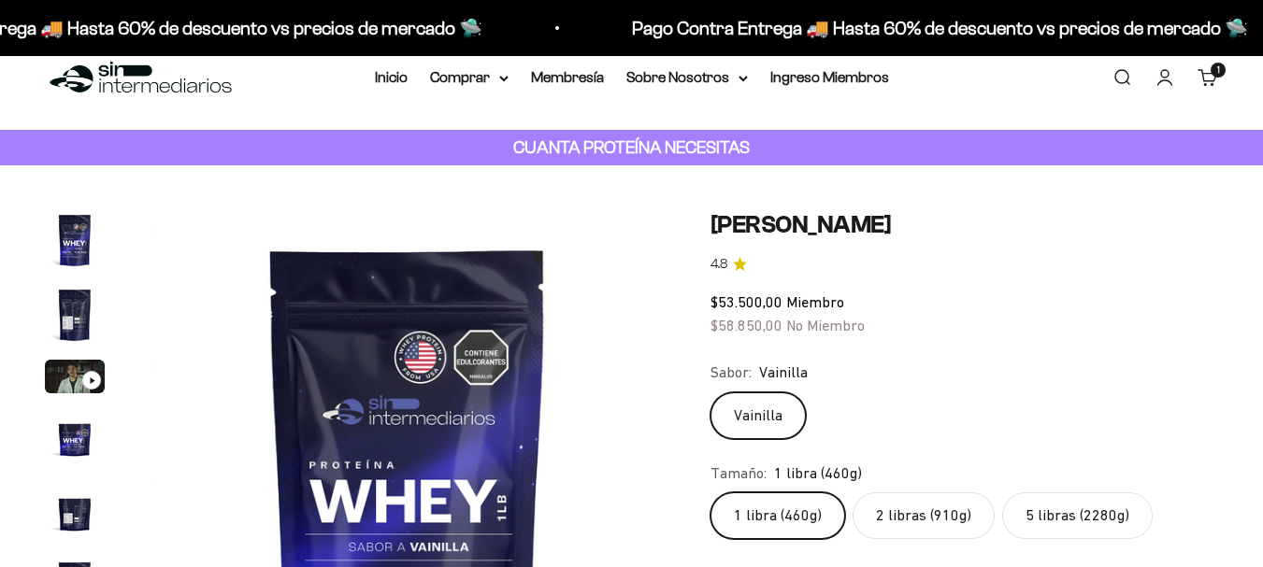
click at [921, 519] on label "2 libras (910g)" at bounding box center [923, 516] width 142 height 47
click at [710, 493] on input "2 libras (910g)" at bounding box center [709, 492] width 1 height 1
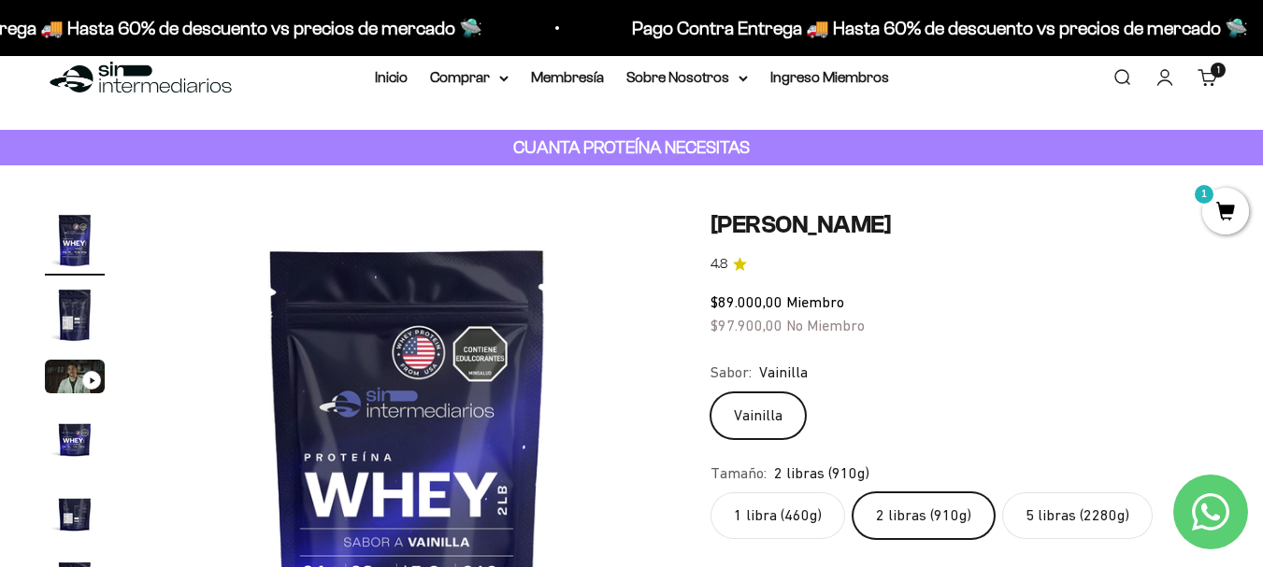
click at [940, 492] on fieldset "Tamaño: 2 libras (910g) 1 libra (460g) 2 libras (910g) 5 libras (2280g)" at bounding box center [964, 501] width 508 height 79
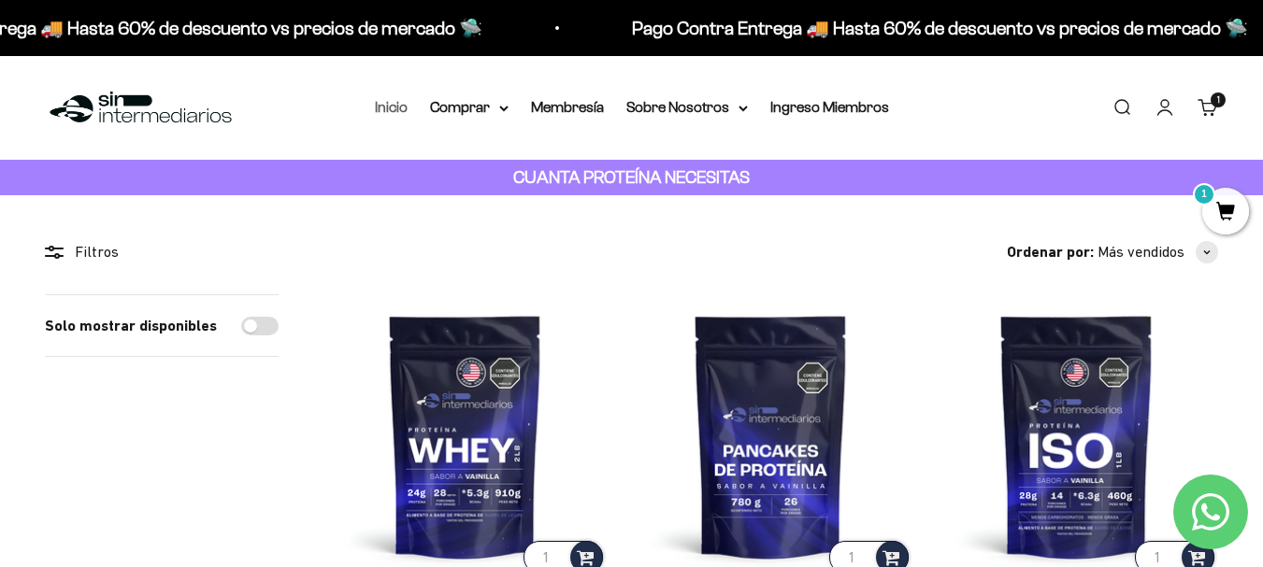
click at [391, 114] on link "Inicio" at bounding box center [391, 107] width 33 height 16
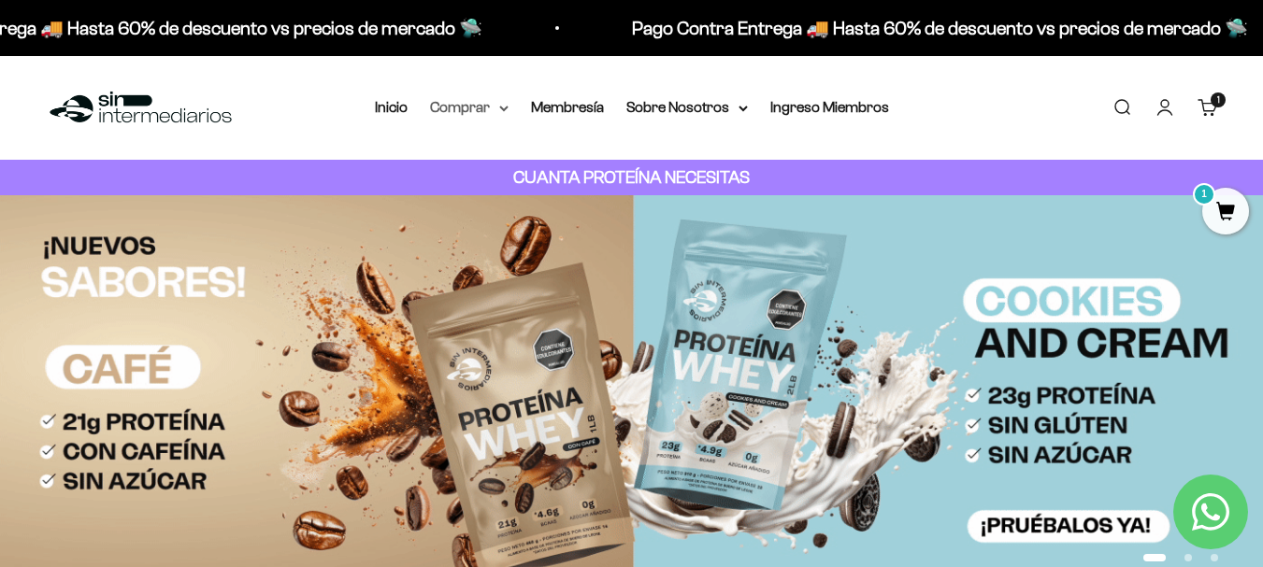
click at [486, 105] on summary "Comprar" at bounding box center [469, 107] width 79 height 24
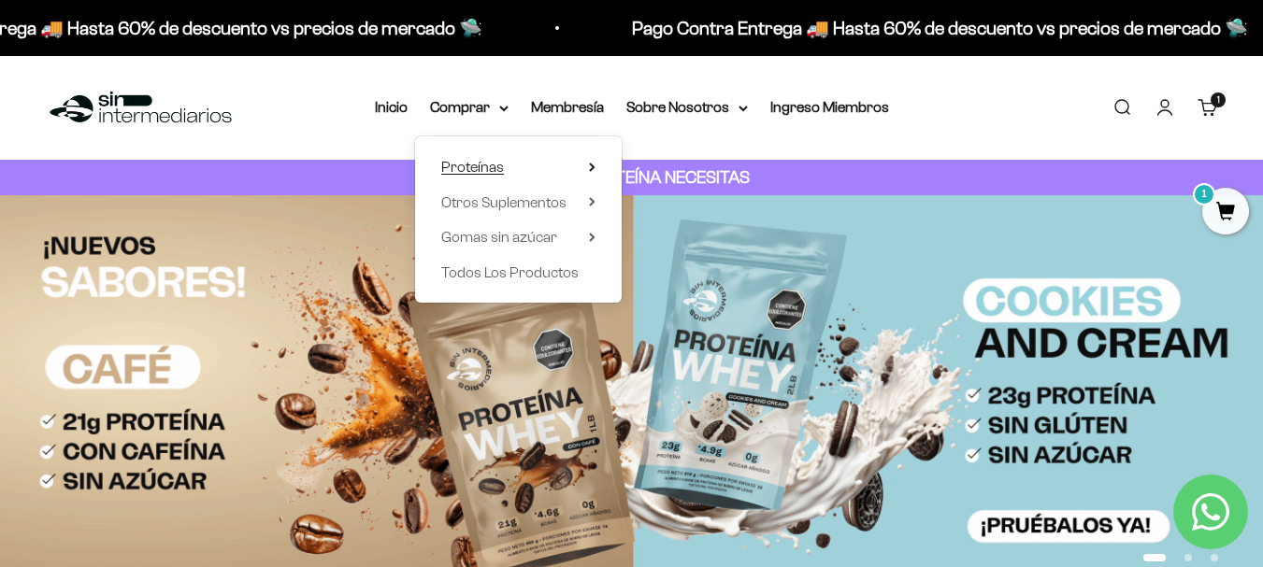
click at [491, 160] on span "Proteínas" at bounding box center [472, 167] width 63 height 16
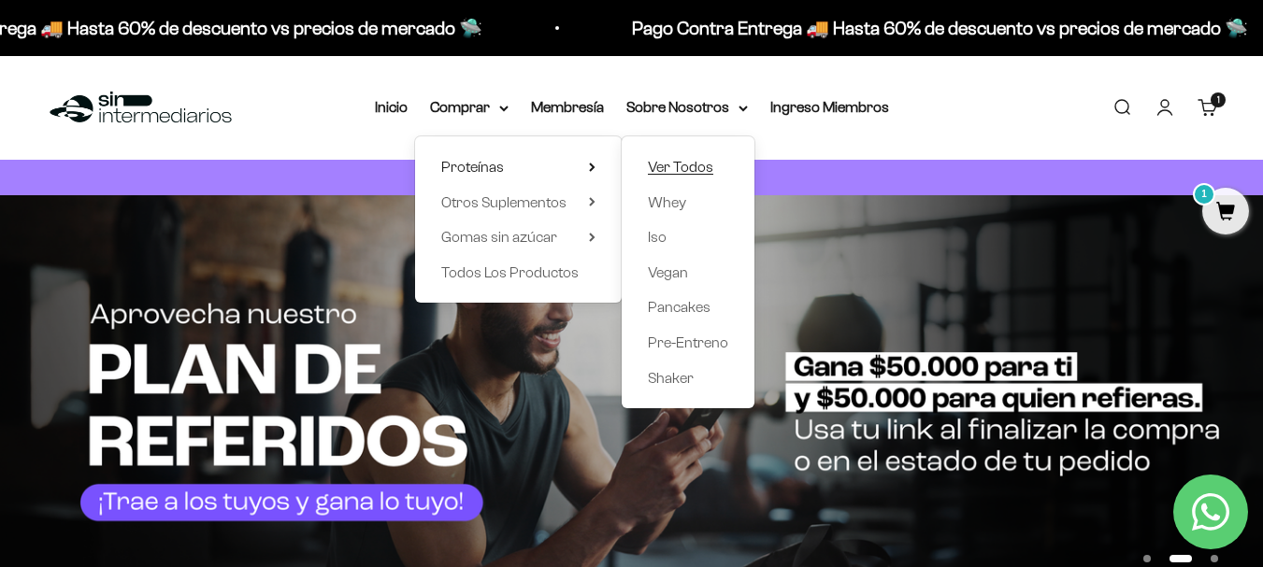
click at [702, 161] on span "Ver Todos" at bounding box center [680, 167] width 65 height 16
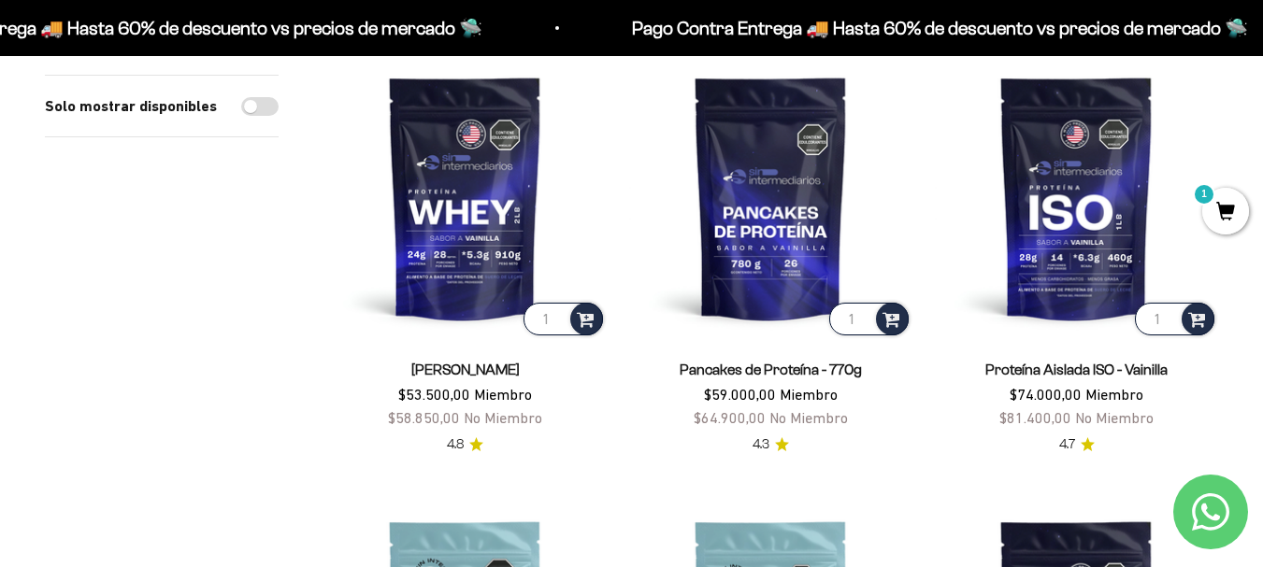
scroll to position [252, 0]
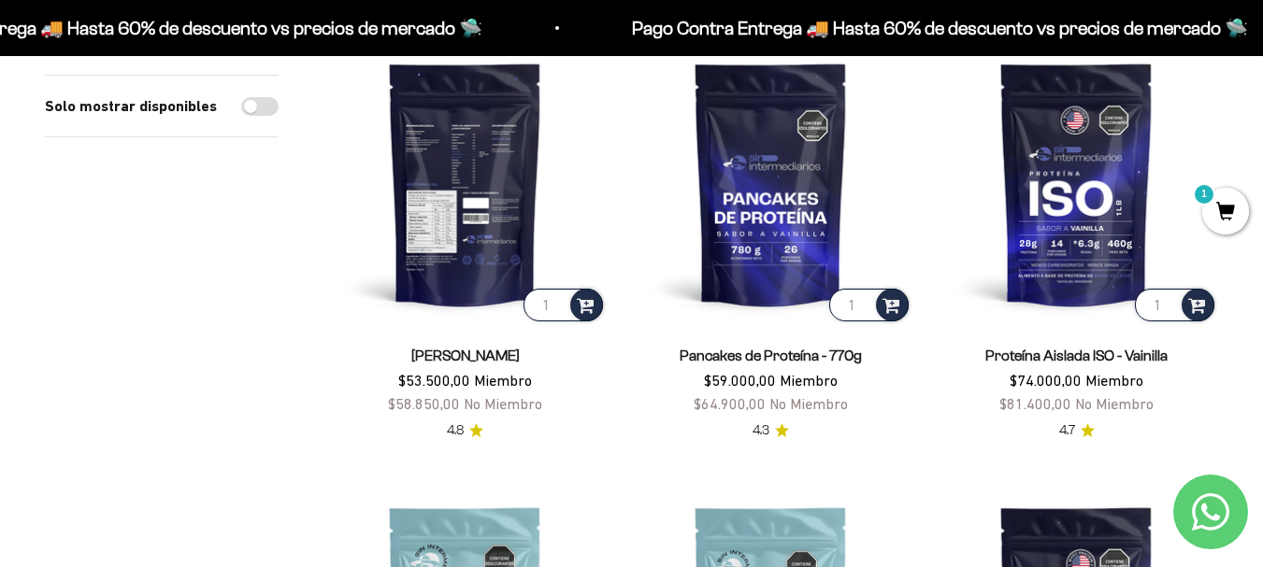
click at [486, 179] on img at bounding box center [464, 183] width 283 height 283
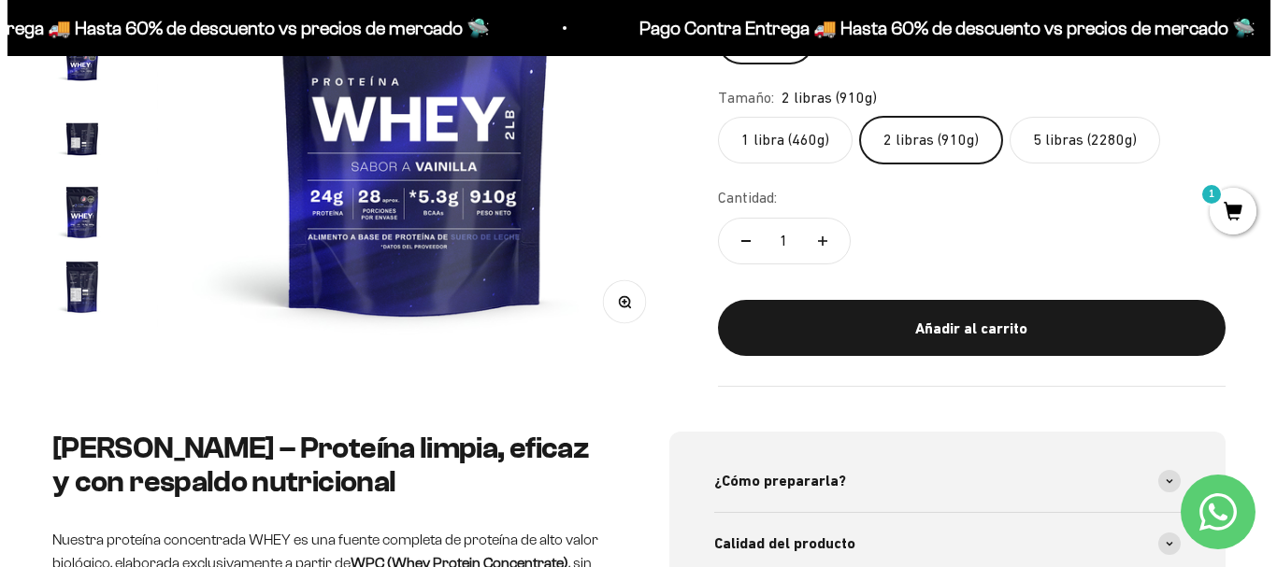
scroll to position [425, 0]
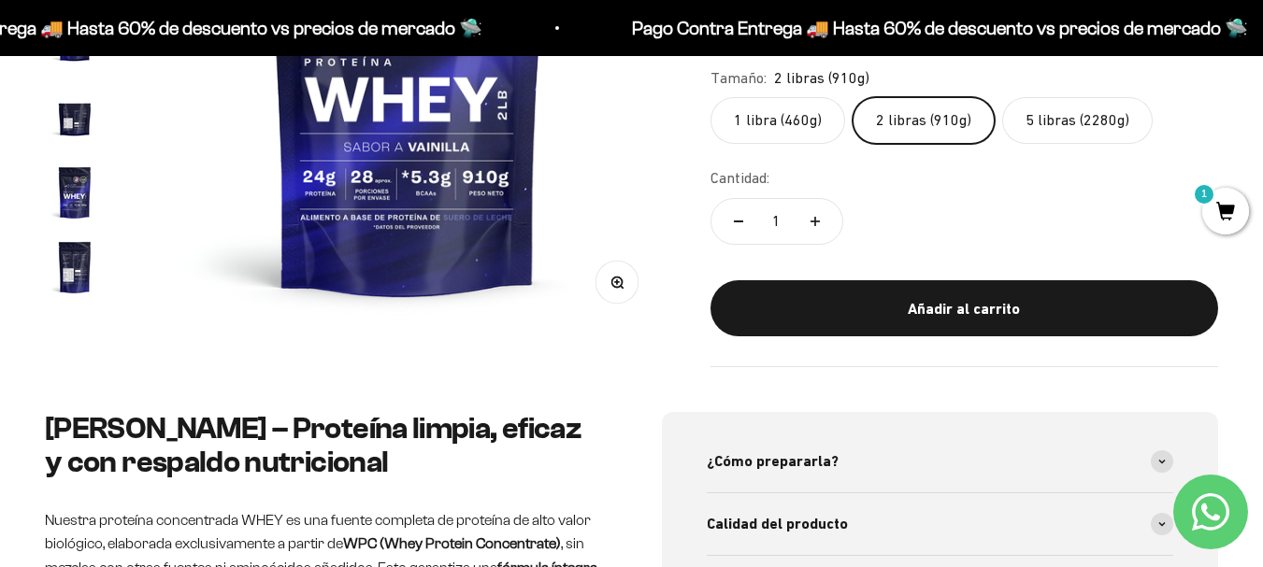
drag, startPoint x: 933, startPoint y: 308, endPoint x: 1128, endPoint y: 311, distance: 195.4
click at [933, 308] on div "Añadir al carrito" at bounding box center [964, 309] width 433 height 24
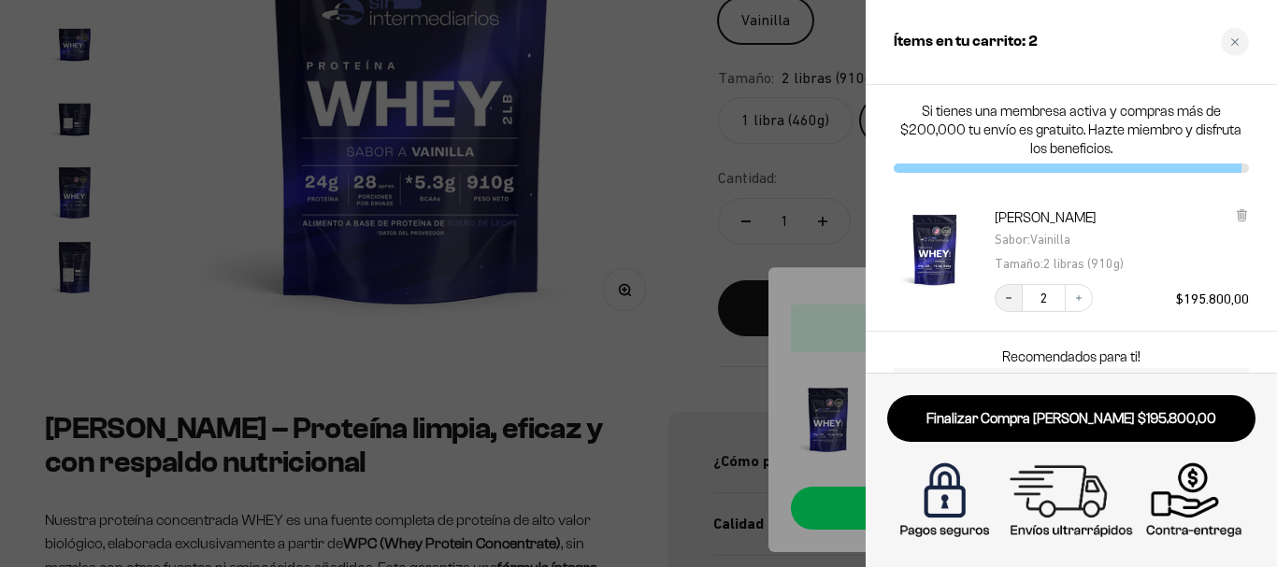
click at [1005, 295] on icon "Decrease quantity" at bounding box center [1008, 298] width 11 height 11
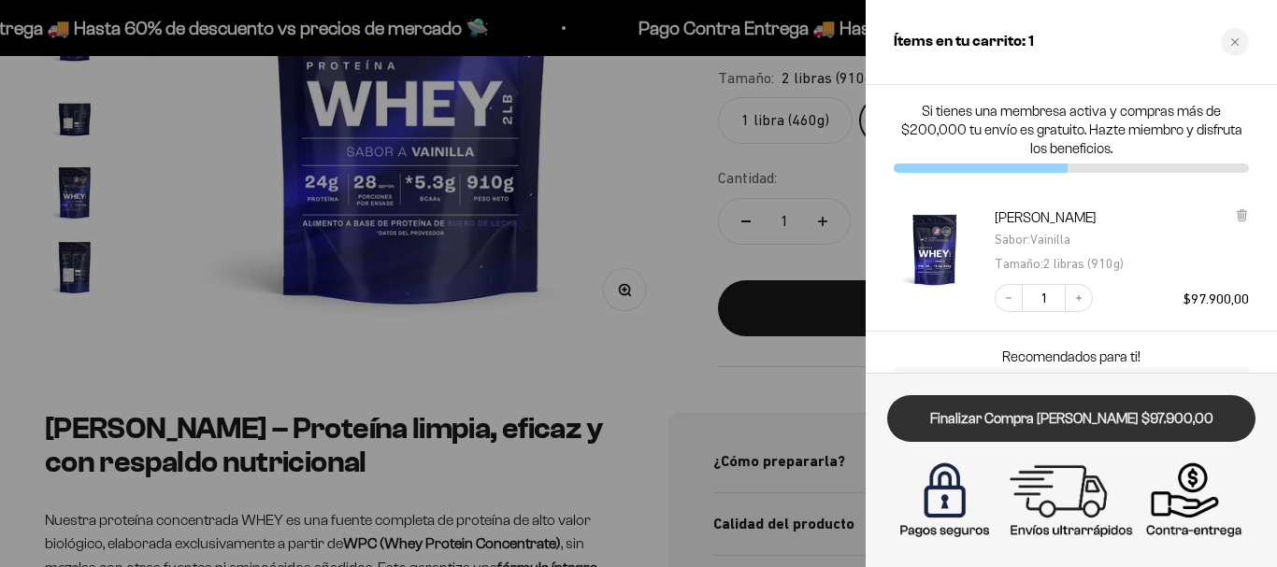
click at [1189, 408] on link "Finalizar Compra [PERSON_NAME] $97.900,00" at bounding box center [1071, 419] width 368 height 48
